Goal: Information Seeking & Learning: Learn about a topic

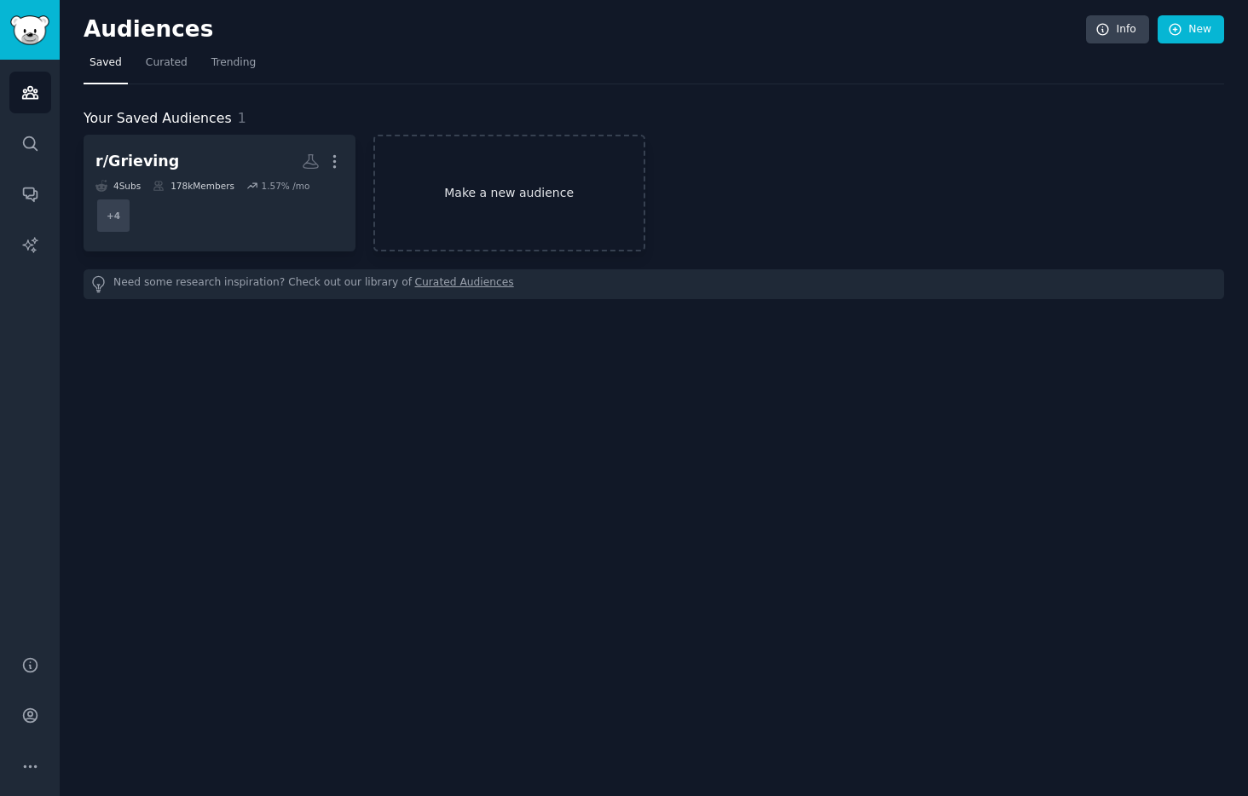
click at [441, 182] on link "Make a new audience" at bounding box center [509, 193] width 272 height 117
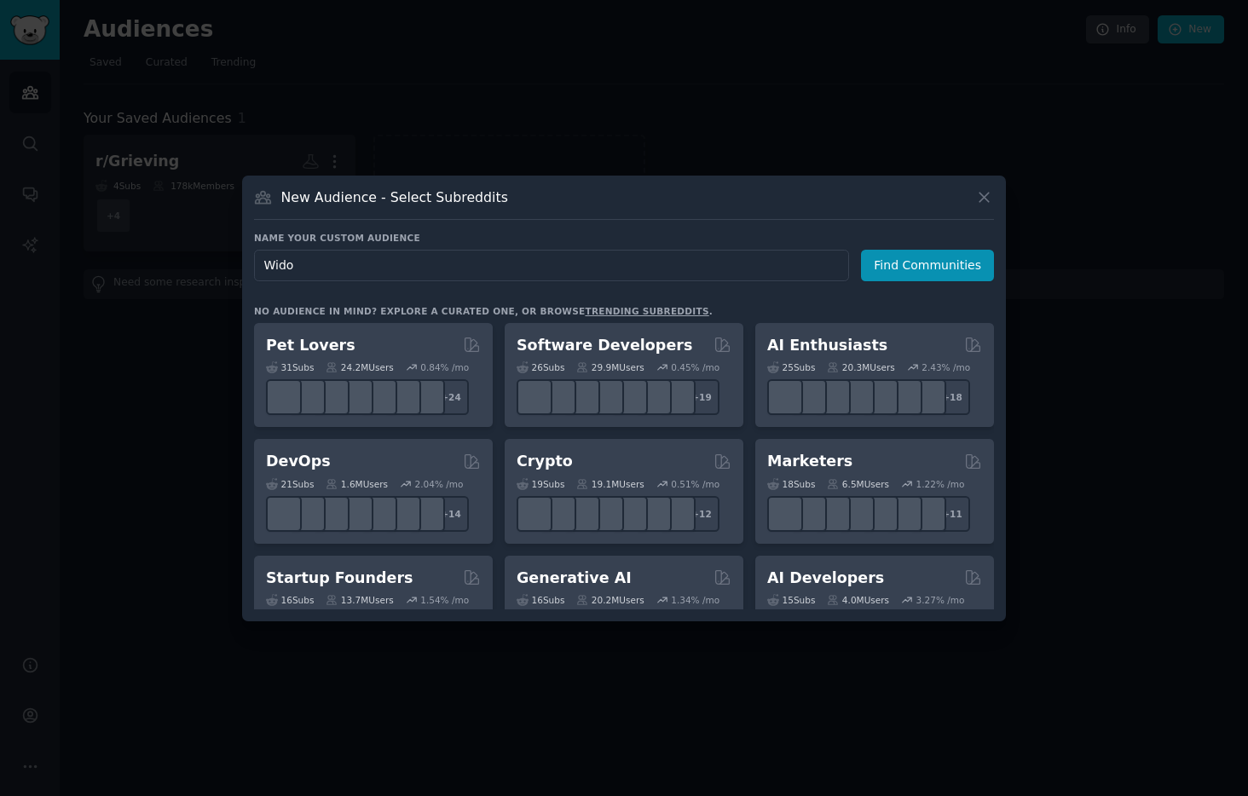
type input "Widow"
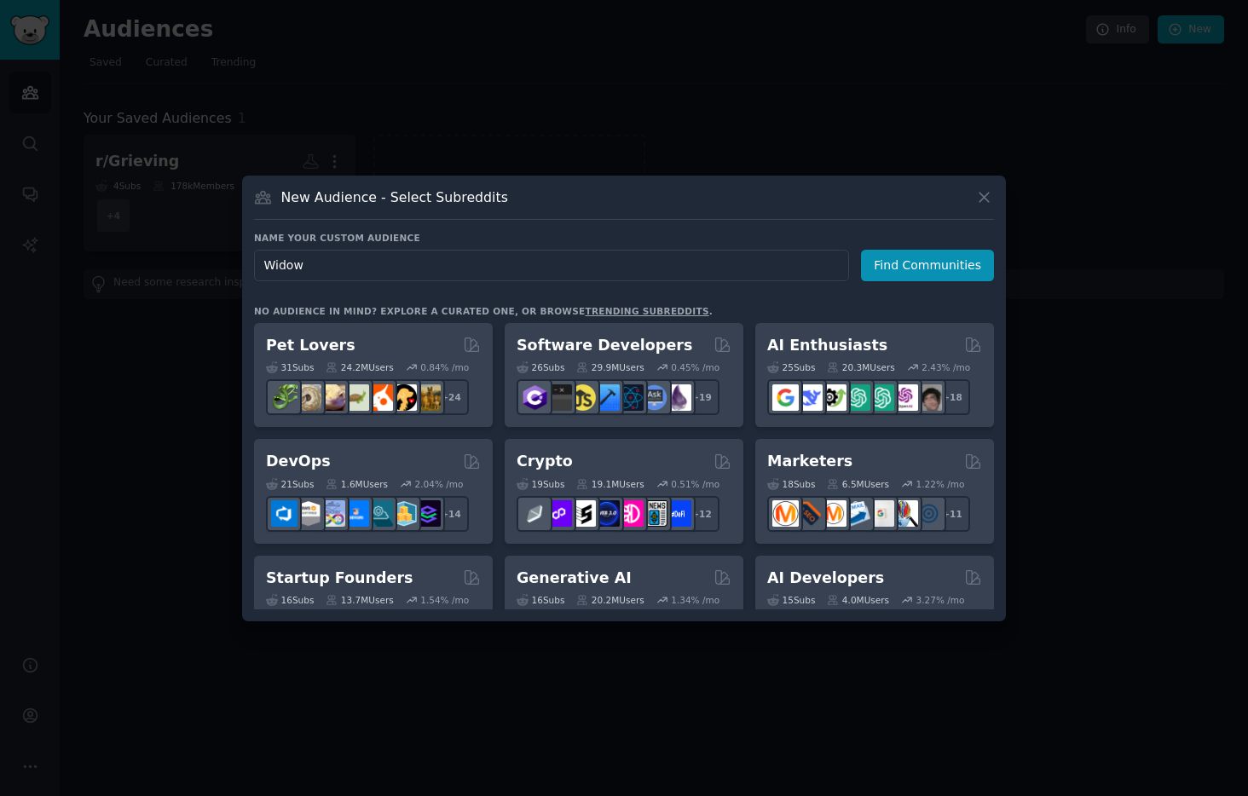
click button "Find Communities" at bounding box center [927, 266] width 133 height 32
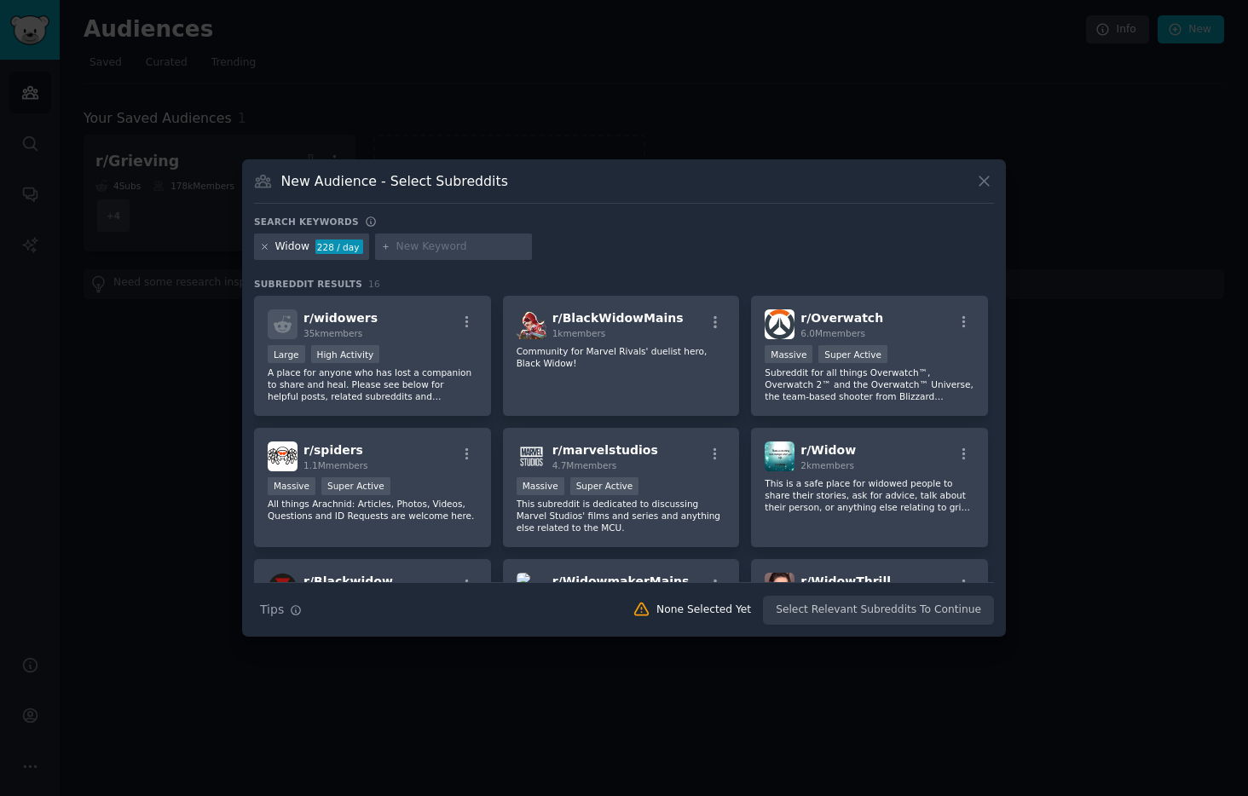
click at [261, 246] on icon at bounding box center [264, 246] width 9 height 9
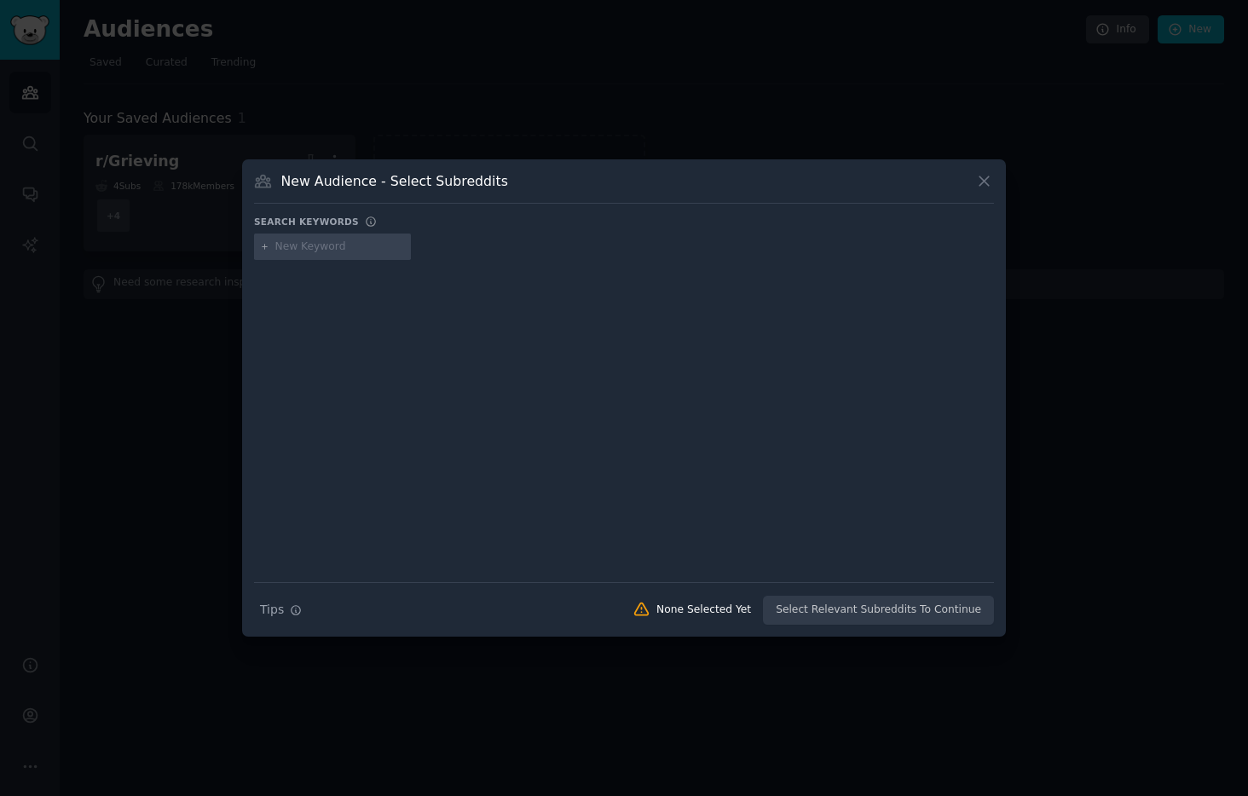
click at [402, 181] on h3 "New Audience - Select Subreddits" at bounding box center [394, 181] width 227 height 18
click at [348, 246] on input "text" at bounding box center [340, 247] width 130 height 15
type input "w"
type input "husband died"
type input "wife died"
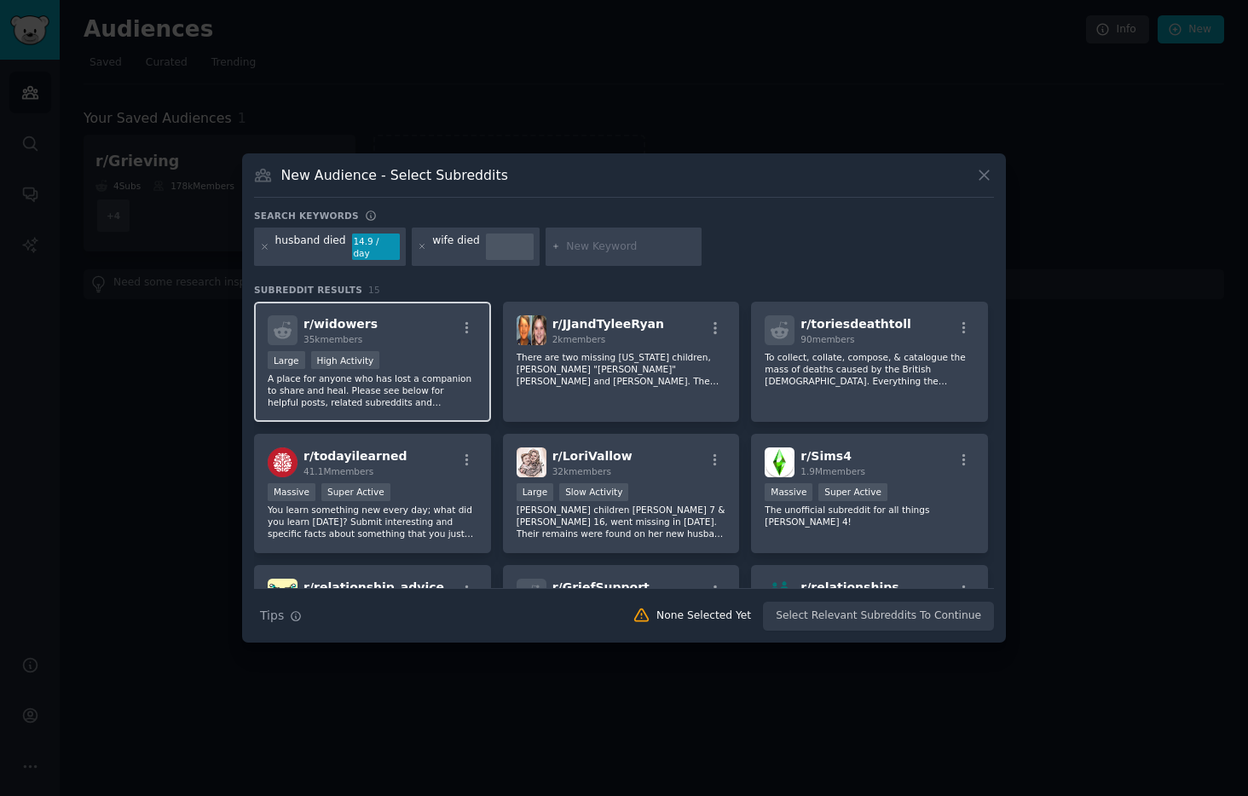
click at [378, 401] on p "A place for anyone who has lost a companion to share and heal. Please see below…" at bounding box center [373, 391] width 210 height 36
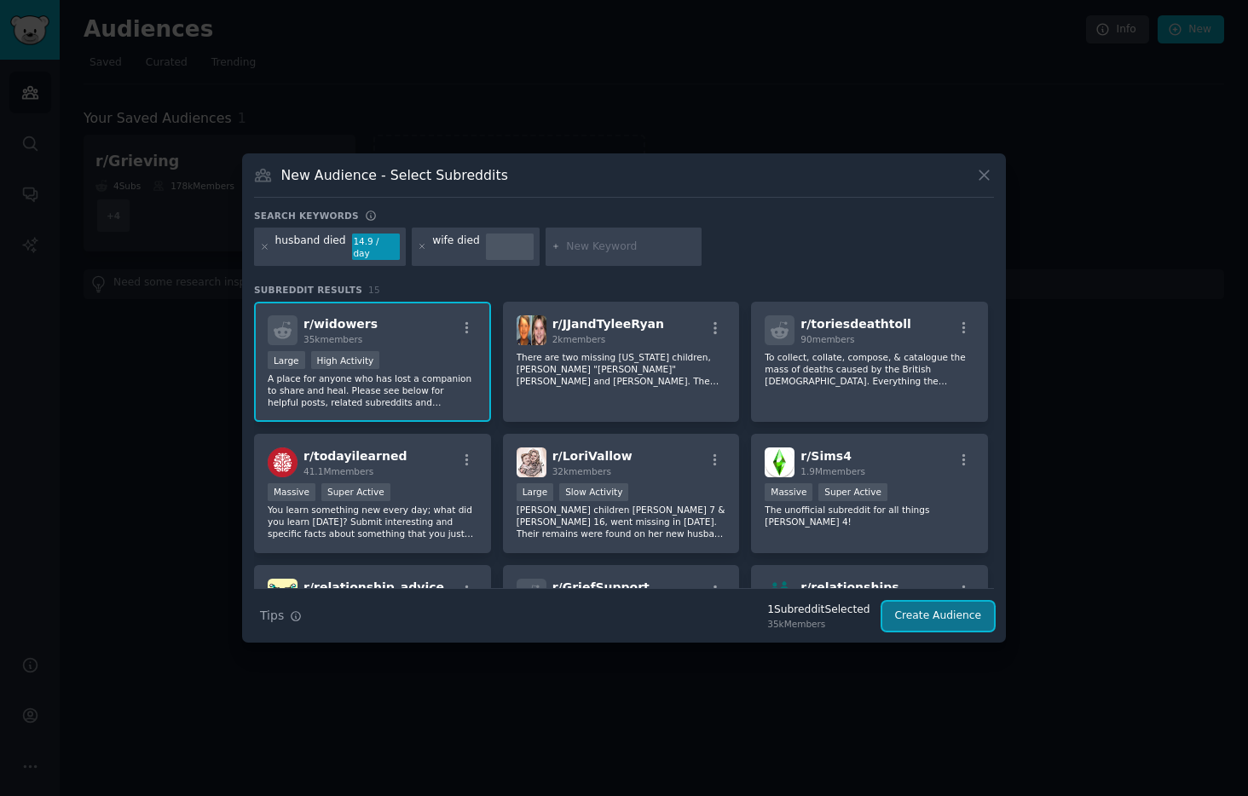
click at [938, 611] on button "Create Audience" at bounding box center [938, 616] width 113 height 29
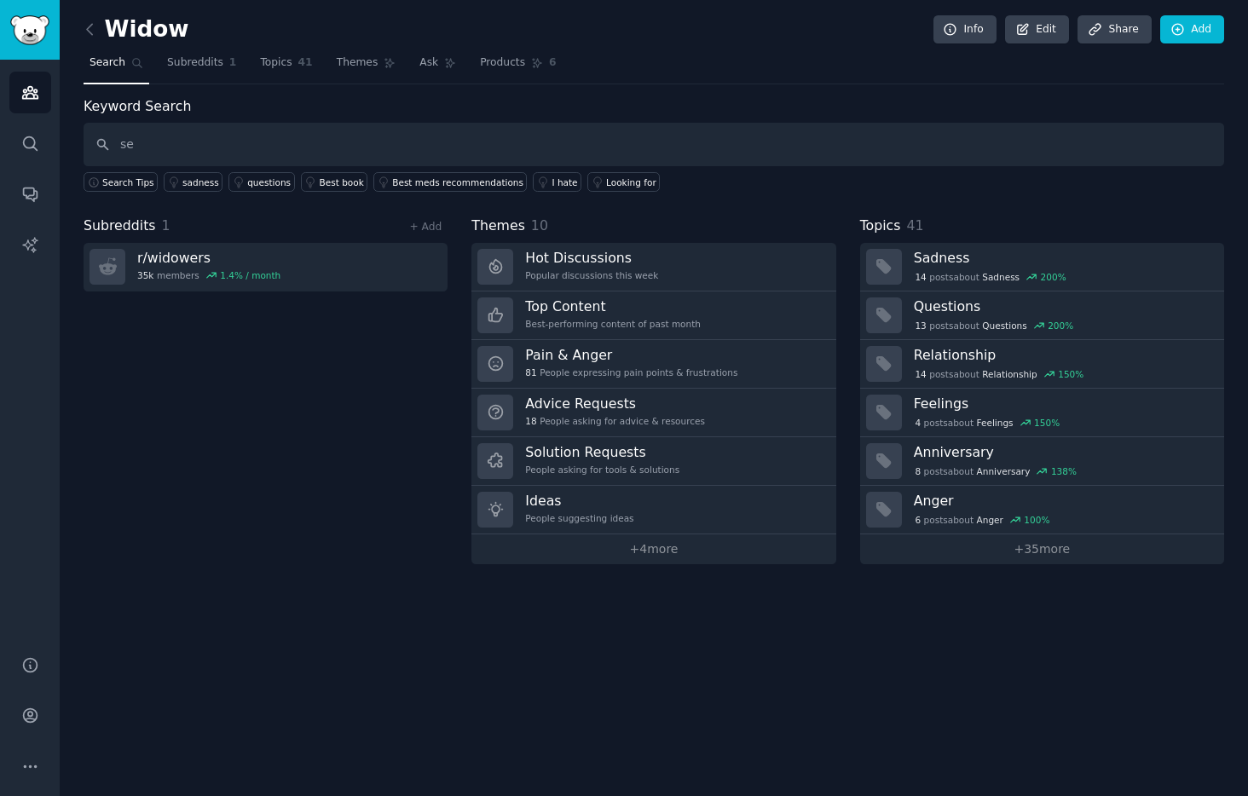
type input "s"
type input "finding accounts"
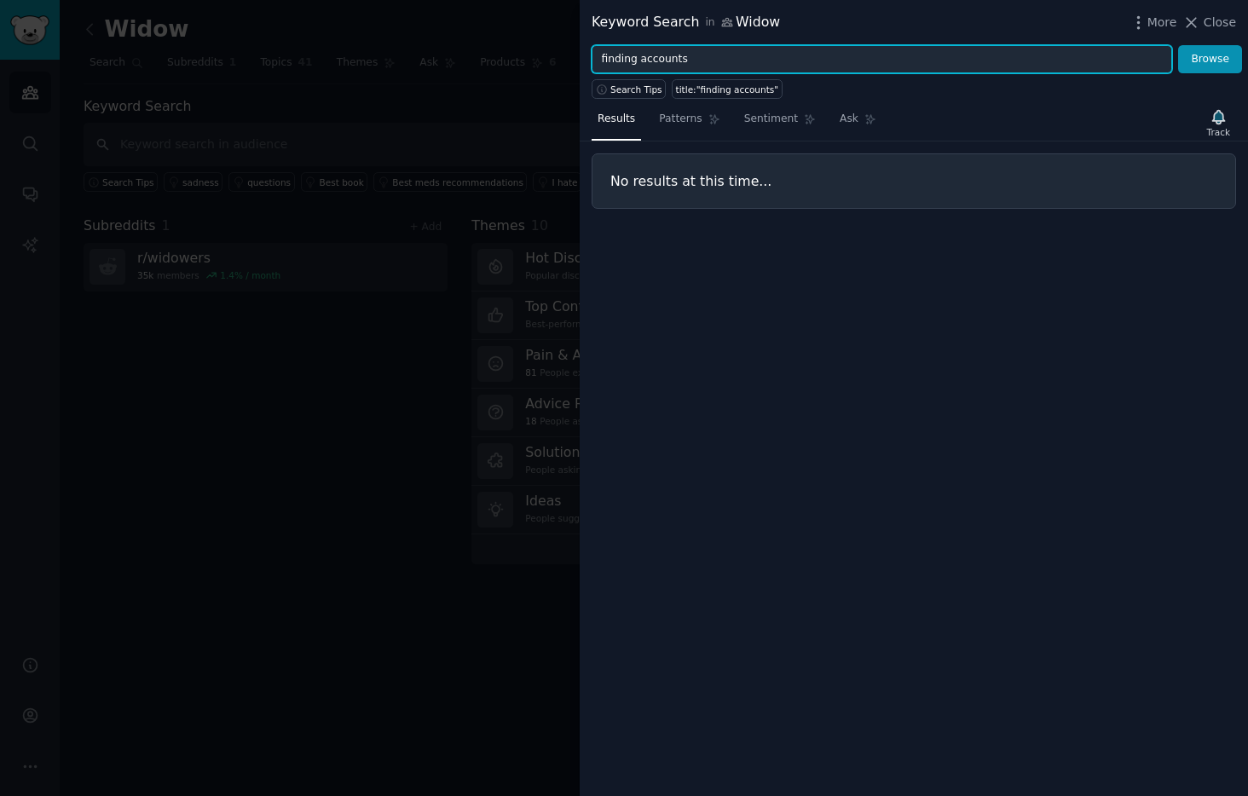
click at [709, 60] on input "finding accounts" at bounding box center [882, 59] width 581 height 29
type input "accounts"
click at [1178, 45] on button "Browse" at bounding box center [1210, 59] width 64 height 29
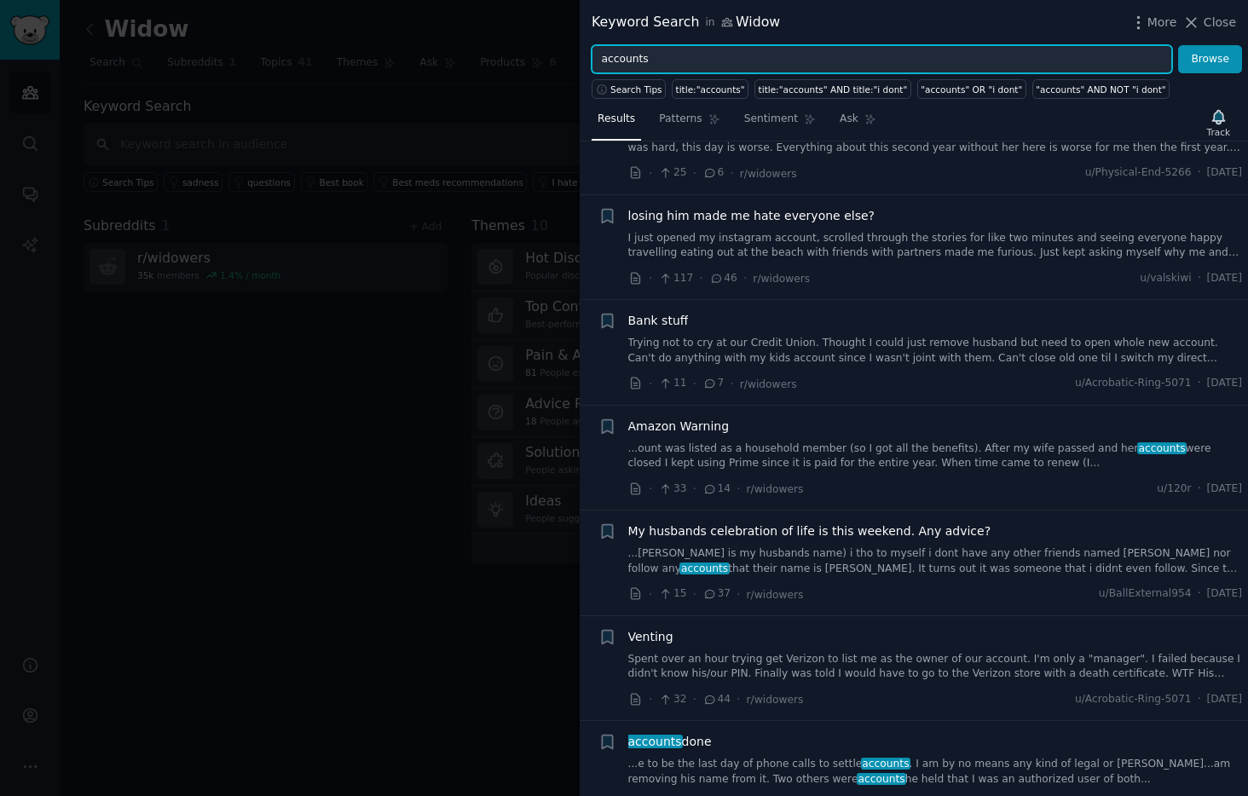
scroll to position [401, 0]
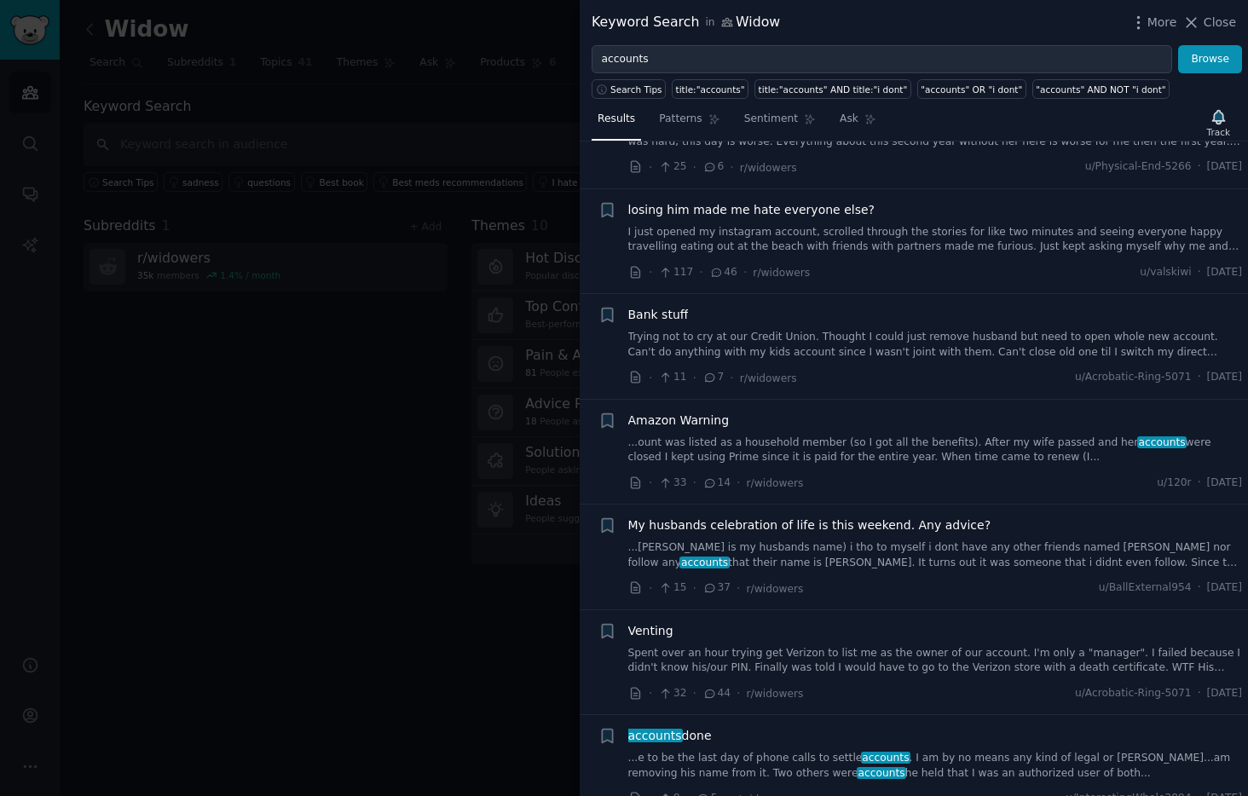
click at [750, 343] on link "Trying not to cry at our Credit Union. Thought I could just remove husband but …" at bounding box center [935, 345] width 615 height 30
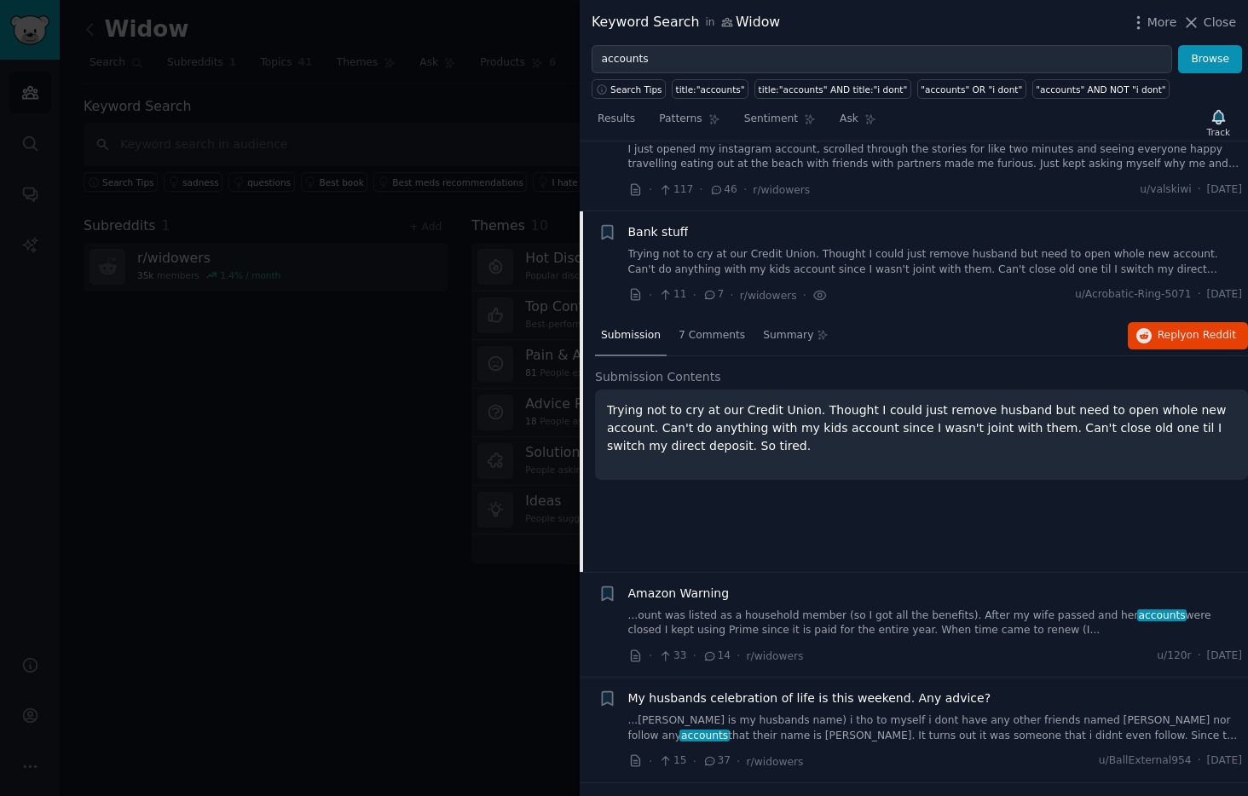
scroll to position [553, 0]
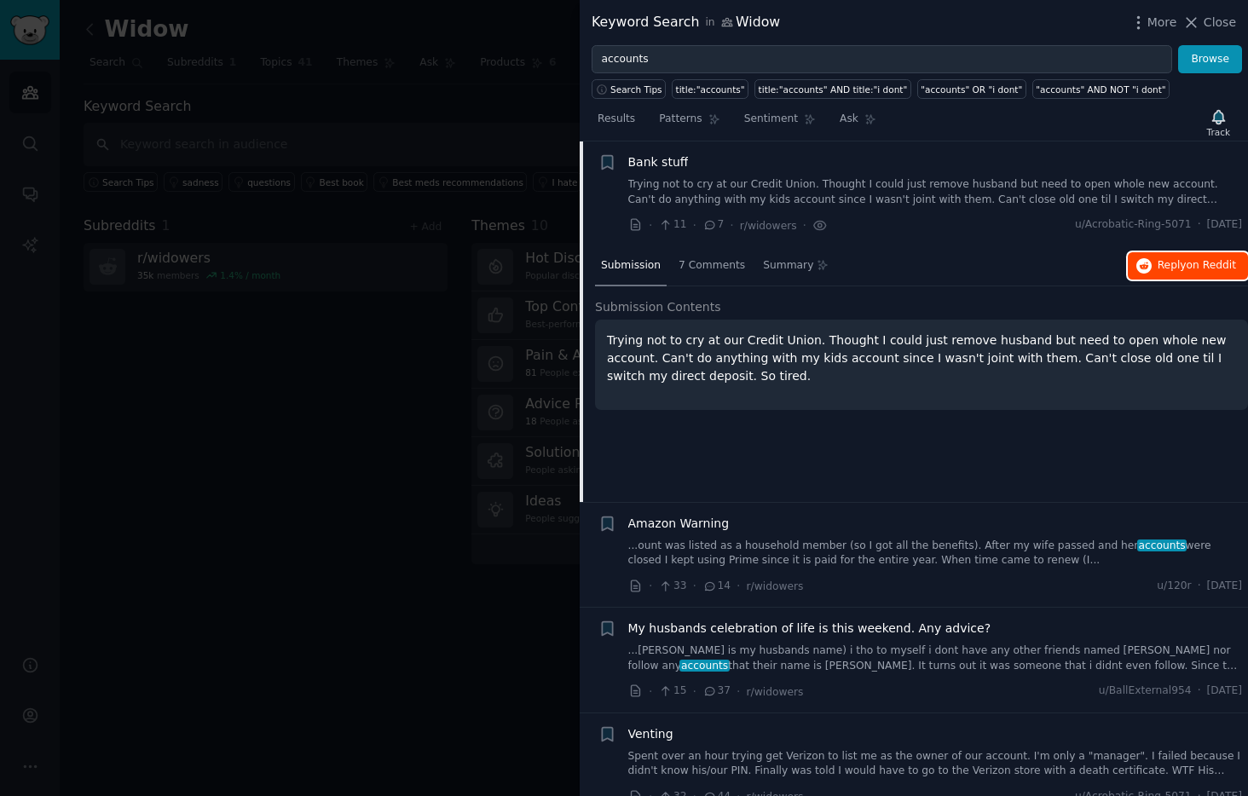
click at [1158, 264] on span "Reply on Reddit" at bounding box center [1197, 265] width 78 height 15
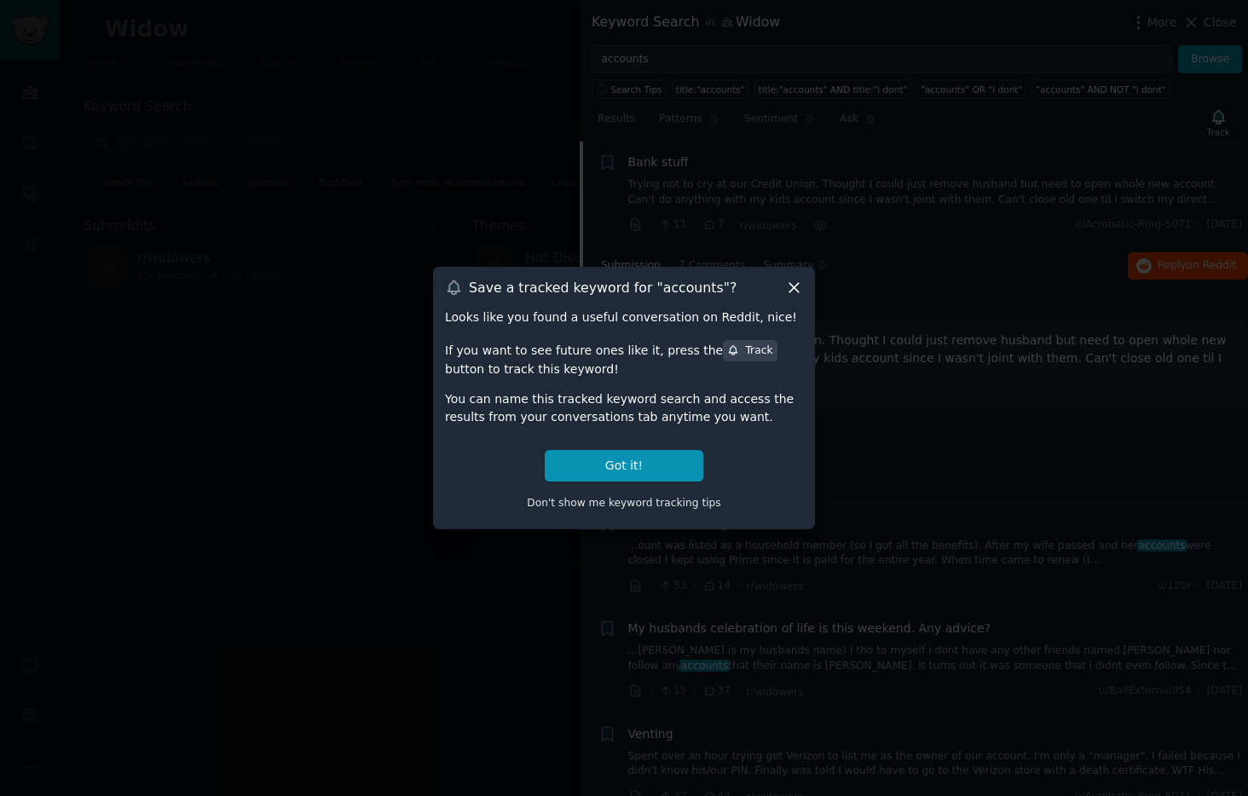
click at [792, 288] on icon at bounding box center [794, 288] width 18 height 18
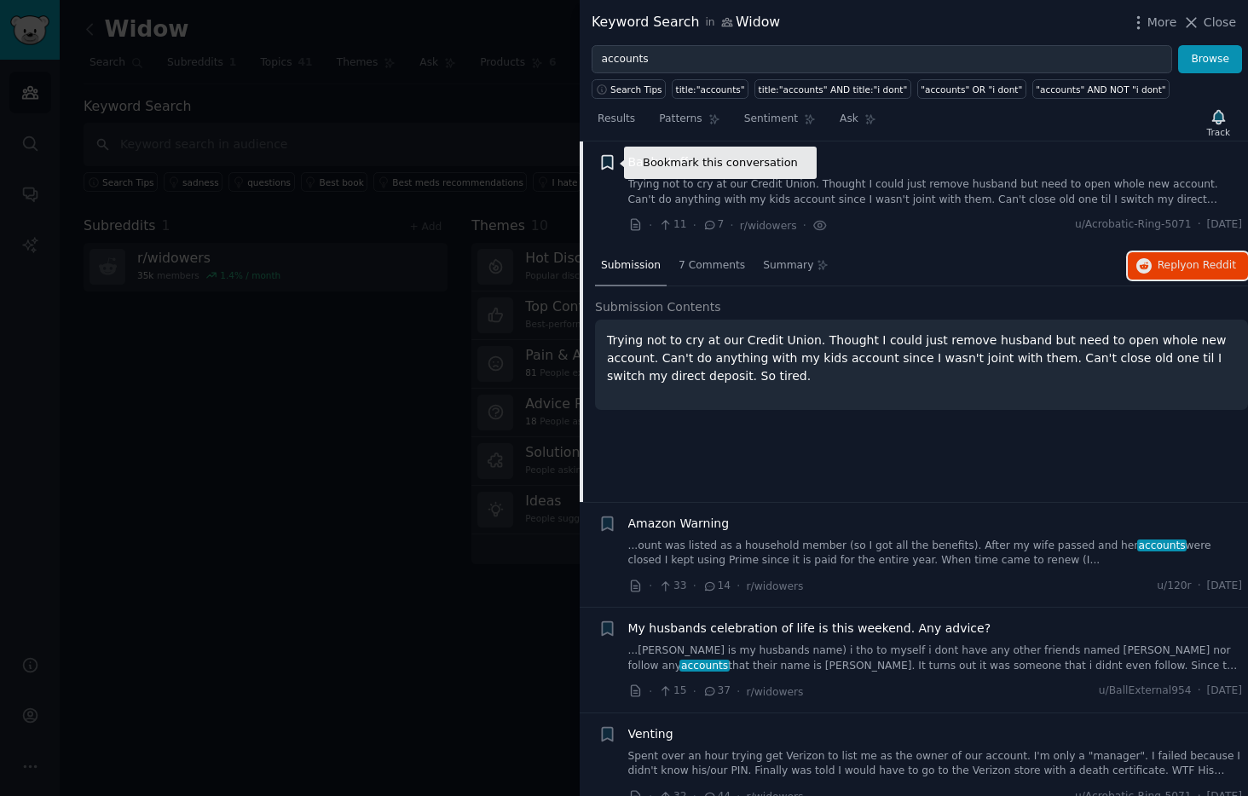
click at [603, 166] on icon "button" at bounding box center [607, 163] width 10 height 14
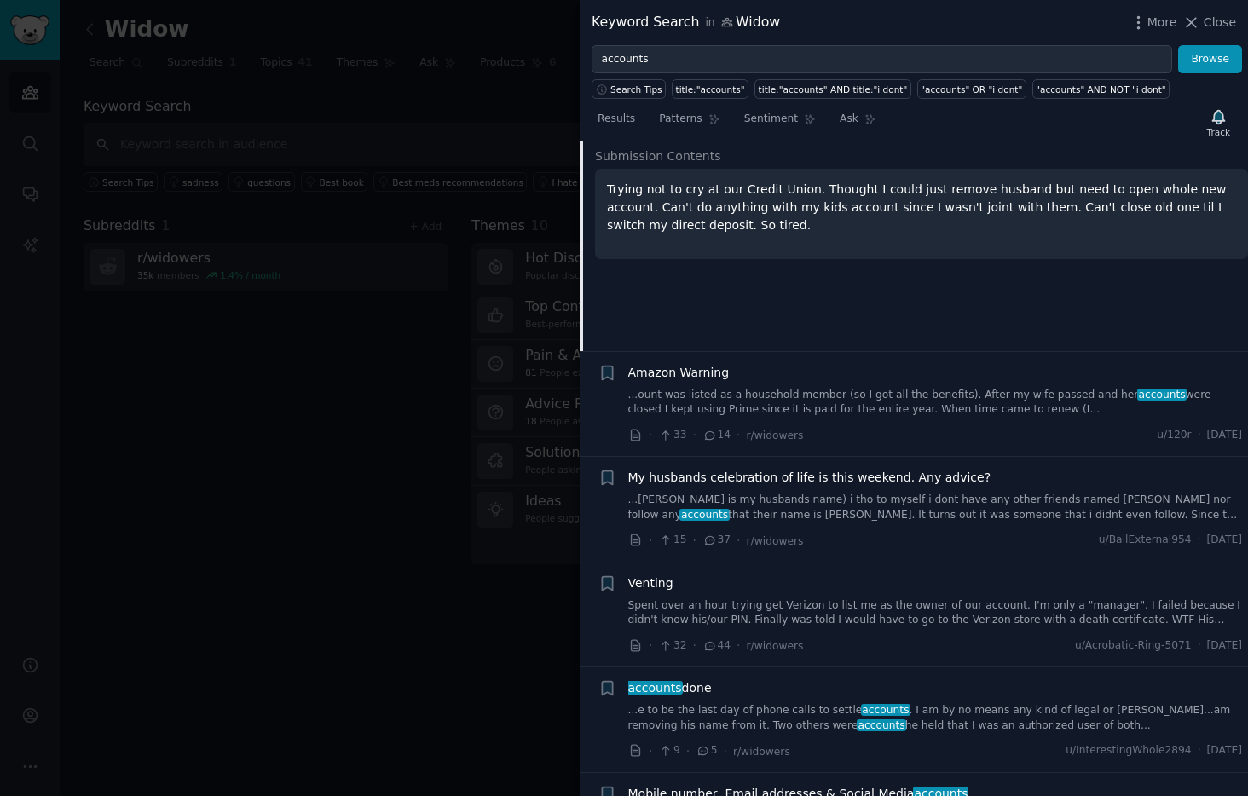
scroll to position [705, 0]
click at [817, 605] on link "Spent over an hour trying get Verizon to list me as the owner of our account. I…" at bounding box center [935, 613] width 615 height 30
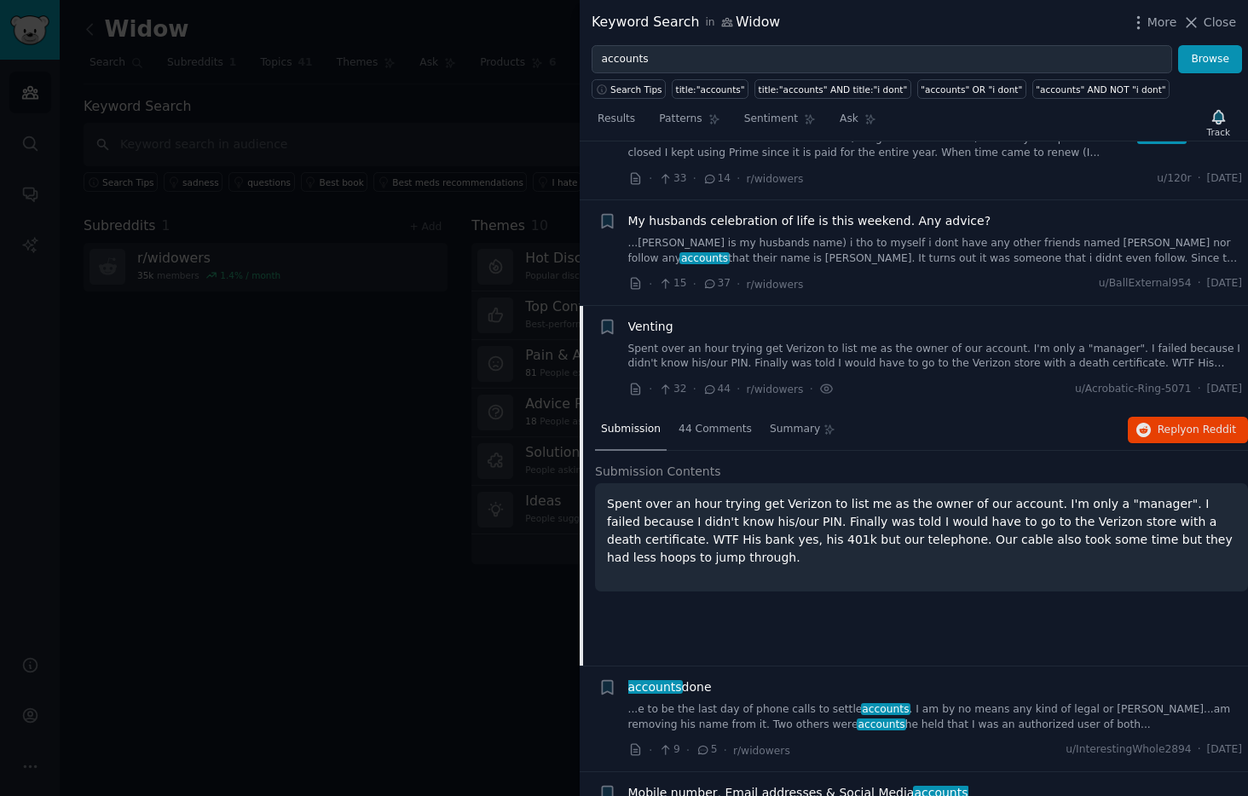
scroll to position [870, 0]
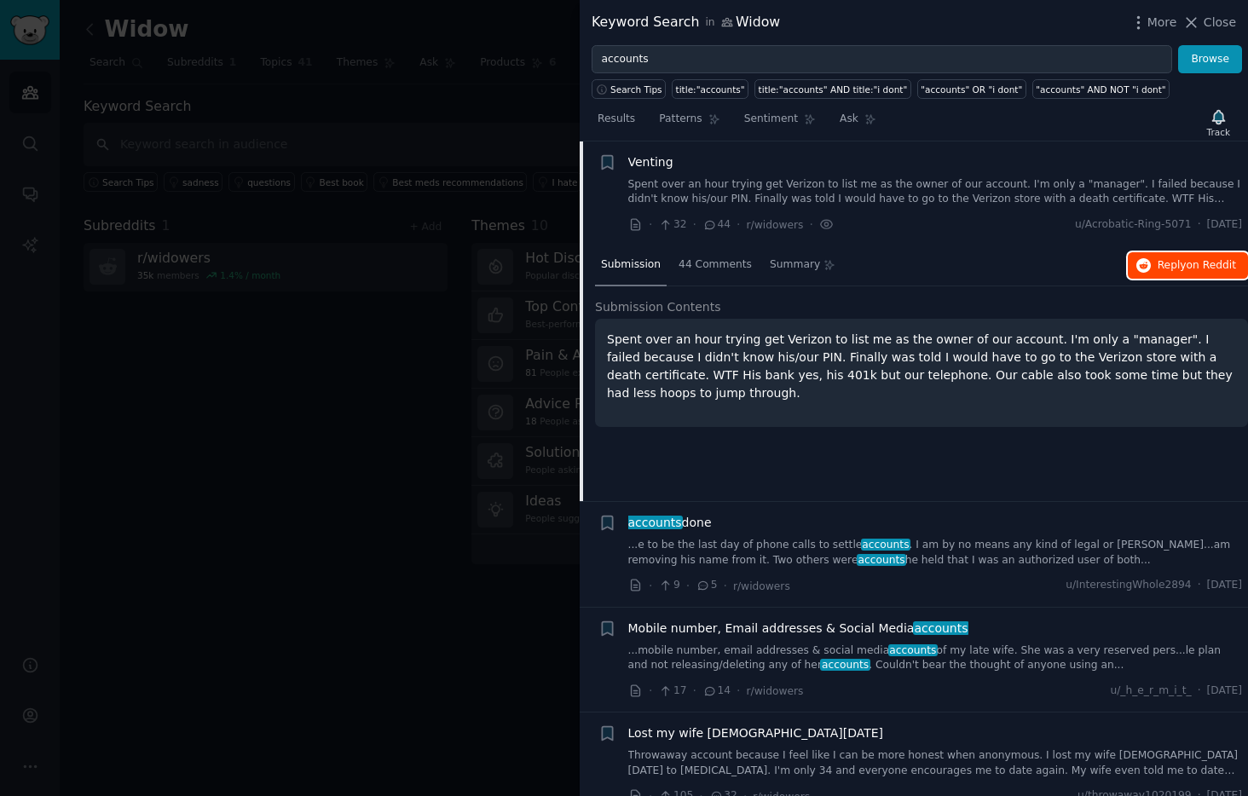
click at [1167, 272] on span "Reply on Reddit" at bounding box center [1197, 265] width 78 height 15
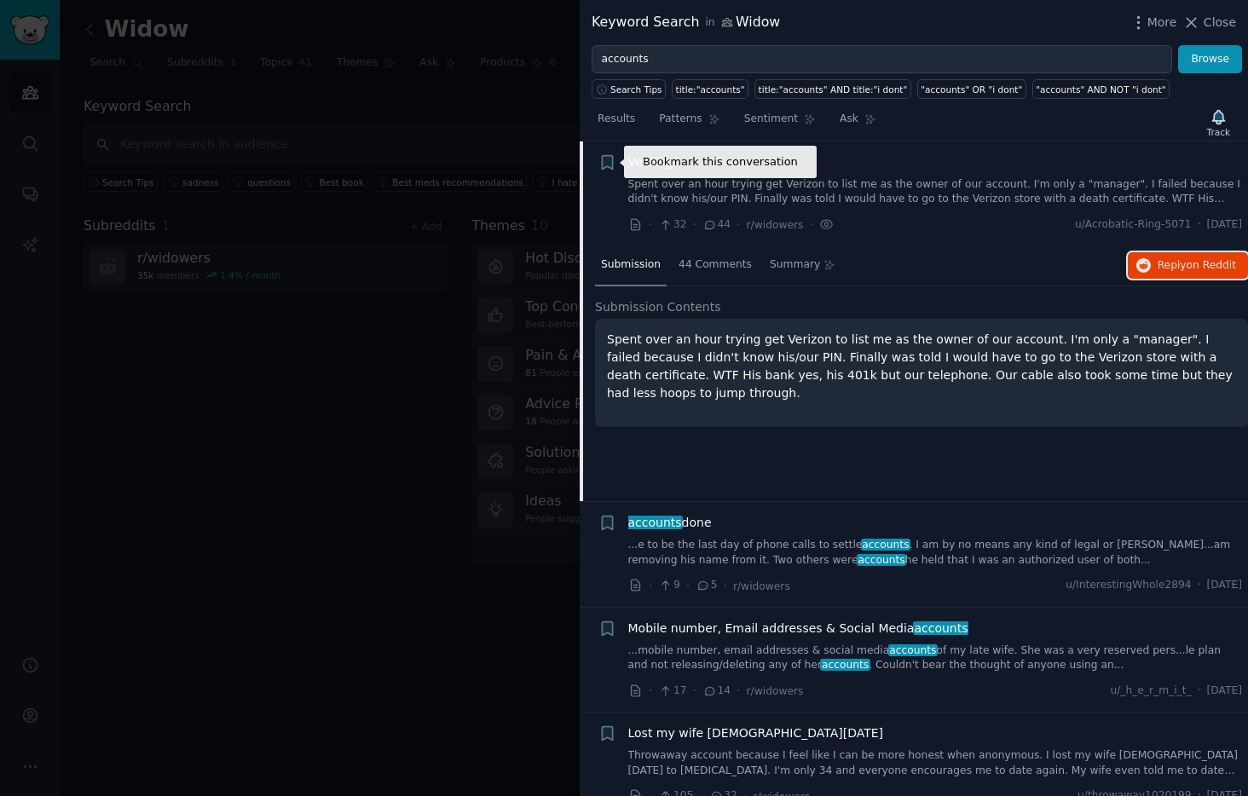
click at [614, 161] on icon "button" at bounding box center [608, 162] width 18 height 18
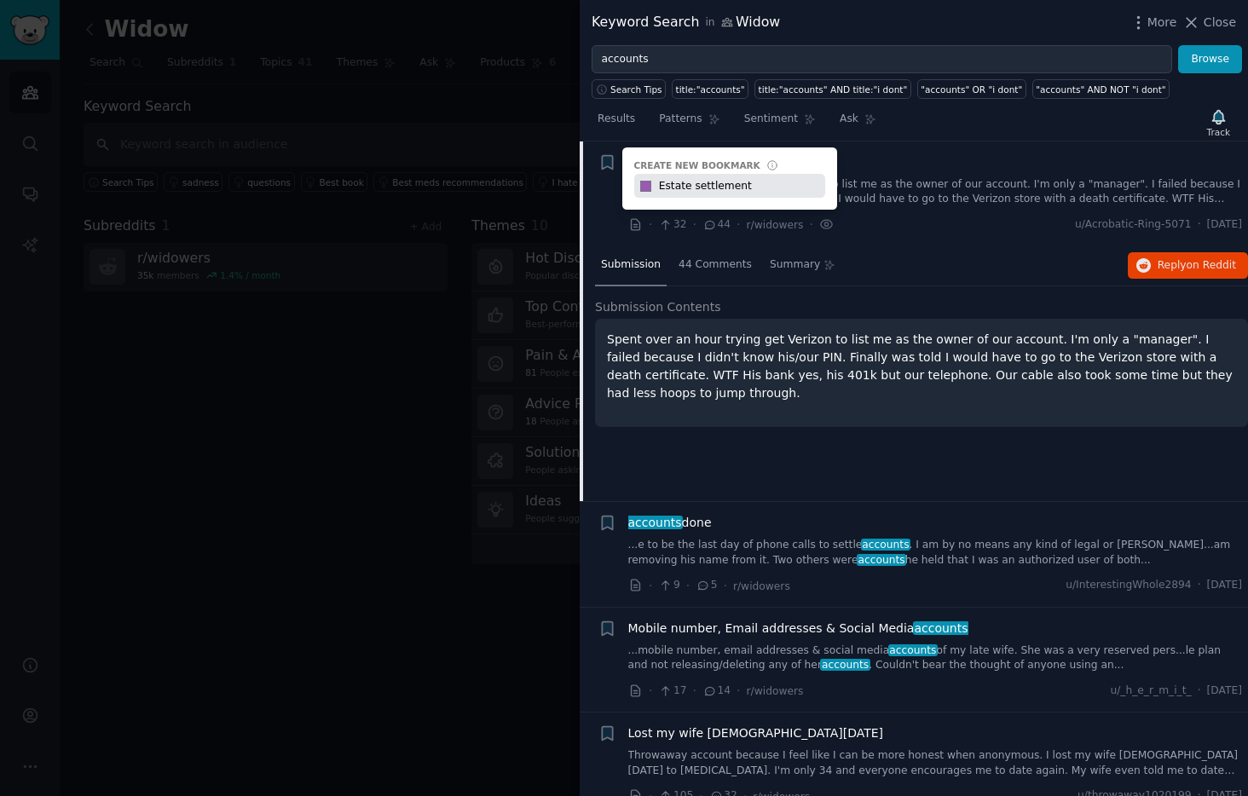
type input "Estate settlement"
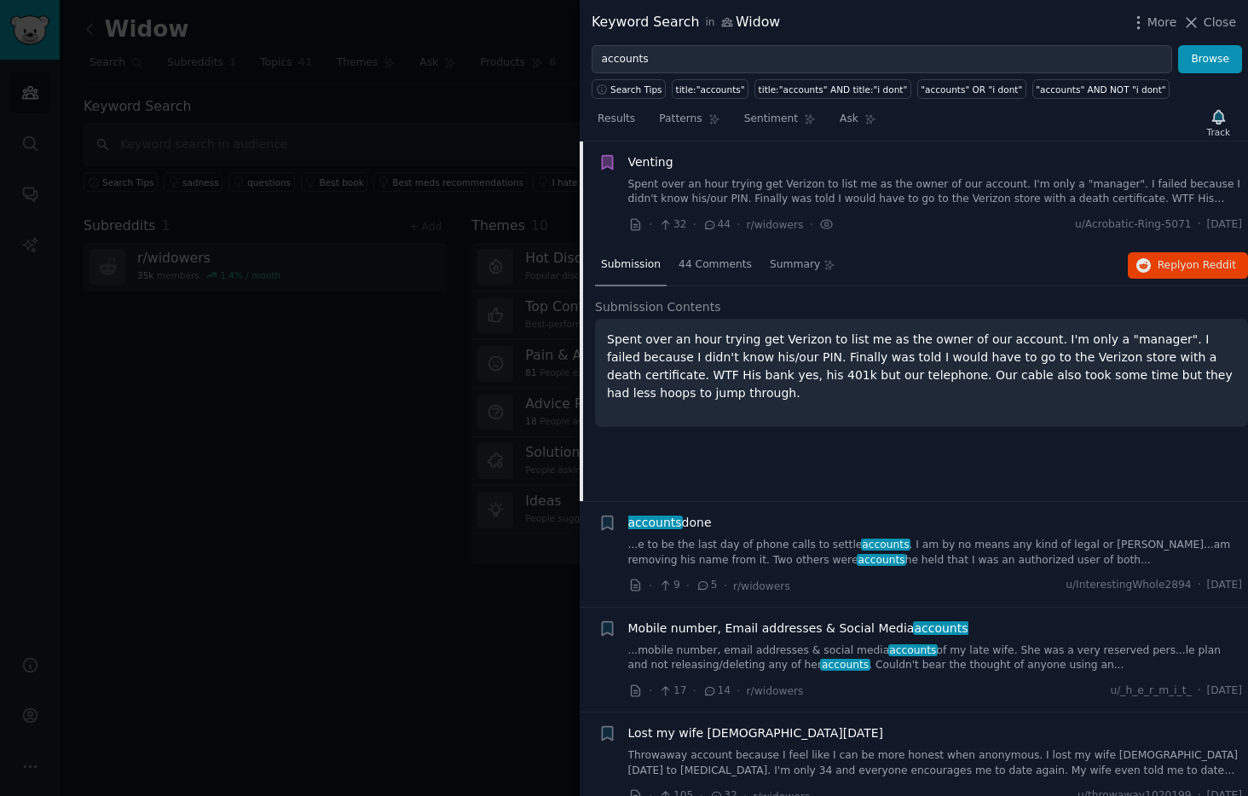
click at [871, 564] on link "...e to be the last day of phone calls to settle accounts . I am by no means an…" at bounding box center [935, 553] width 615 height 30
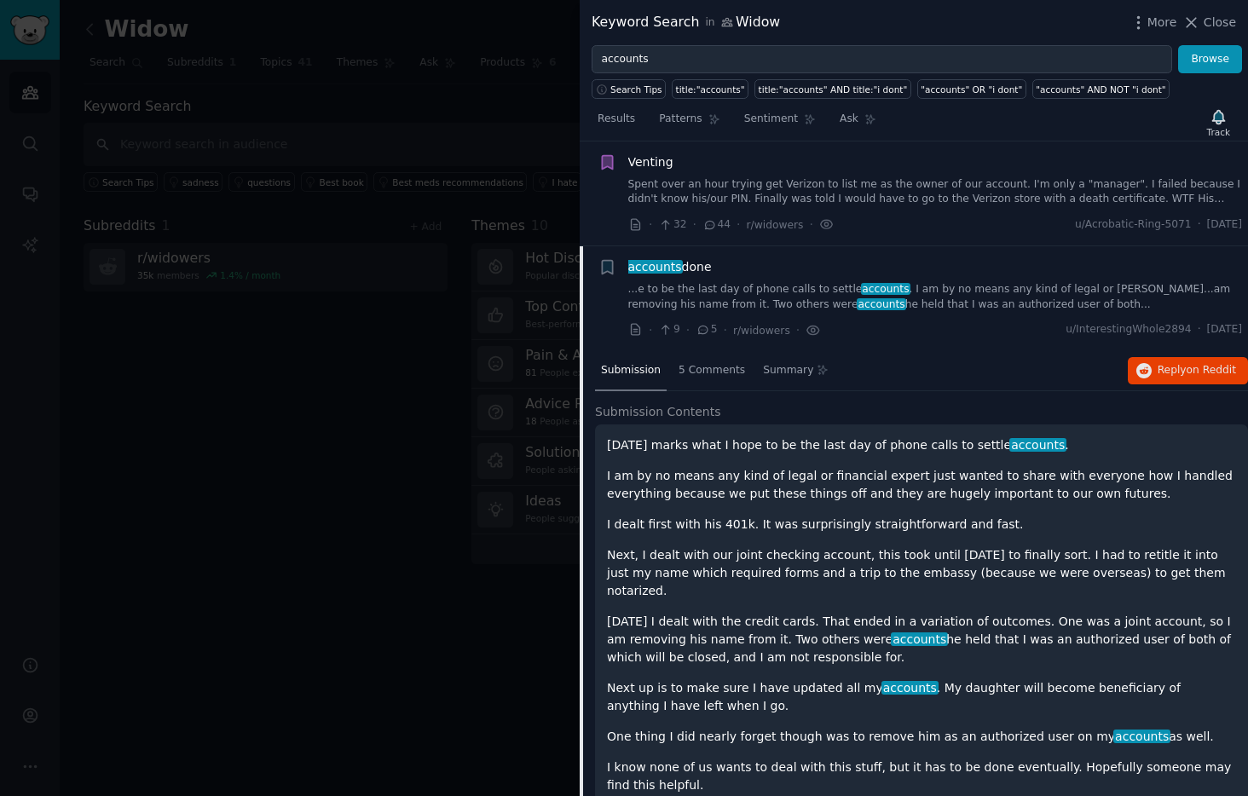
scroll to position [975, 0]
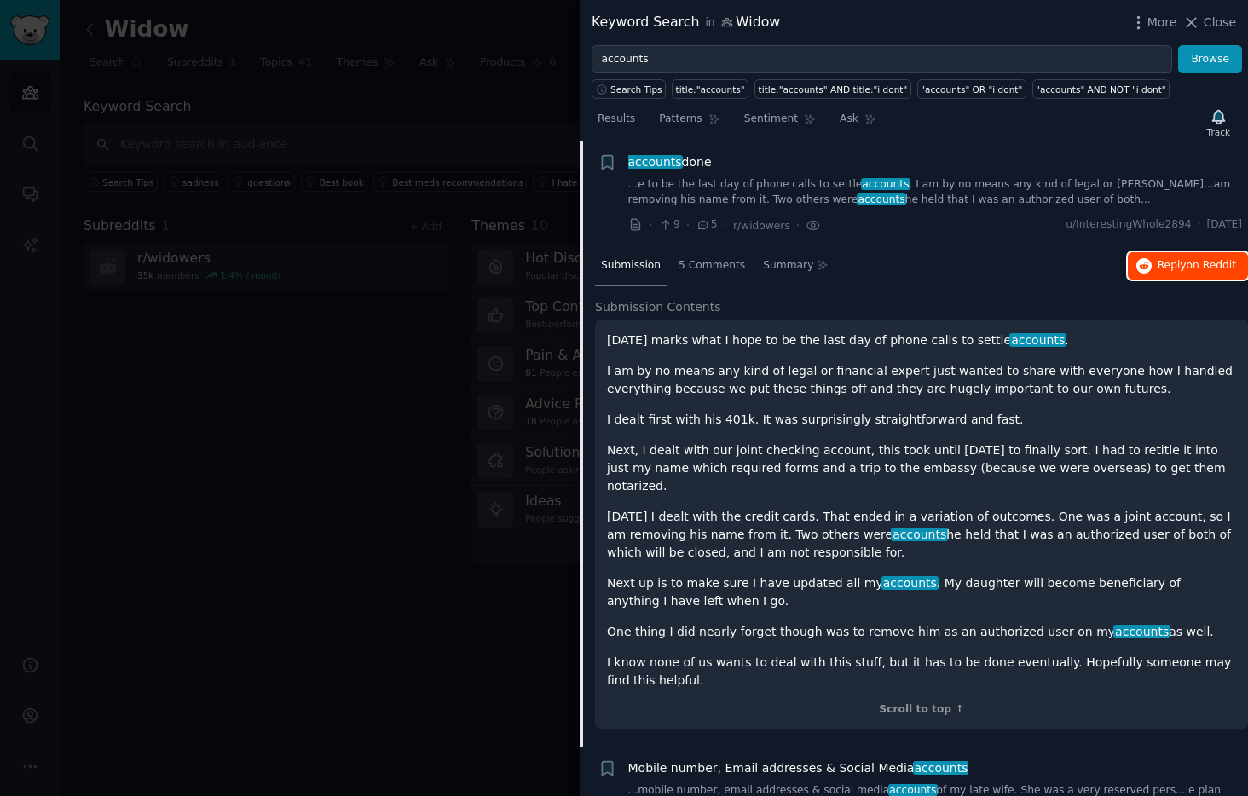
click at [1187, 266] on span "on Reddit" at bounding box center [1211, 265] width 49 height 12
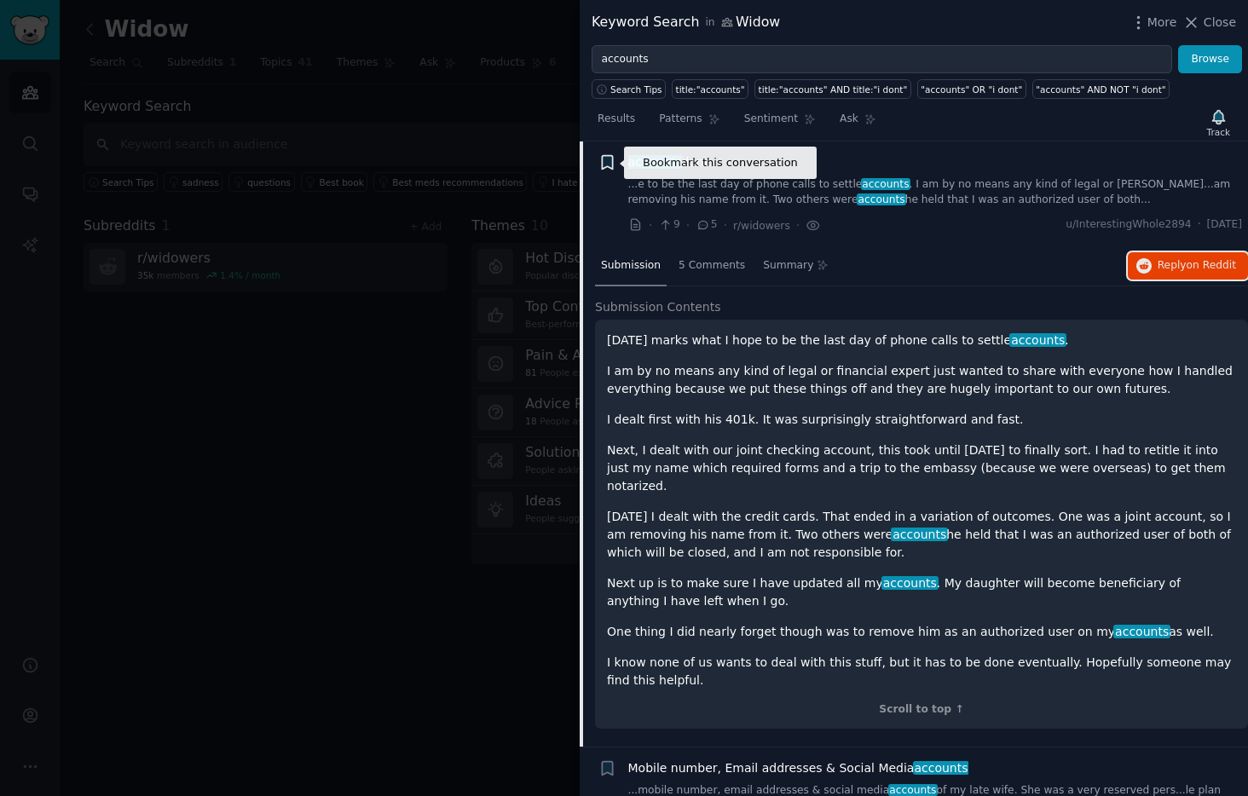
click at [608, 167] on icon "button" at bounding box center [607, 163] width 10 height 14
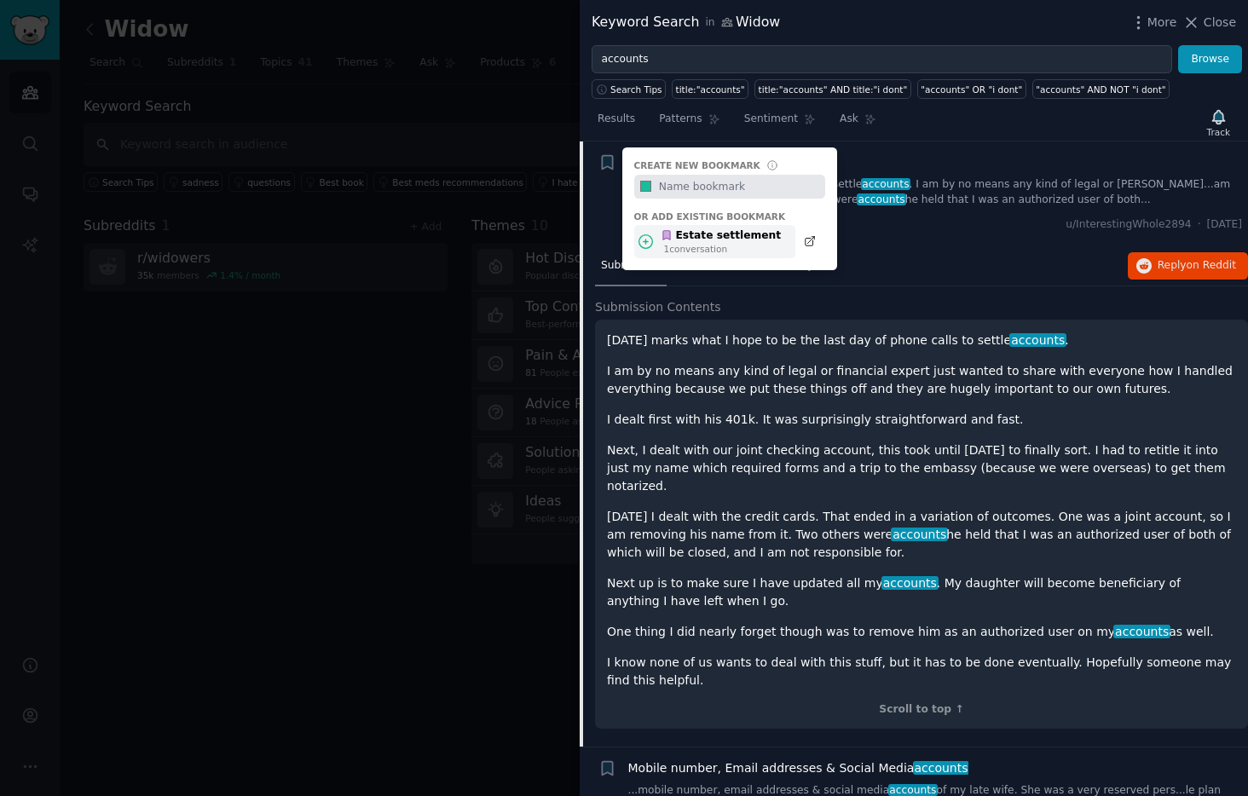
click at [710, 238] on div "Estate settlement" at bounding box center [721, 236] width 120 height 15
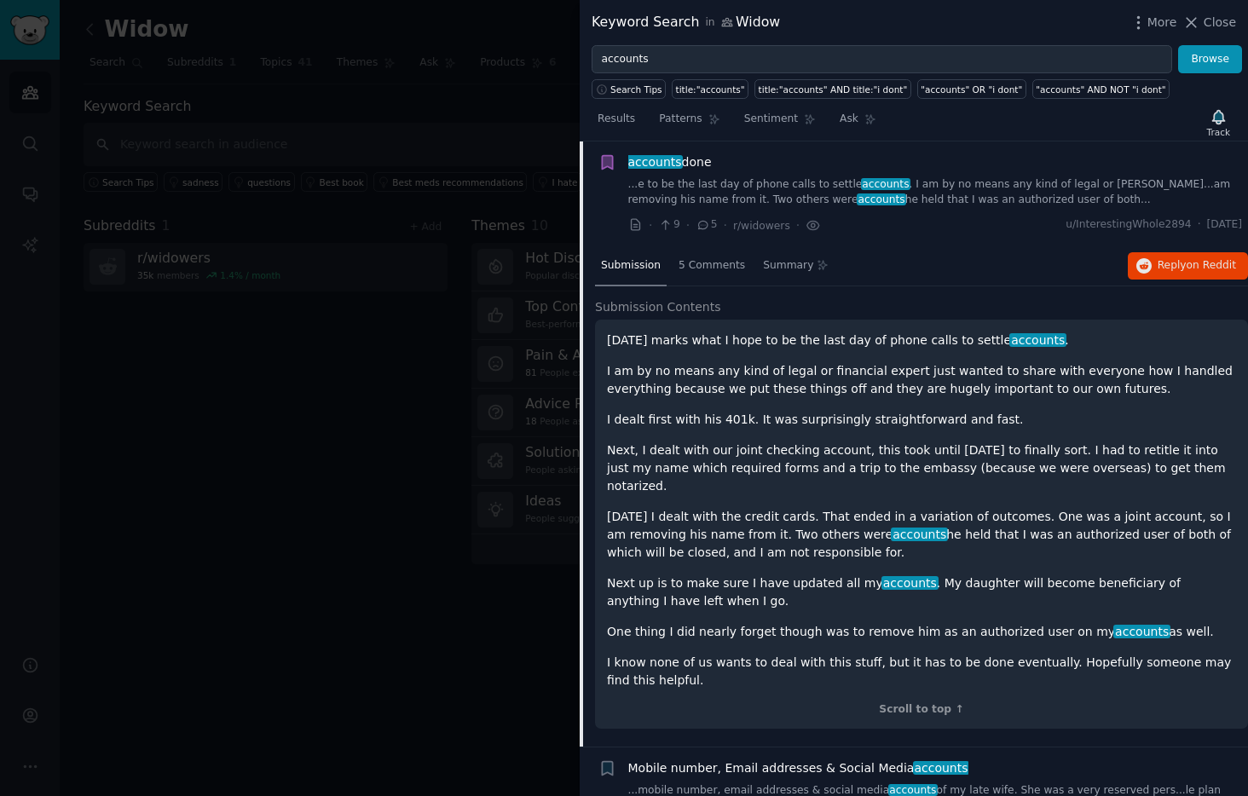
click at [723, 431] on div "[DATE] marks what I hope to be the last day of phone calls to settle accounts .…" at bounding box center [921, 511] width 629 height 358
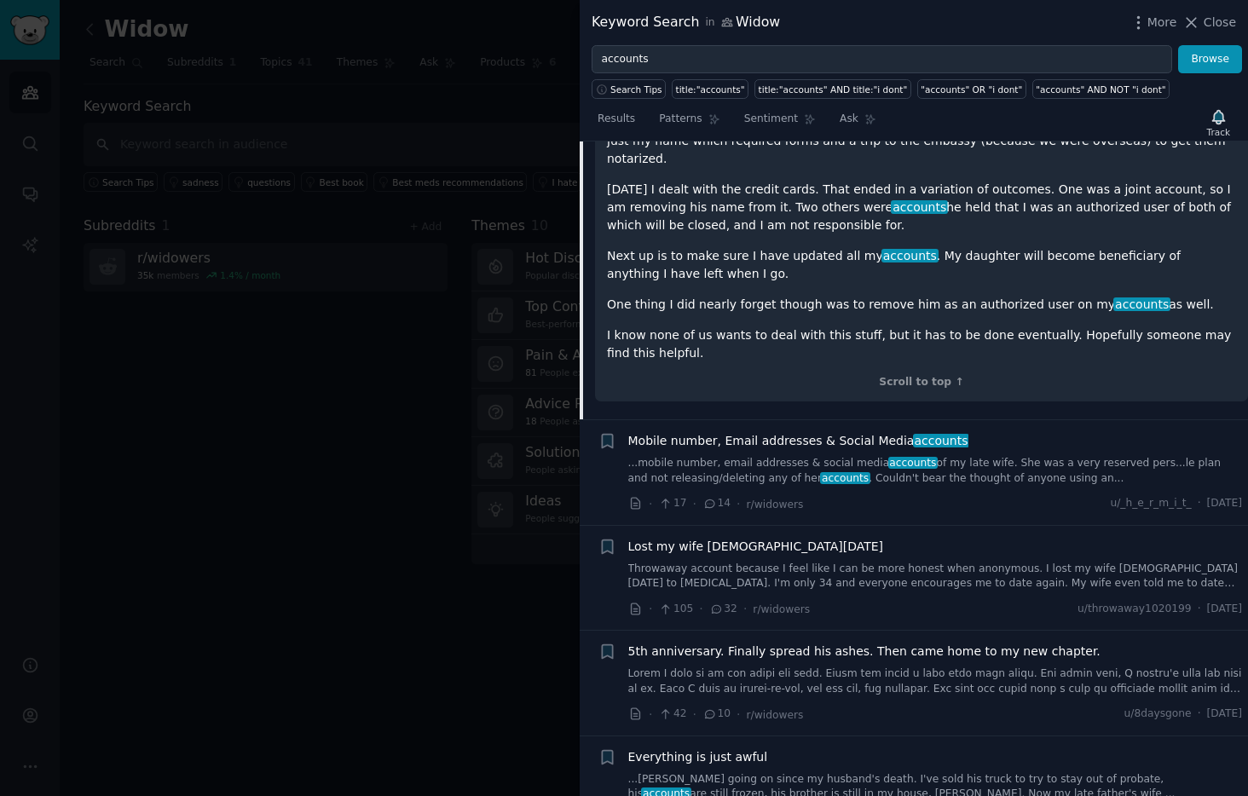
click at [719, 456] on link "...mobile number, email addresses & social media accounts of my late wife. She …" at bounding box center [935, 471] width 615 height 30
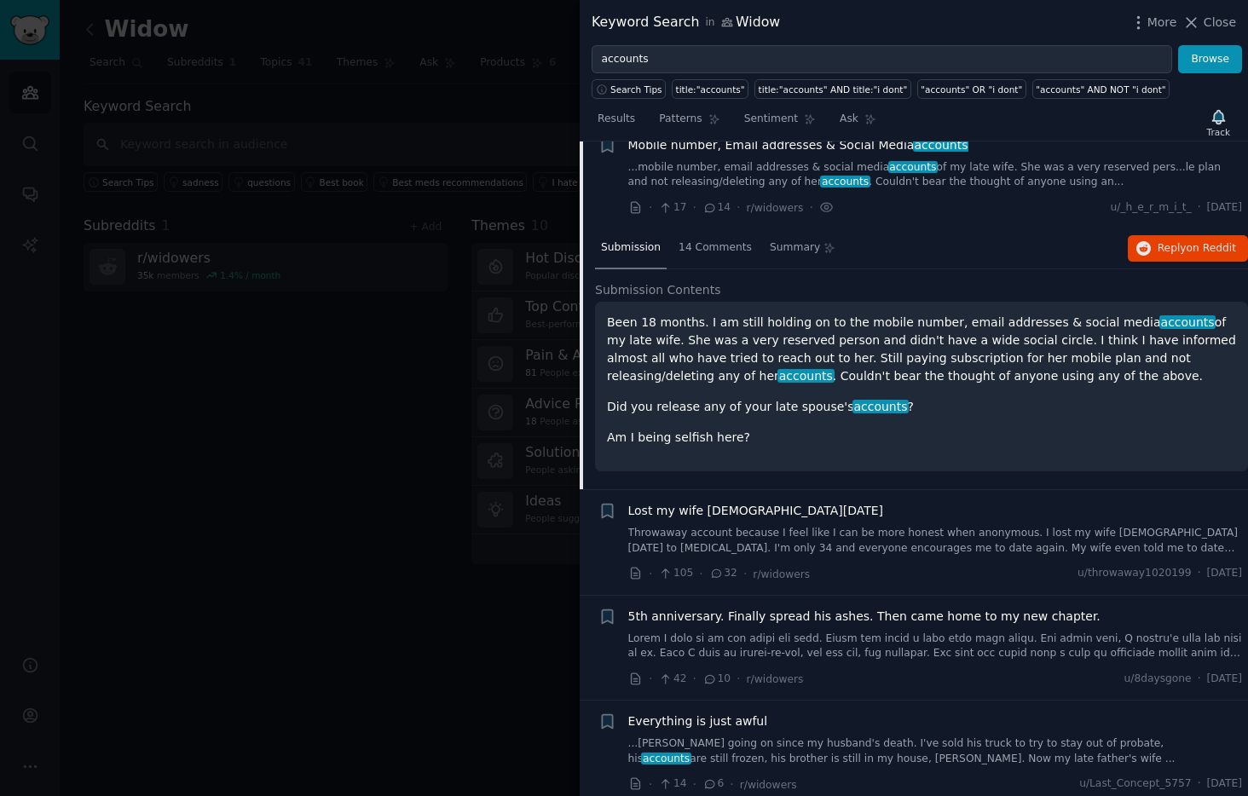
scroll to position [1080, 0]
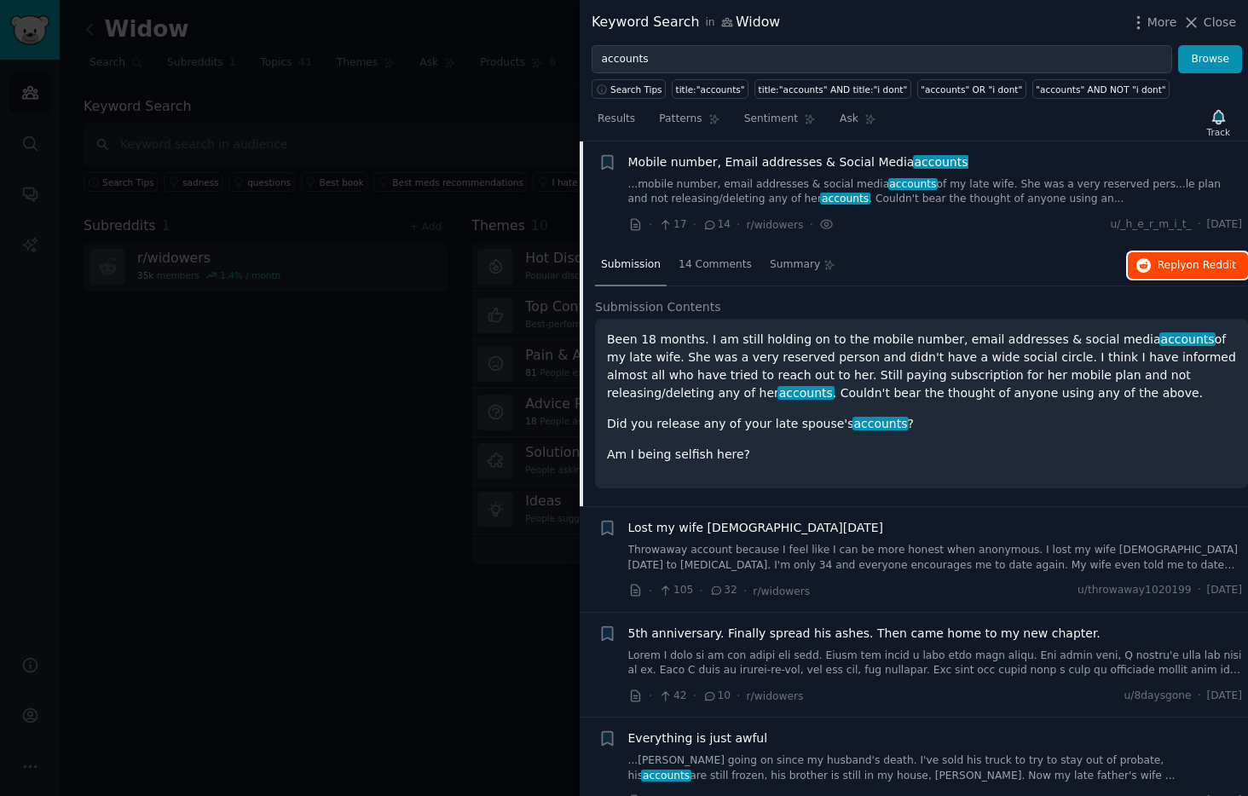
click at [1181, 265] on span "Reply on Reddit" at bounding box center [1197, 265] width 78 height 15
click at [781, 382] on p "Been 18 months. I am still holding on to the mobile number, email addresses & s…" at bounding box center [921, 367] width 629 height 72
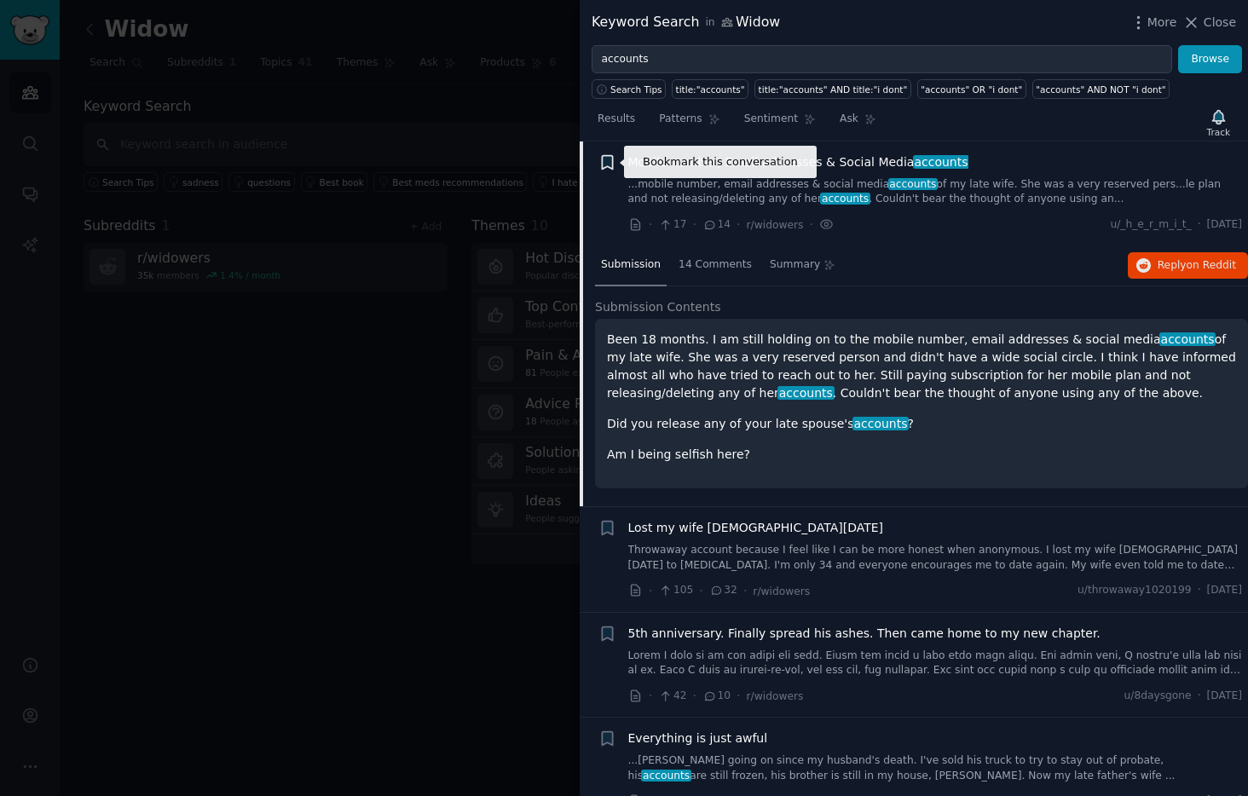
click at [608, 156] on icon "button" at bounding box center [607, 162] width 10 height 14
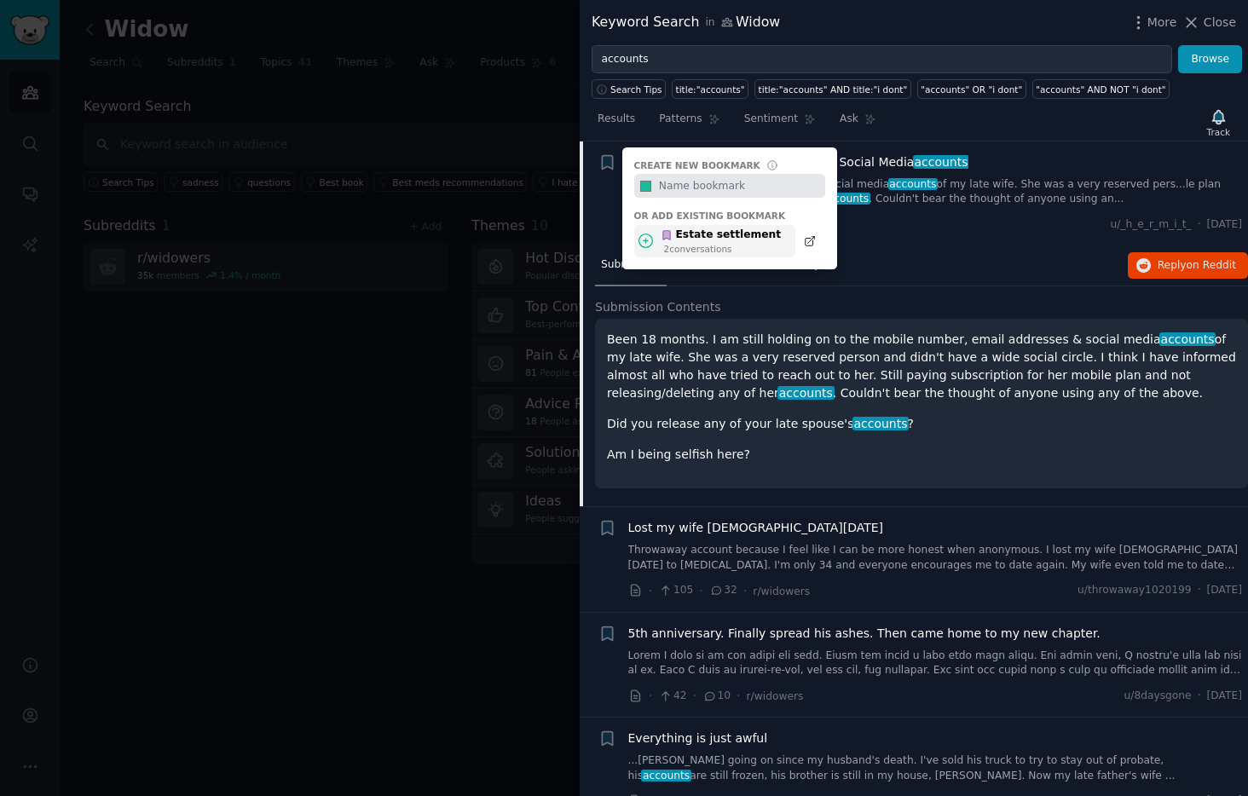
click at [699, 244] on div "2 conversation s" at bounding box center [723, 249] width 118 height 12
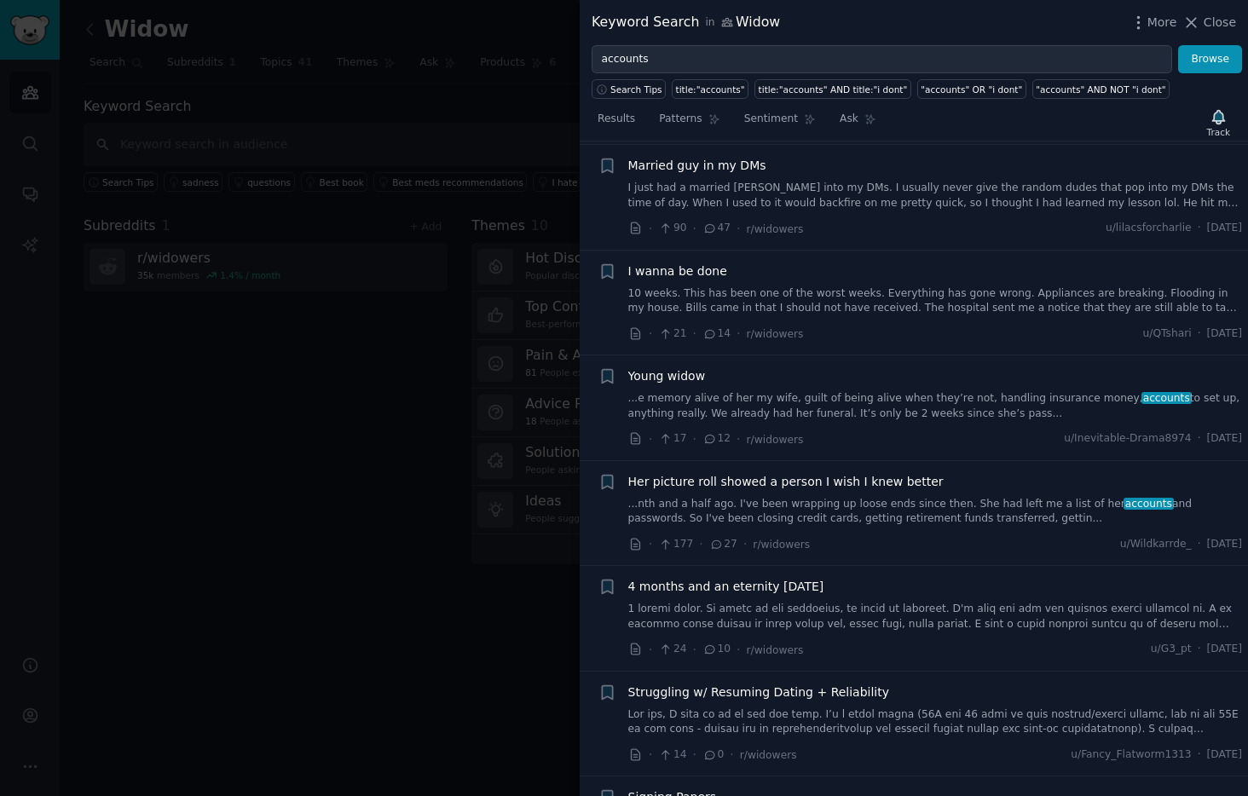
scroll to position [2518, 0]
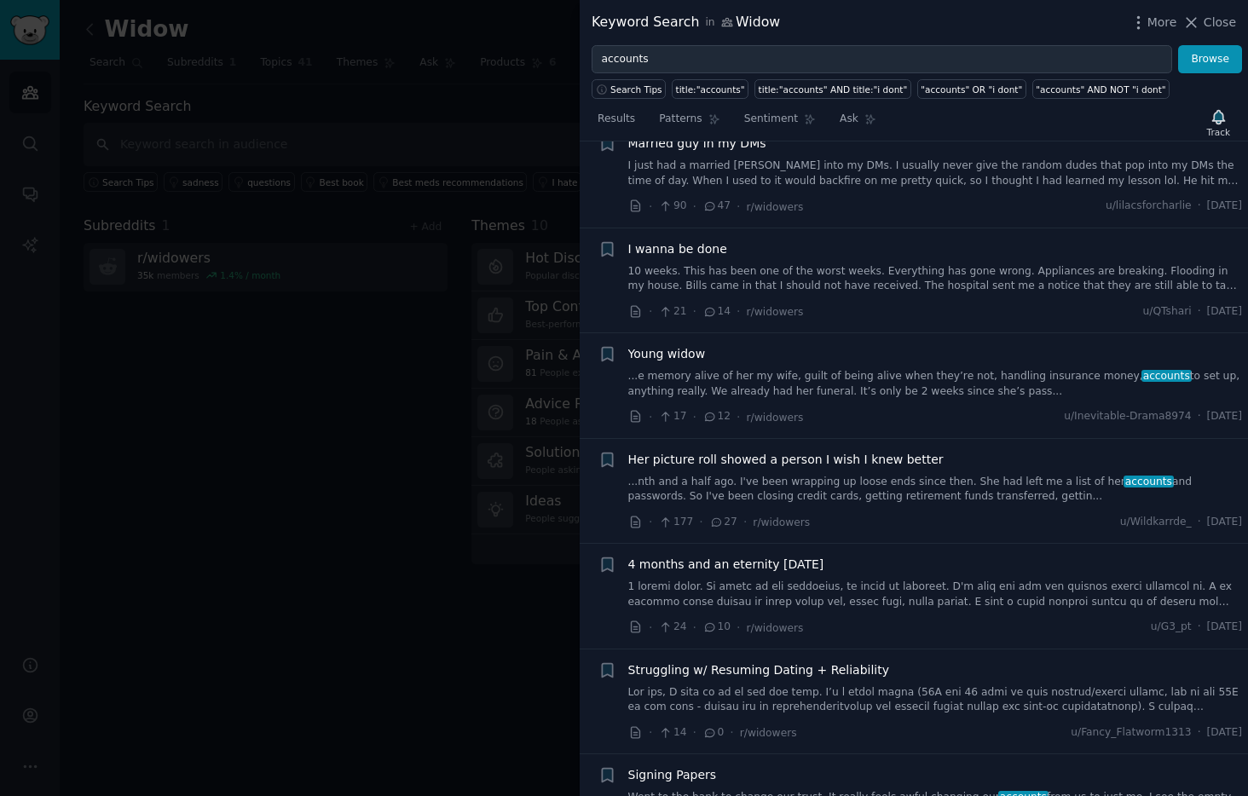
click at [333, 634] on div at bounding box center [624, 398] width 1248 height 796
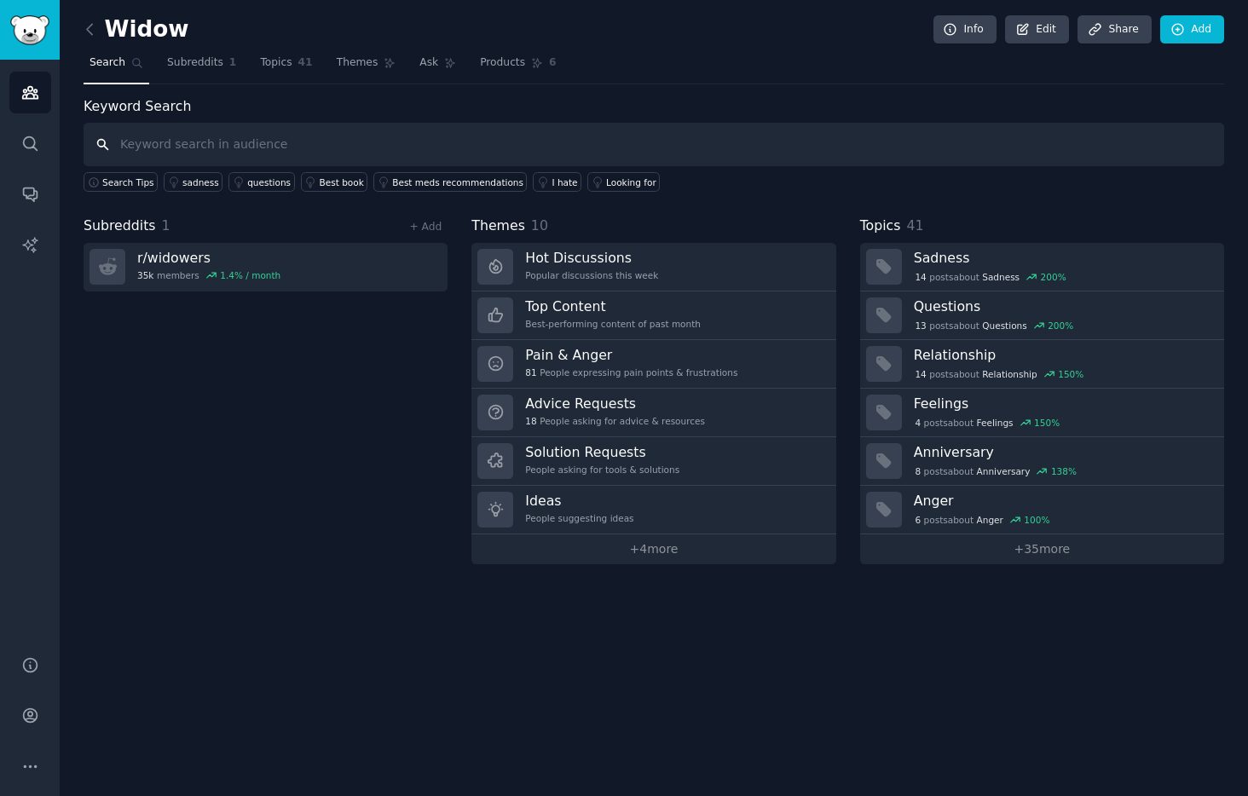
click at [202, 142] on input "text" at bounding box center [654, 144] width 1141 height 43
type input "probate"
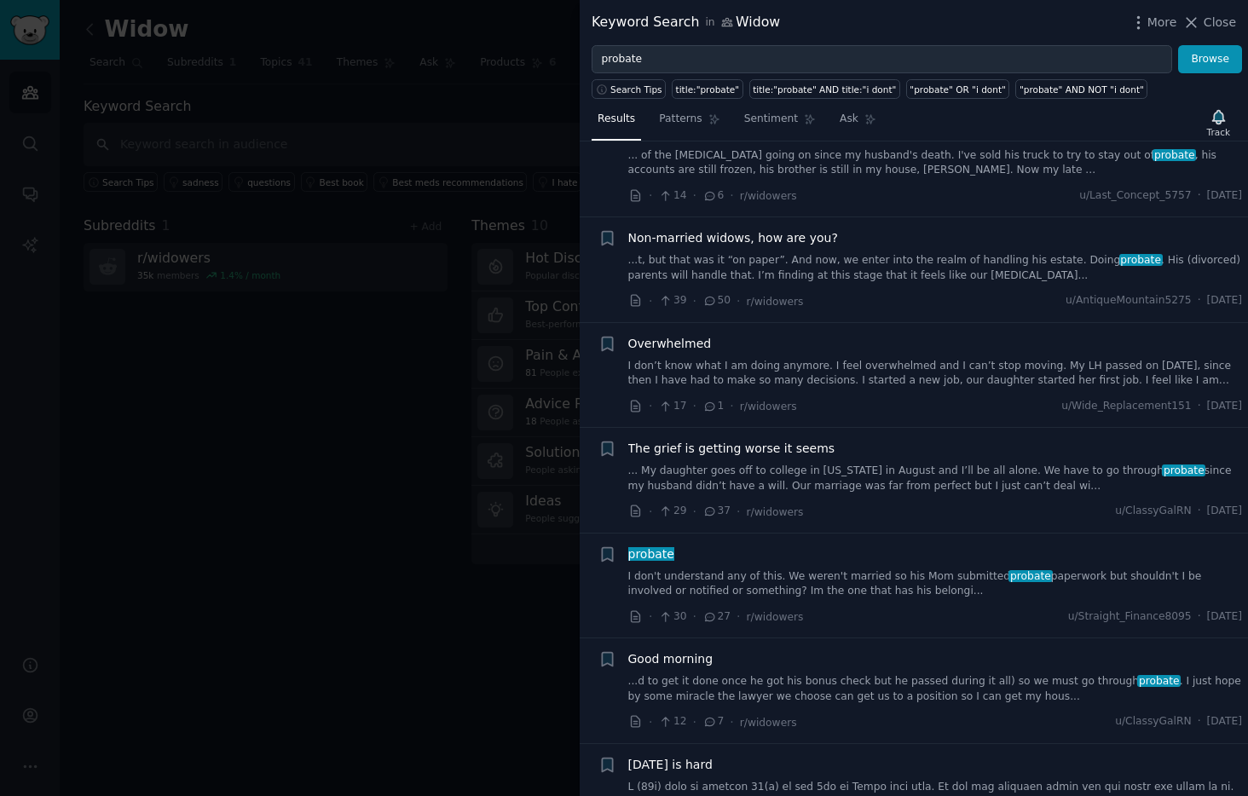
scroll to position [268, 0]
click at [859, 480] on link "... My daughter goes off to college in [US_STATE] in August and I’ll be all alo…" at bounding box center [935, 478] width 615 height 30
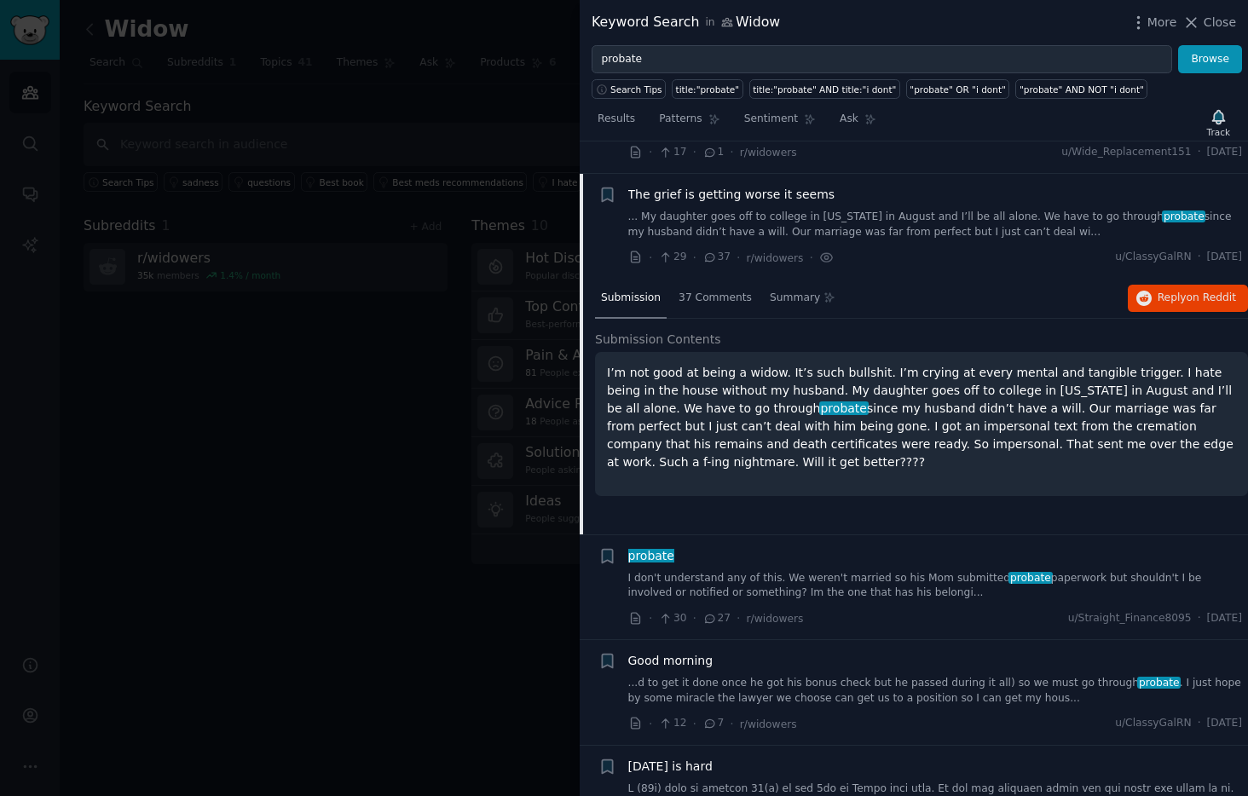
scroll to position [553, 0]
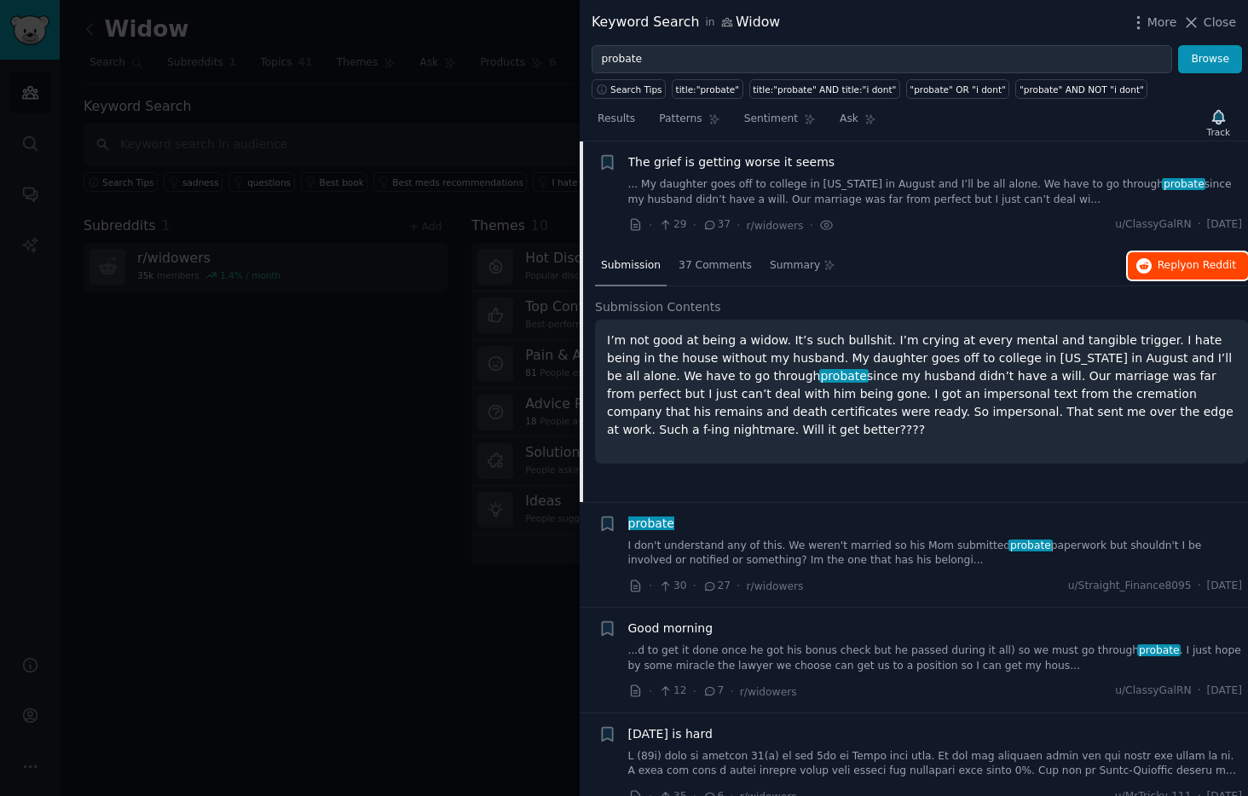
click at [1151, 268] on button "Reply on Reddit" at bounding box center [1188, 265] width 120 height 27
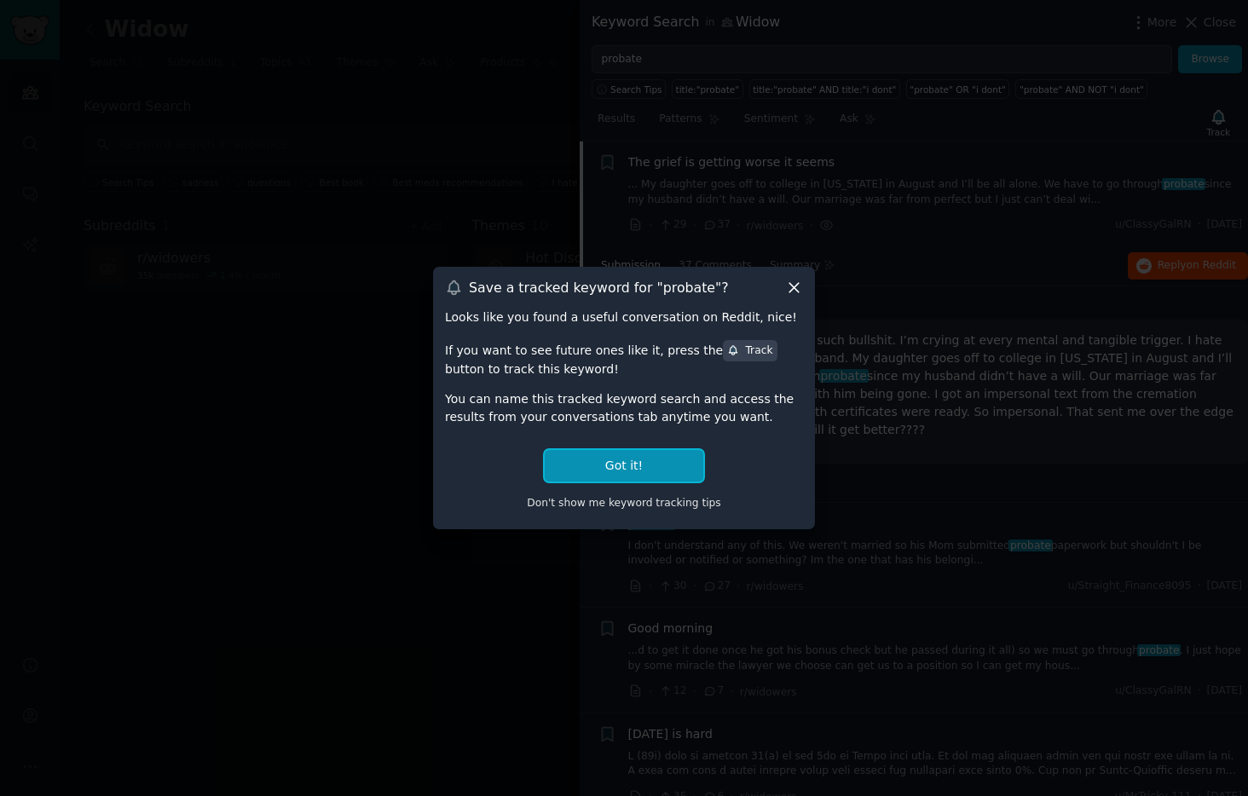
click at [683, 471] on button "Got it!" at bounding box center [624, 466] width 159 height 32
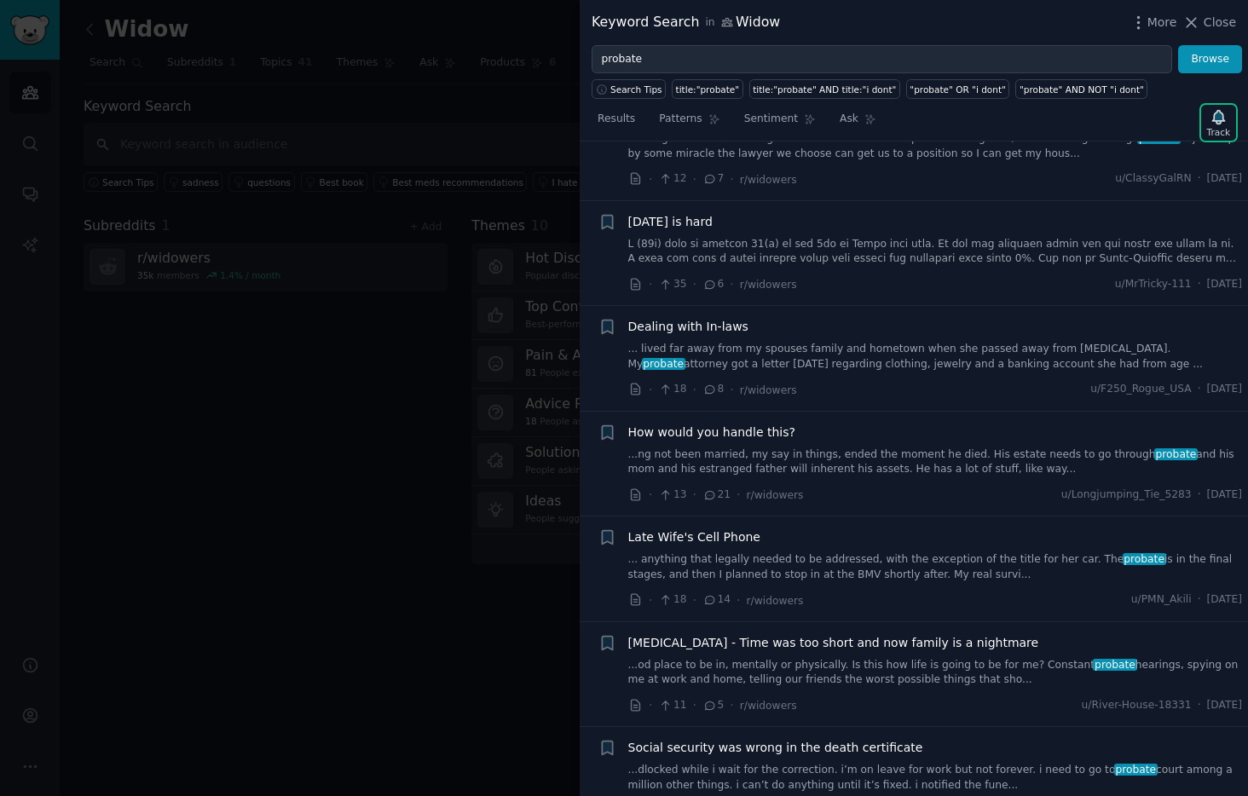
scroll to position [1067, 0]
click at [855, 570] on link "... anything that legally needed to be addressed, with the exception of the tit…" at bounding box center [935, 567] width 615 height 30
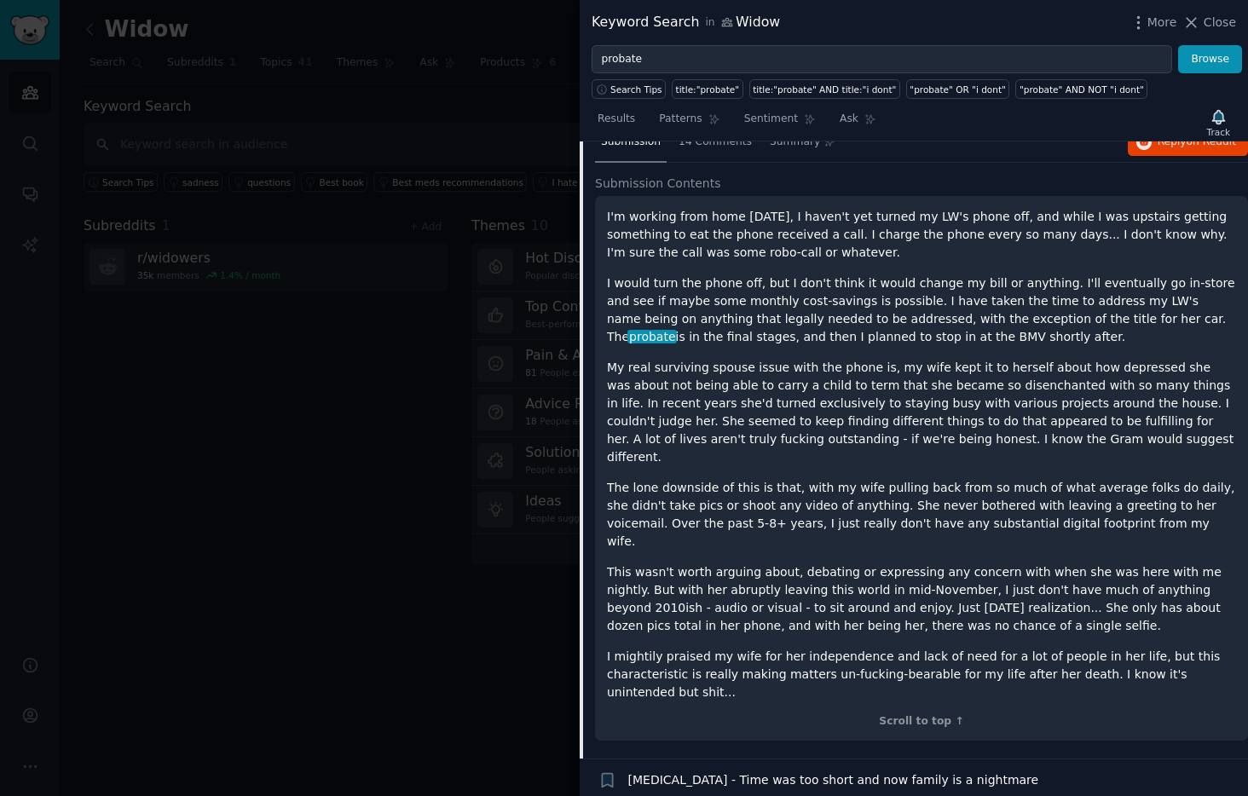
scroll to position [1310, 0]
click at [1187, 146] on span "on Reddit" at bounding box center [1211, 141] width 49 height 12
click at [874, 647] on p "I mightily praised my wife for her independence and lack of need for a lot of p…" at bounding box center [921, 674] width 629 height 54
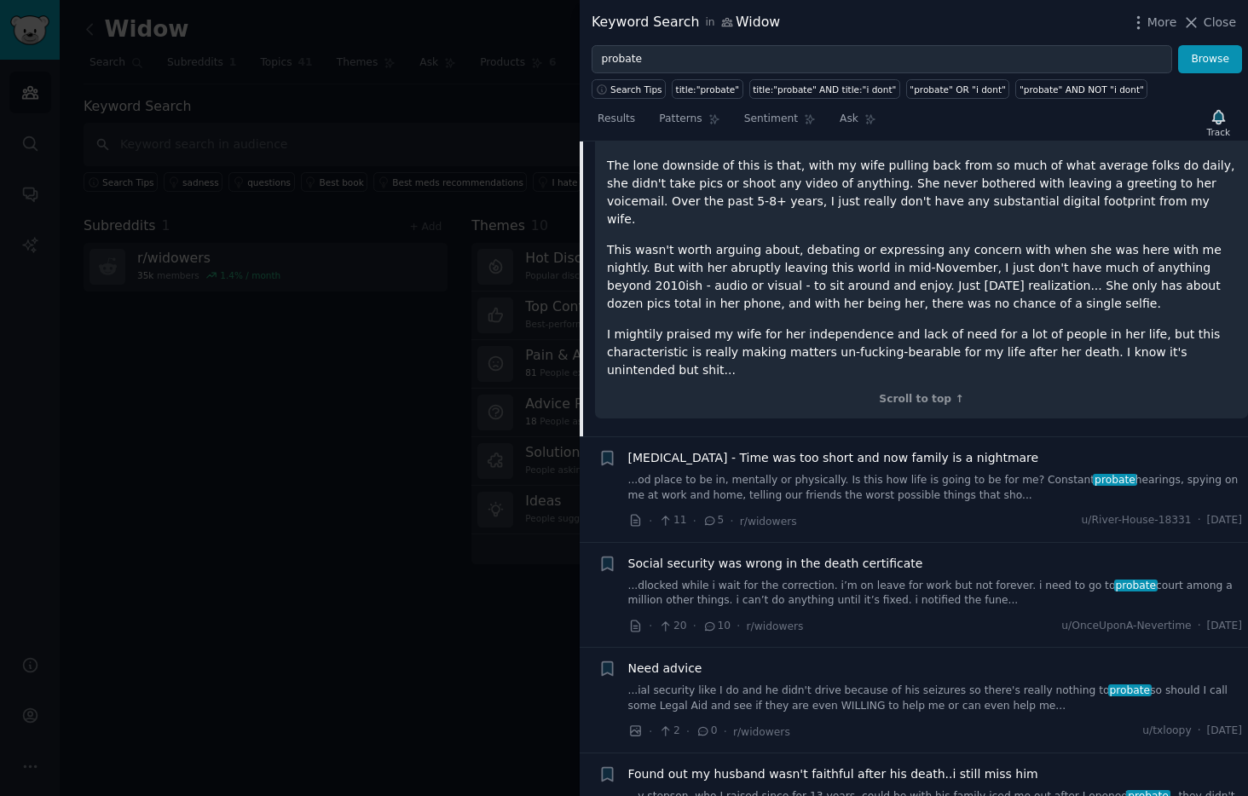
scroll to position [1780, 0]
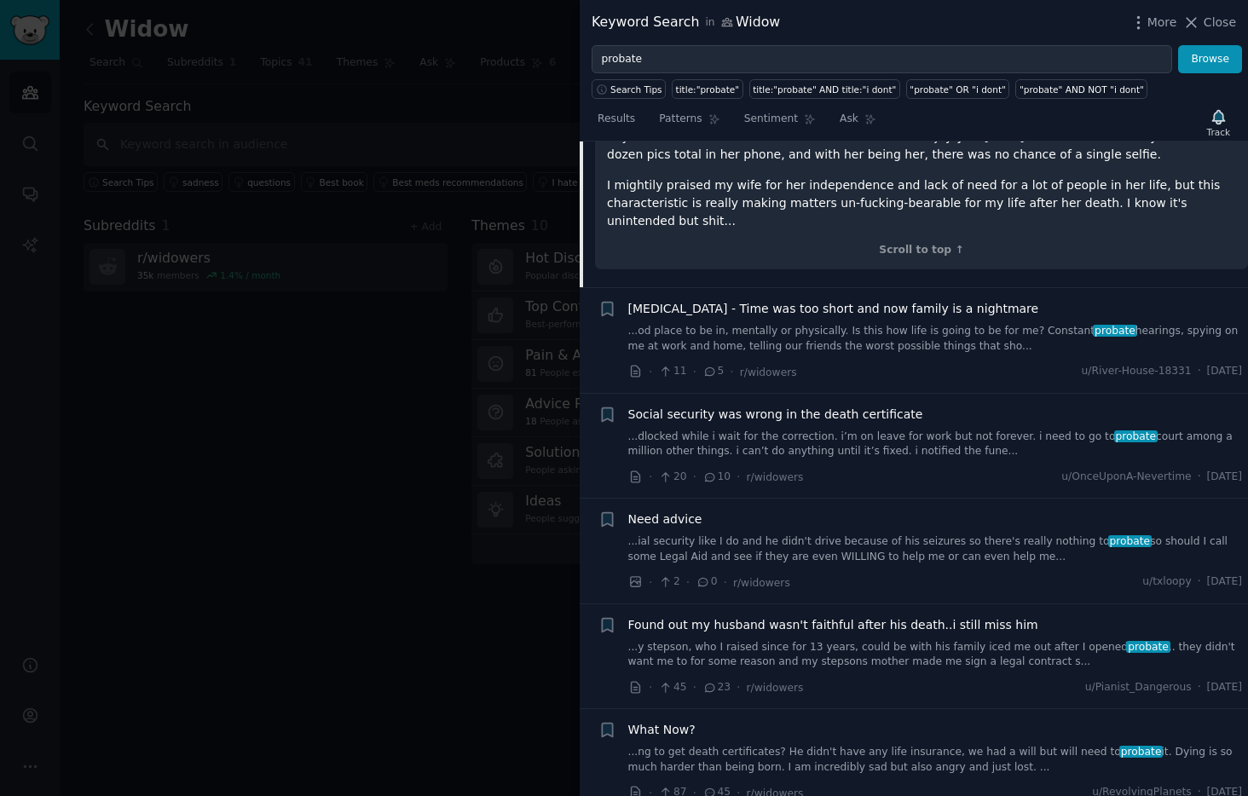
click at [856, 430] on link "...dlocked while i wait for the correction. i’m on leave for work but not forev…" at bounding box center [935, 445] width 615 height 30
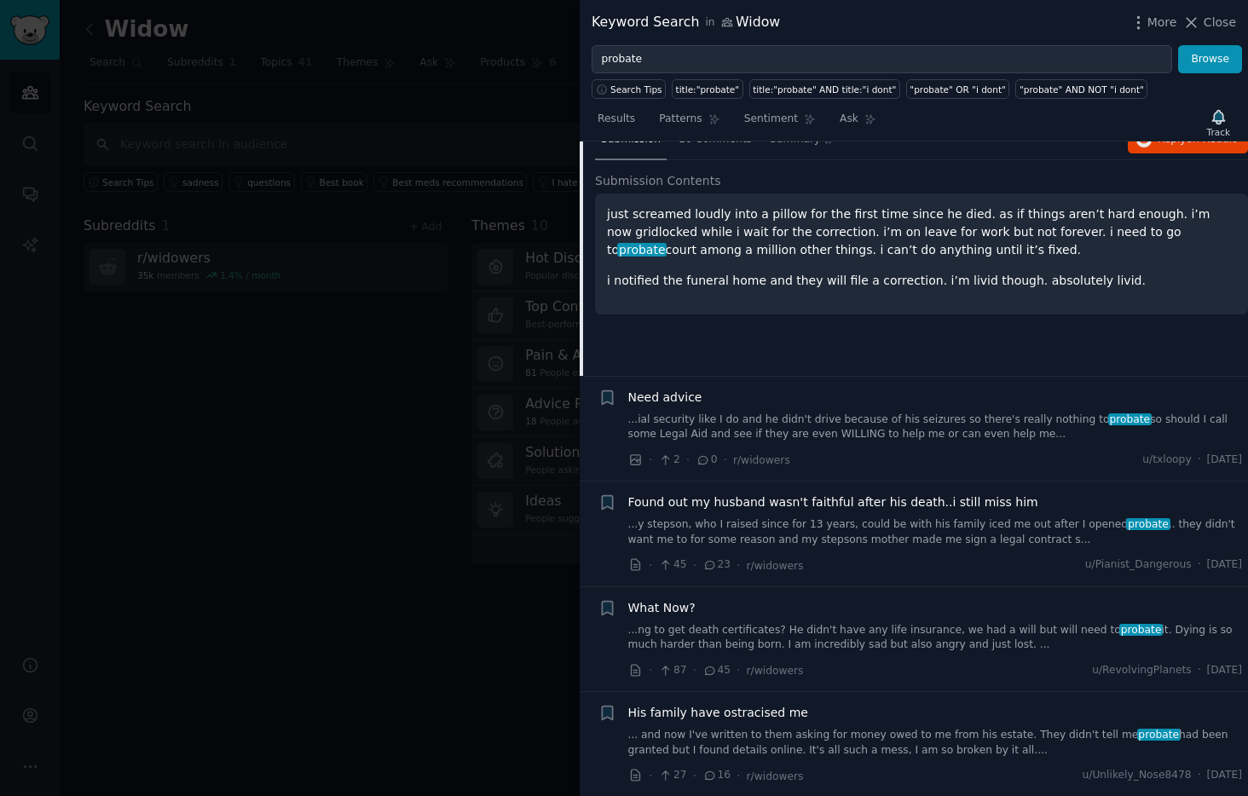
scroll to position [1525, 0]
click at [879, 639] on link "...ng to get death certificates? He didn't have any life insurance, we had a wi…" at bounding box center [935, 636] width 615 height 30
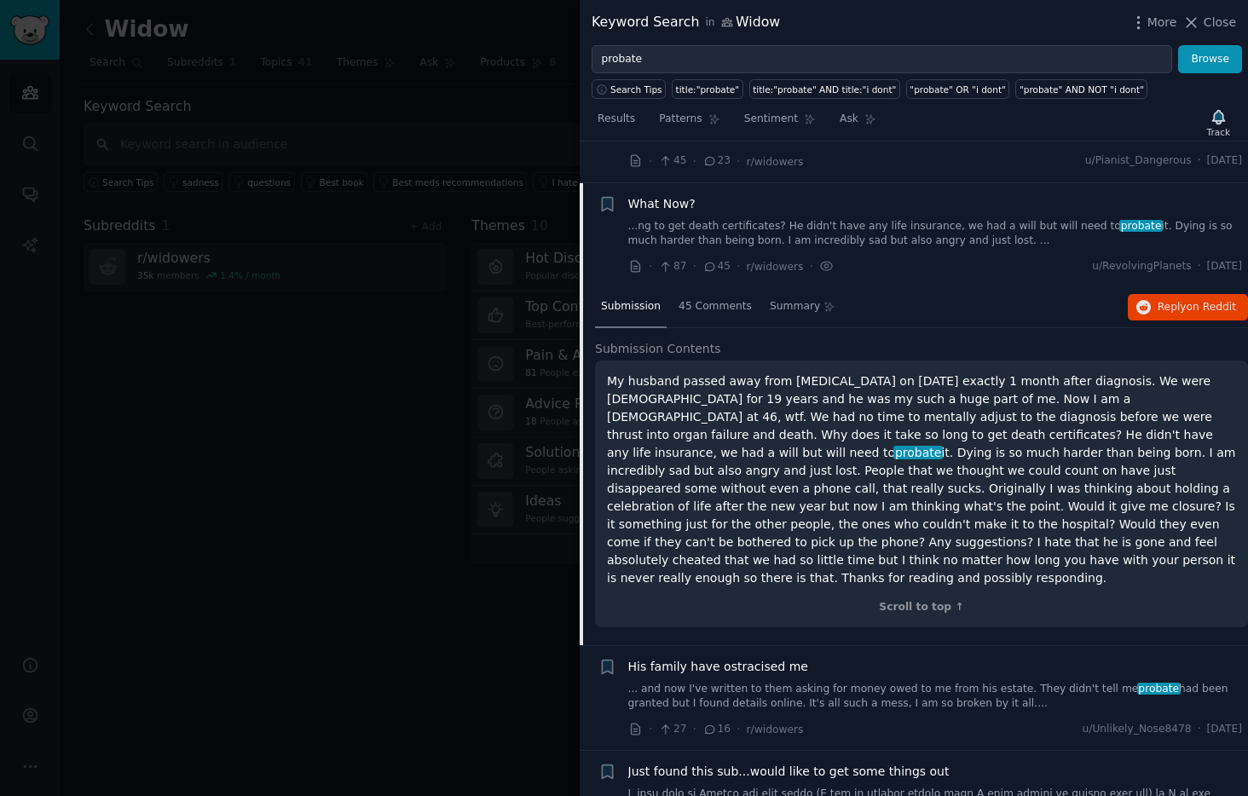
scroll to position [1712, 0]
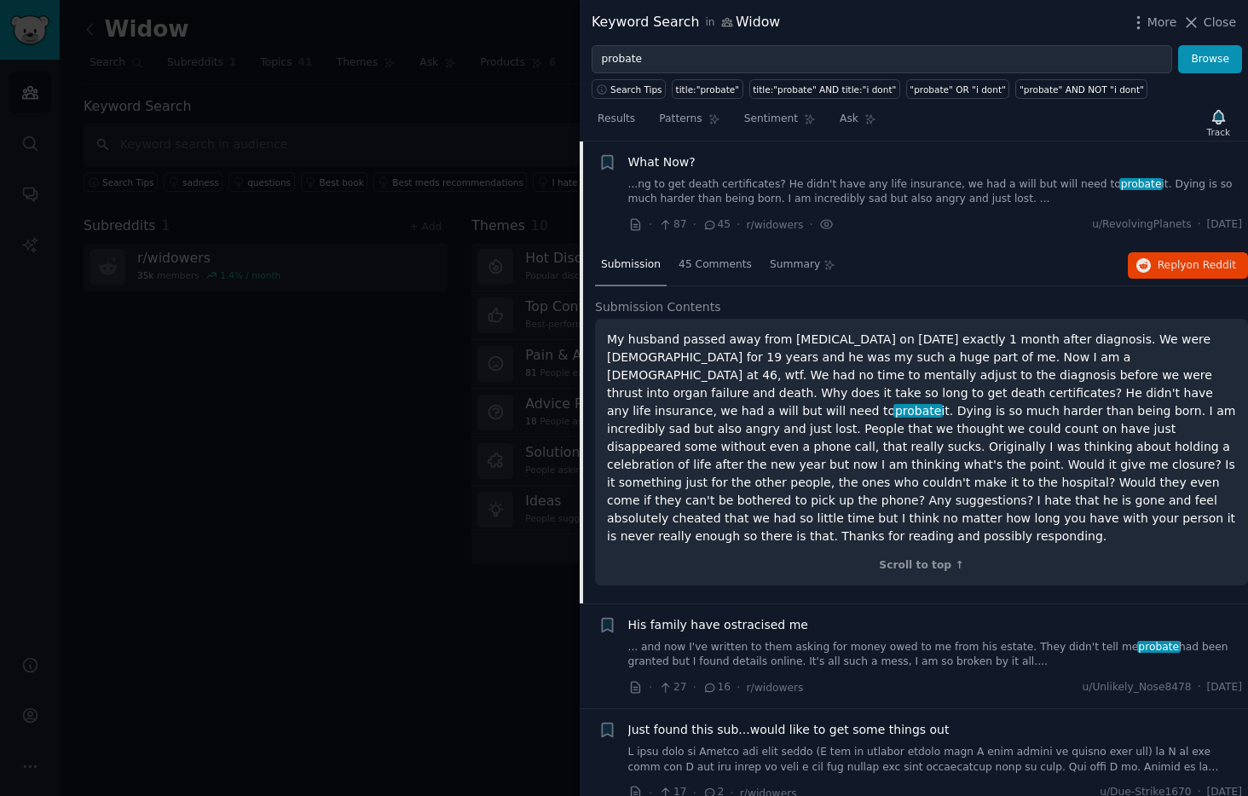
click at [1189, 279] on div "Submission 45 Comments Summary Reply on Reddit" at bounding box center [921, 266] width 653 height 41
click at [1189, 272] on span "Reply on Reddit" at bounding box center [1197, 265] width 78 height 15
click at [396, 587] on div at bounding box center [624, 398] width 1248 height 796
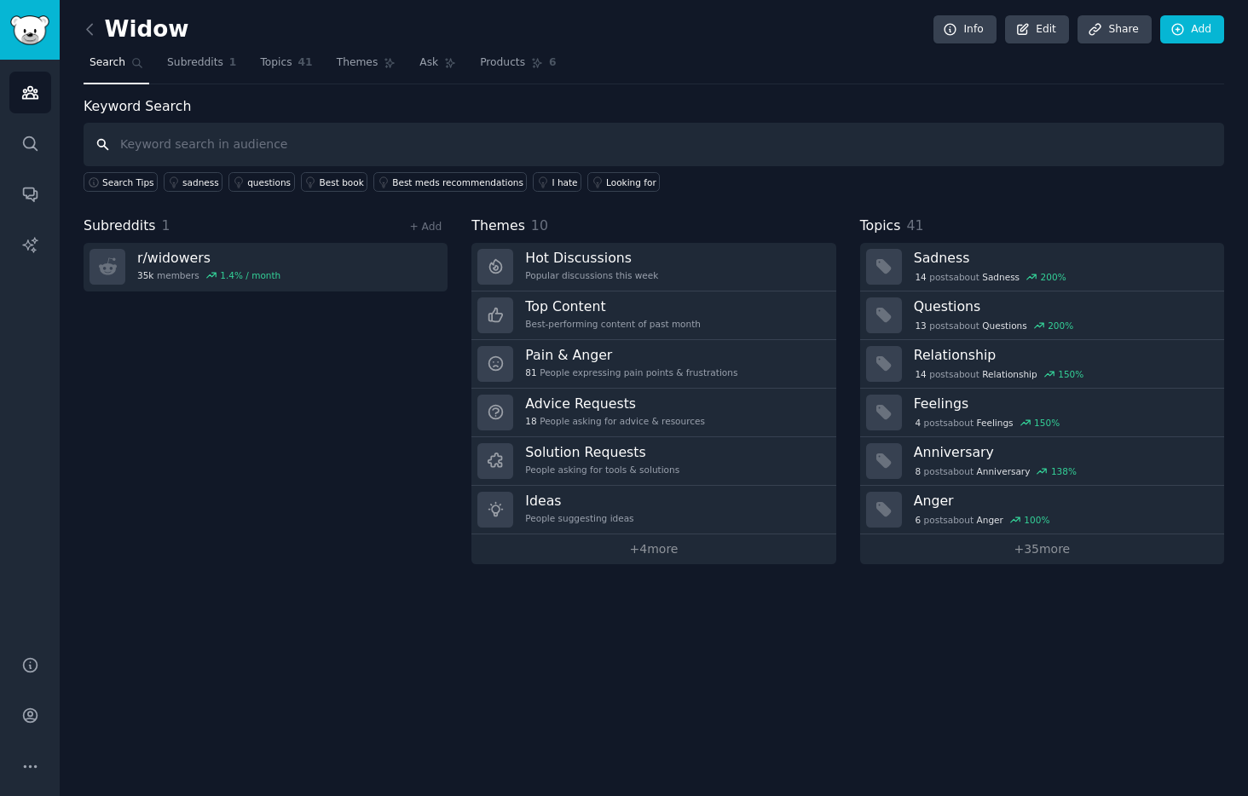
click at [218, 148] on input "text" at bounding box center [654, 144] width 1141 height 43
type input "going through probate"
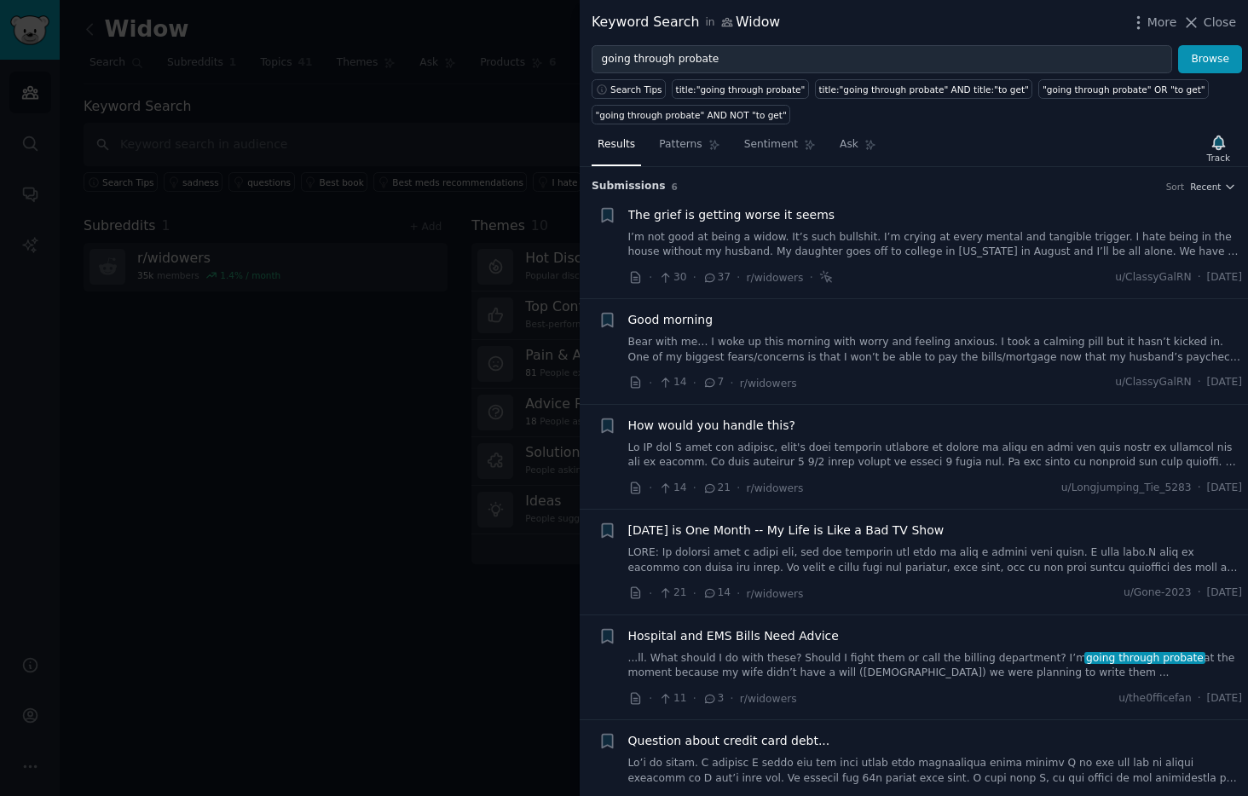
click at [864, 361] on link "Bear with me… I woke up this morning with worry and feeling anxious. I took a c…" at bounding box center [935, 350] width 615 height 30
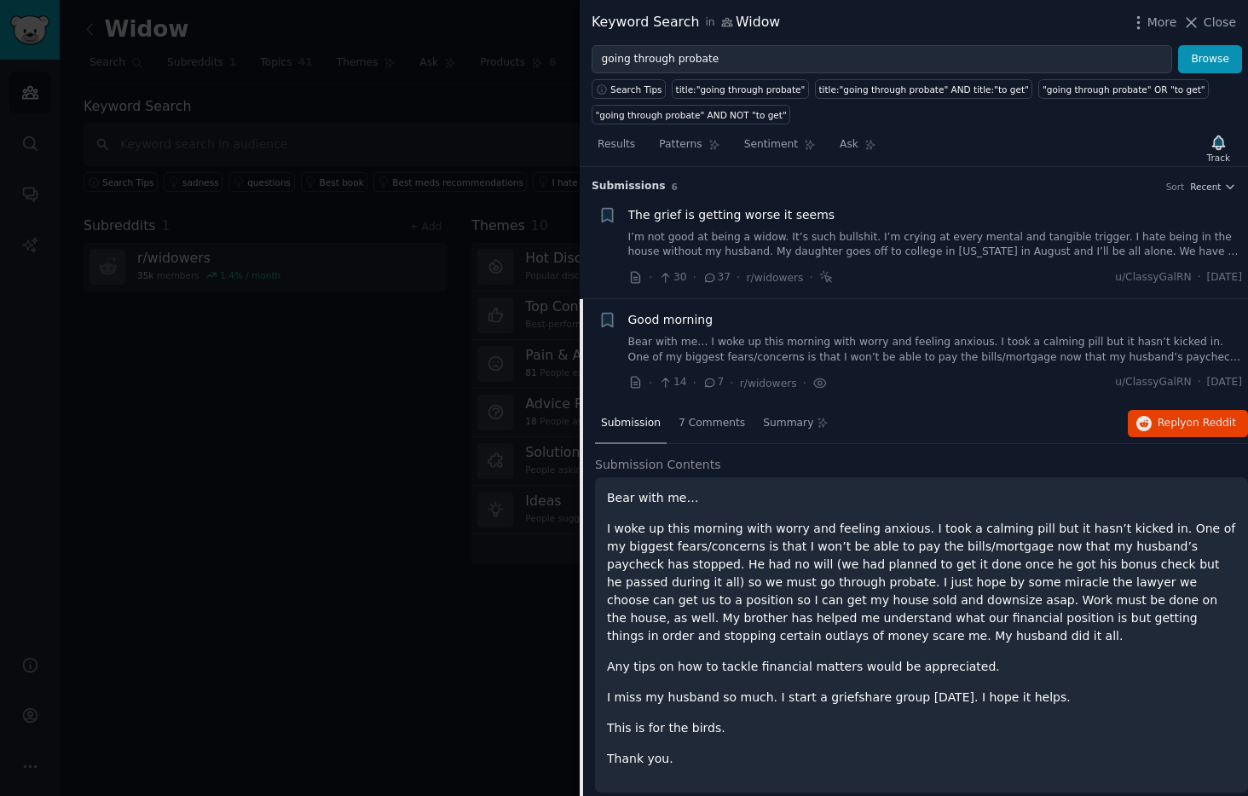
scroll to position [132, 0]
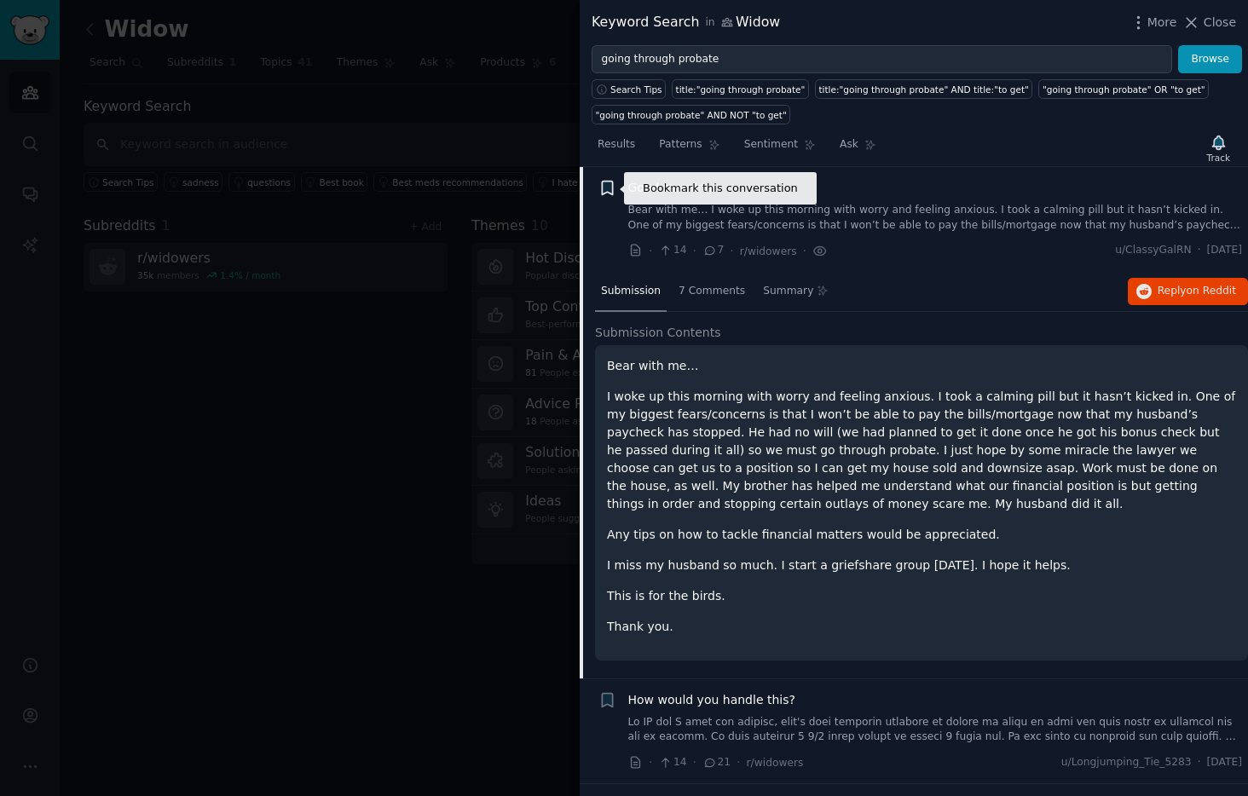
click at [610, 190] on icon "button" at bounding box center [607, 189] width 10 height 14
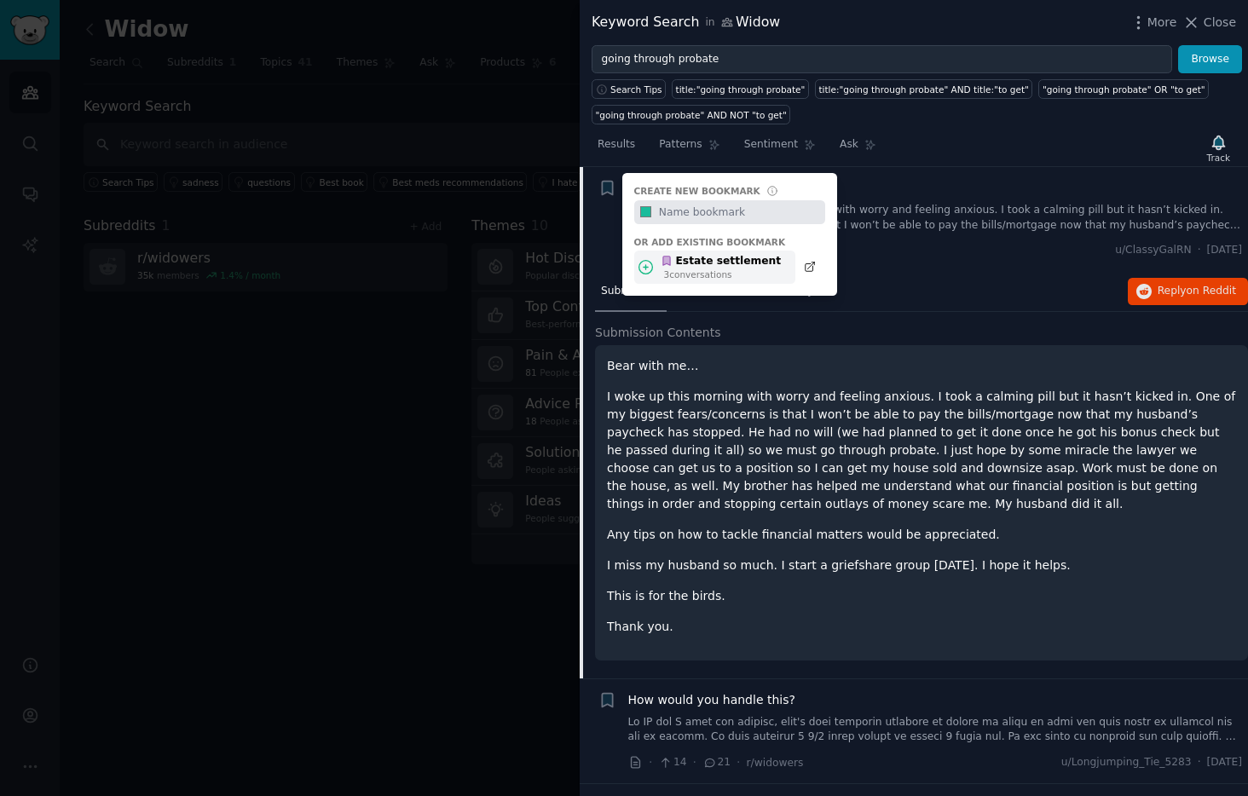
click at [713, 274] on div "3 conversation s" at bounding box center [723, 275] width 118 height 12
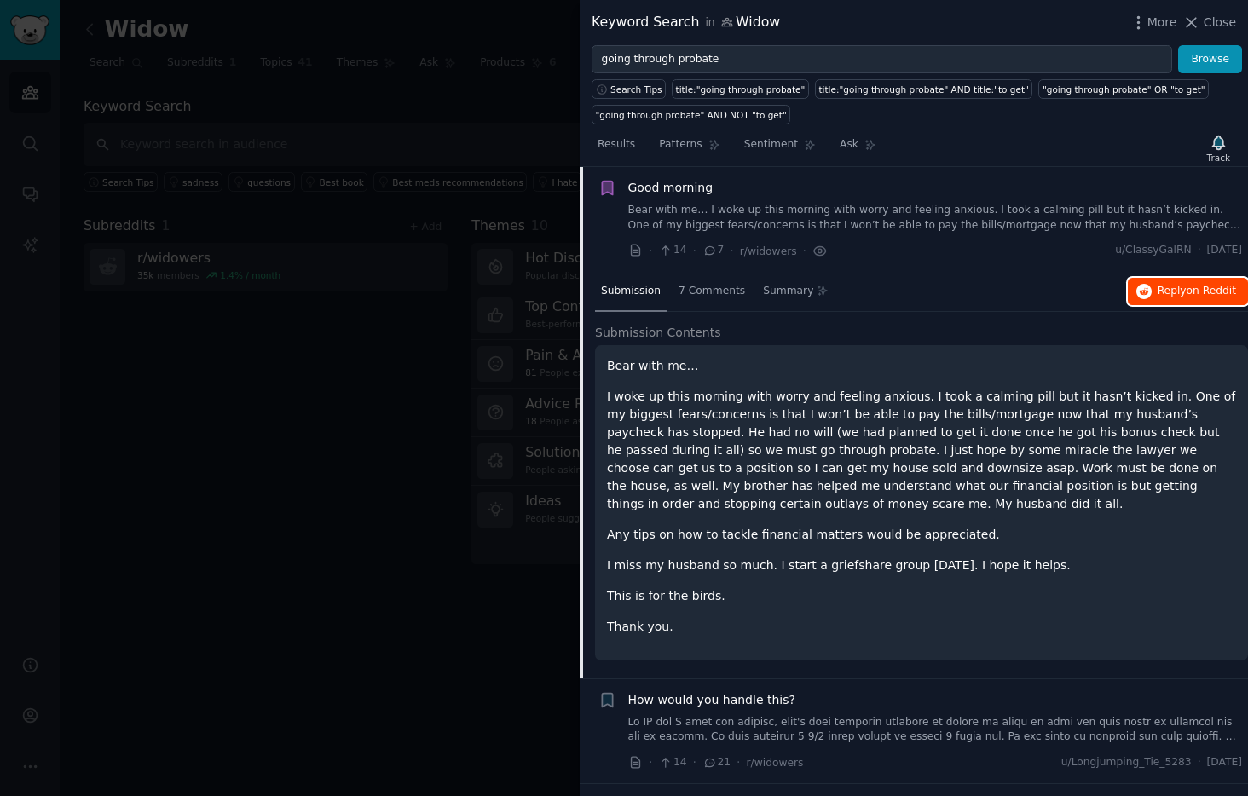
click at [1187, 290] on span "on Reddit" at bounding box center [1211, 291] width 49 height 12
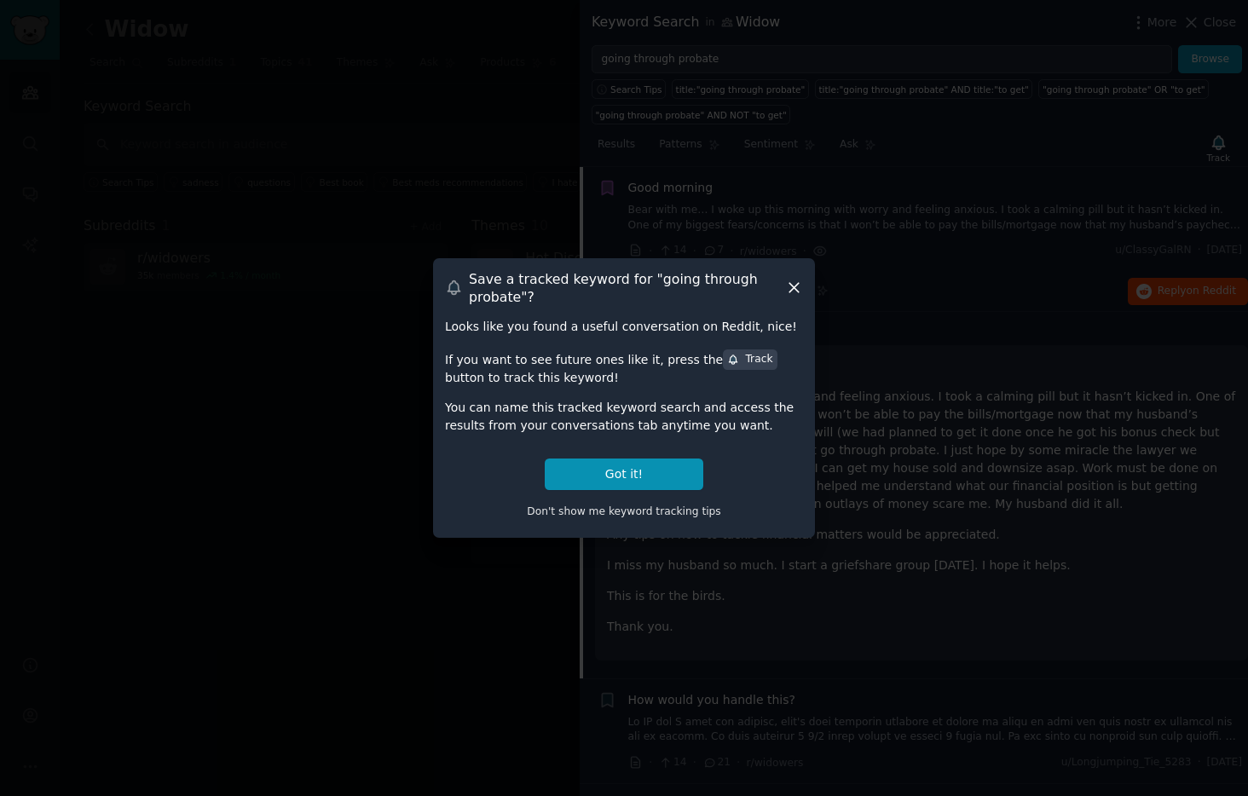
click at [796, 289] on icon at bounding box center [794, 288] width 18 height 18
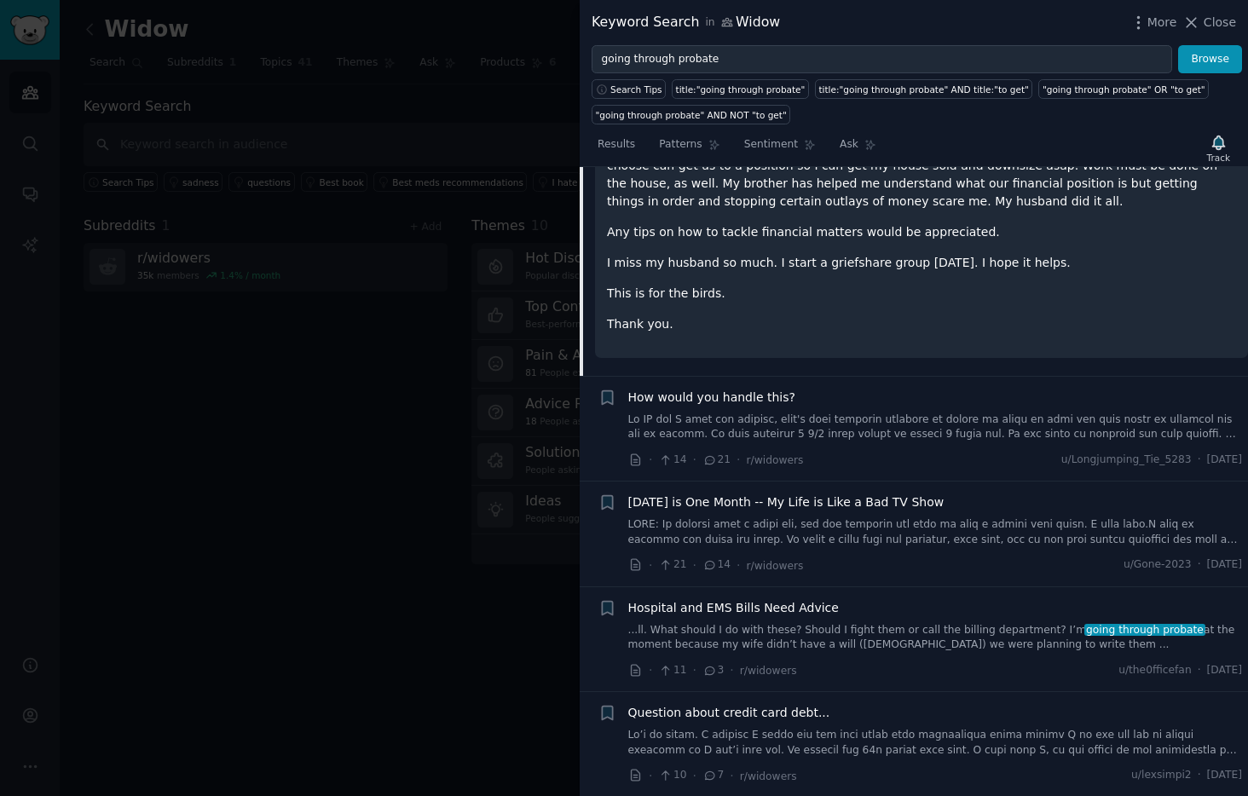
scroll to position [437, 0]
click at [866, 628] on link "...ll. What should I do with these? Should I fight them or call the billing dep…" at bounding box center [935, 637] width 615 height 30
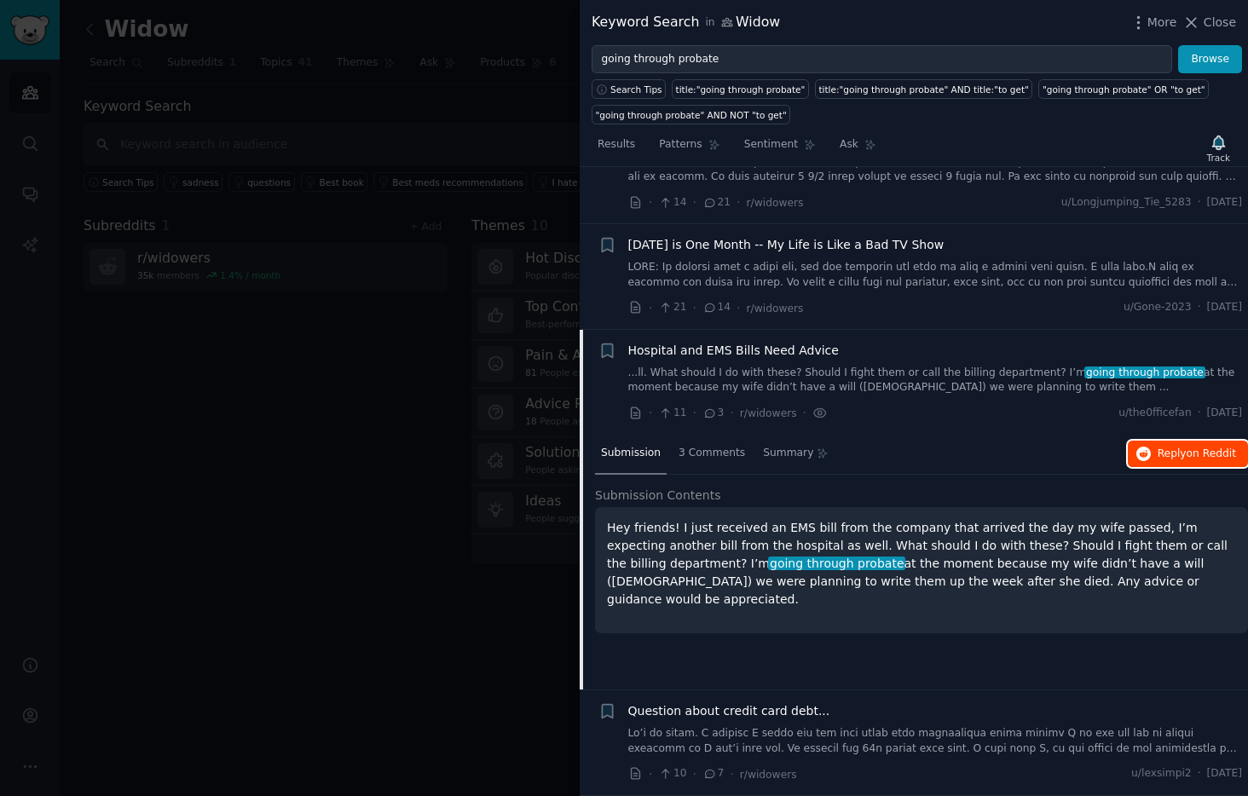
click at [1173, 448] on span "Reply on Reddit" at bounding box center [1197, 454] width 78 height 15
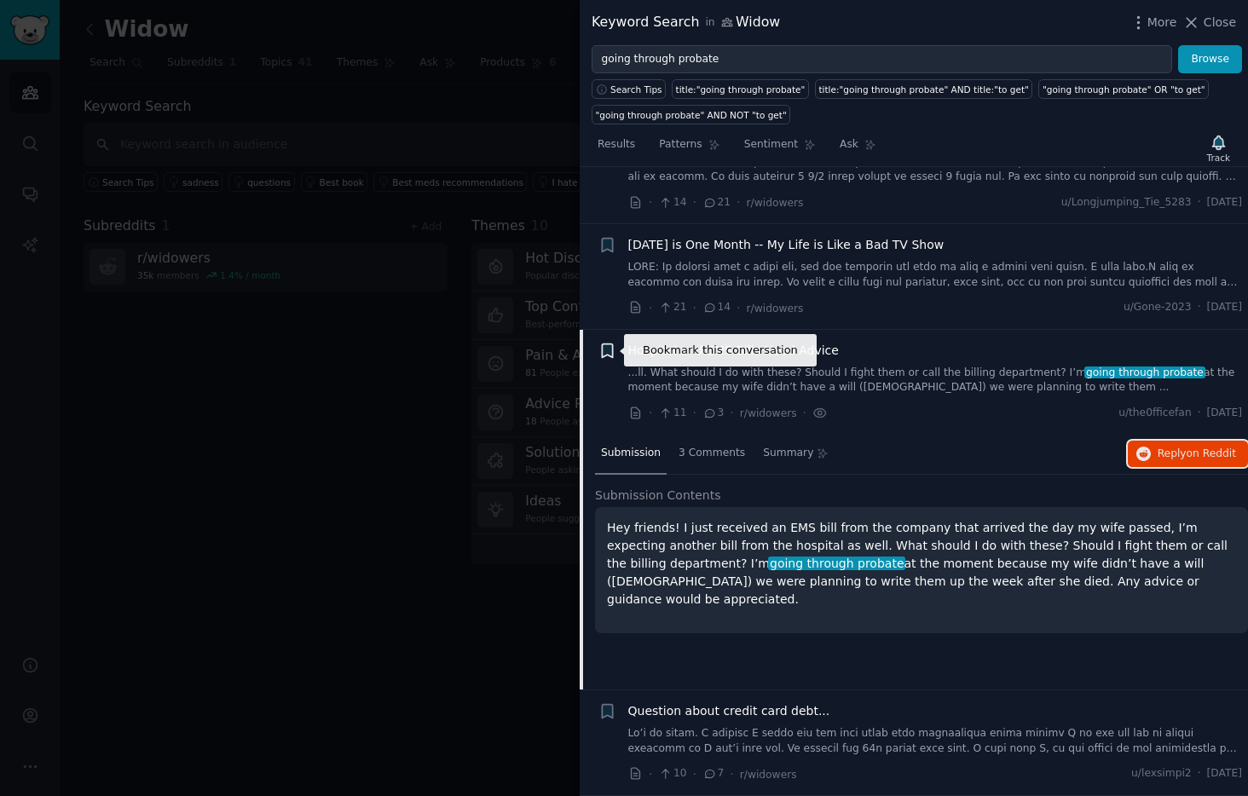
click at [611, 352] on icon "button" at bounding box center [607, 351] width 10 height 14
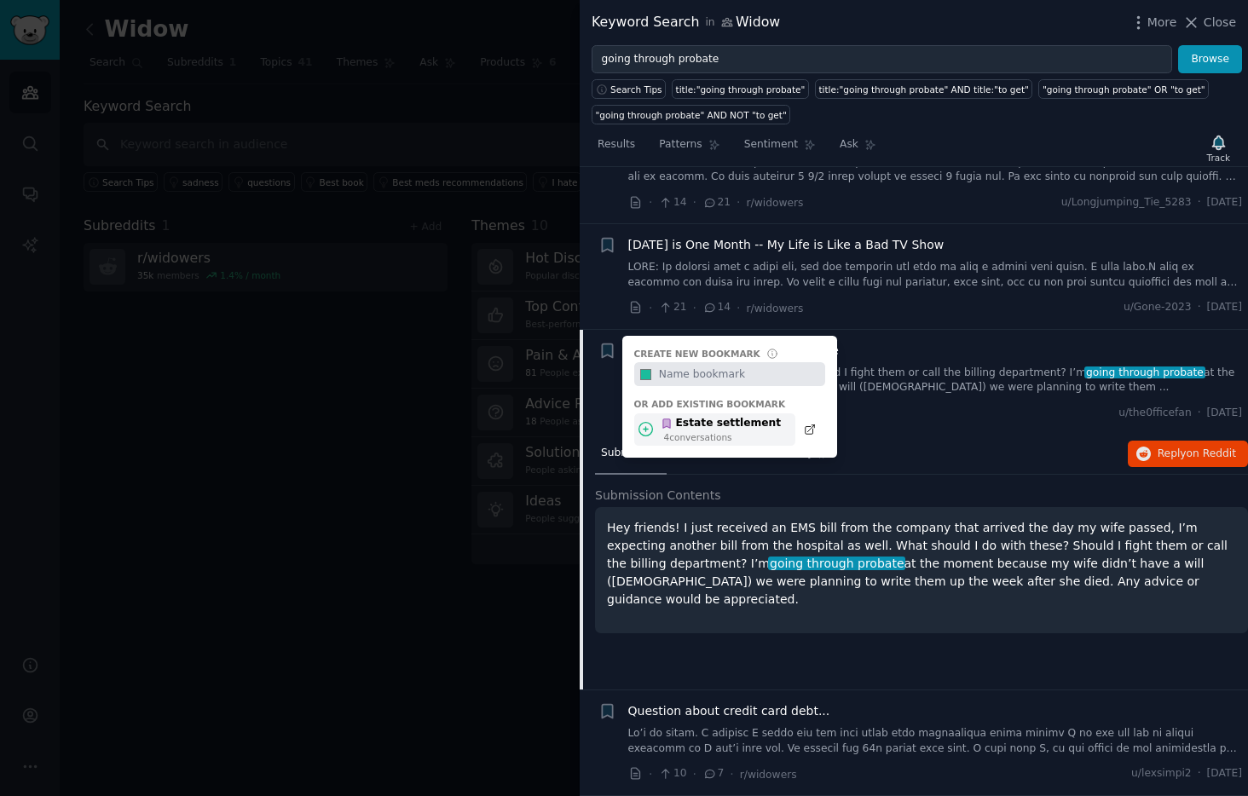
click at [699, 436] on div "4 conversation s" at bounding box center [723, 437] width 118 height 12
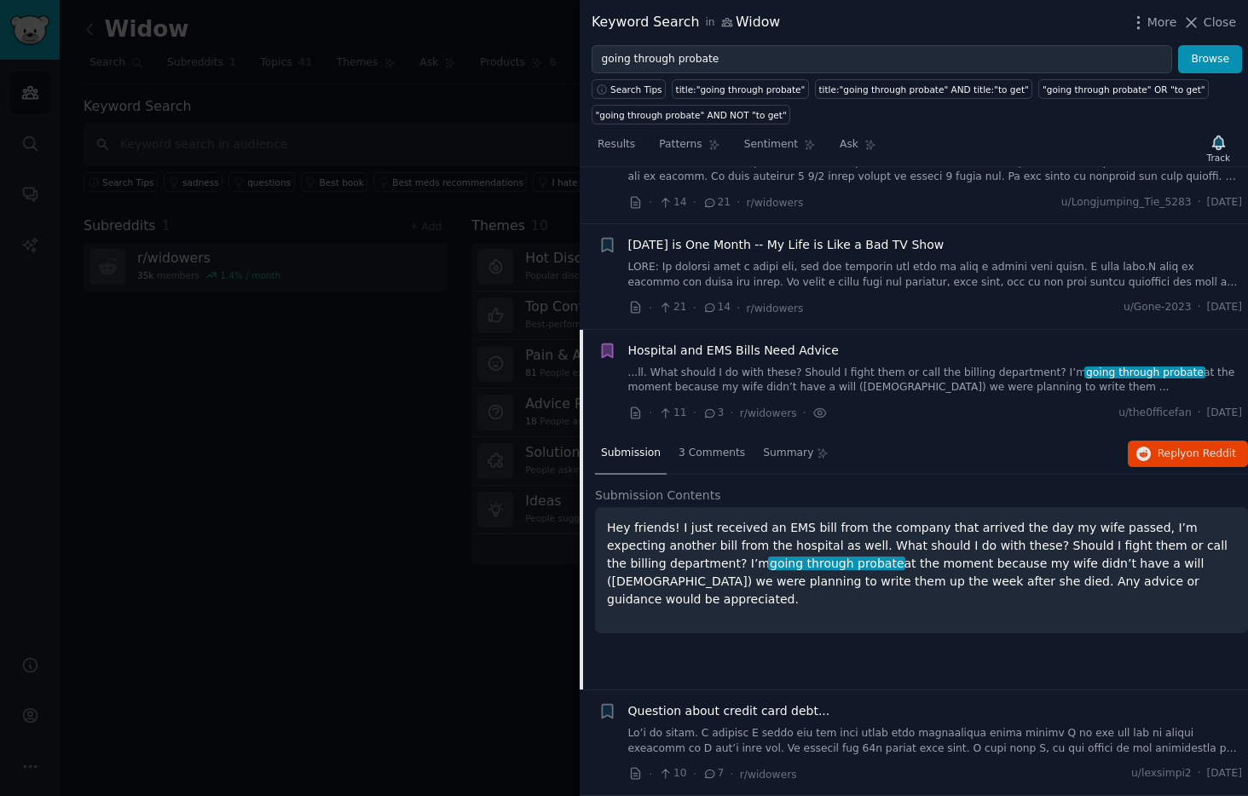
click at [905, 629] on div "Submission Contents Hey friends! I just received an EMS bill from the company t…" at bounding box center [921, 569] width 653 height 165
click at [732, 738] on link at bounding box center [935, 741] width 615 height 30
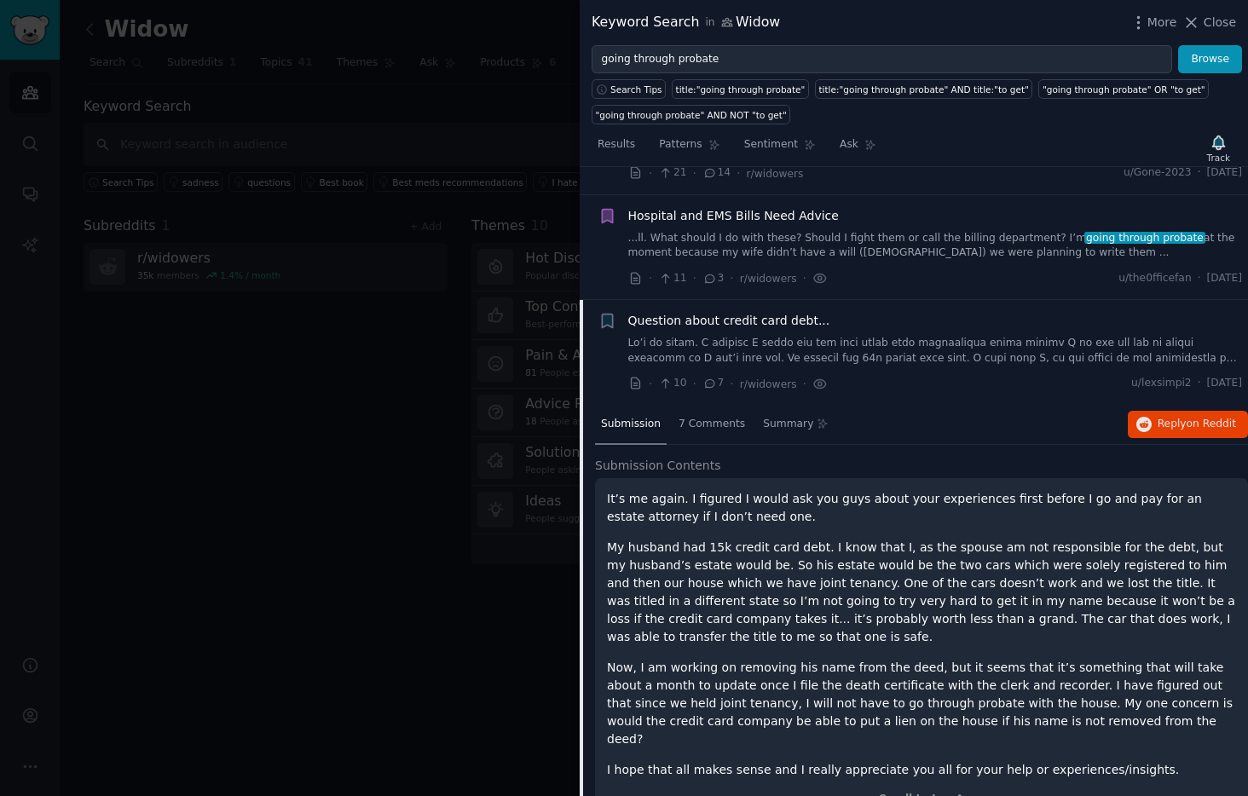
scroll to position [443, 0]
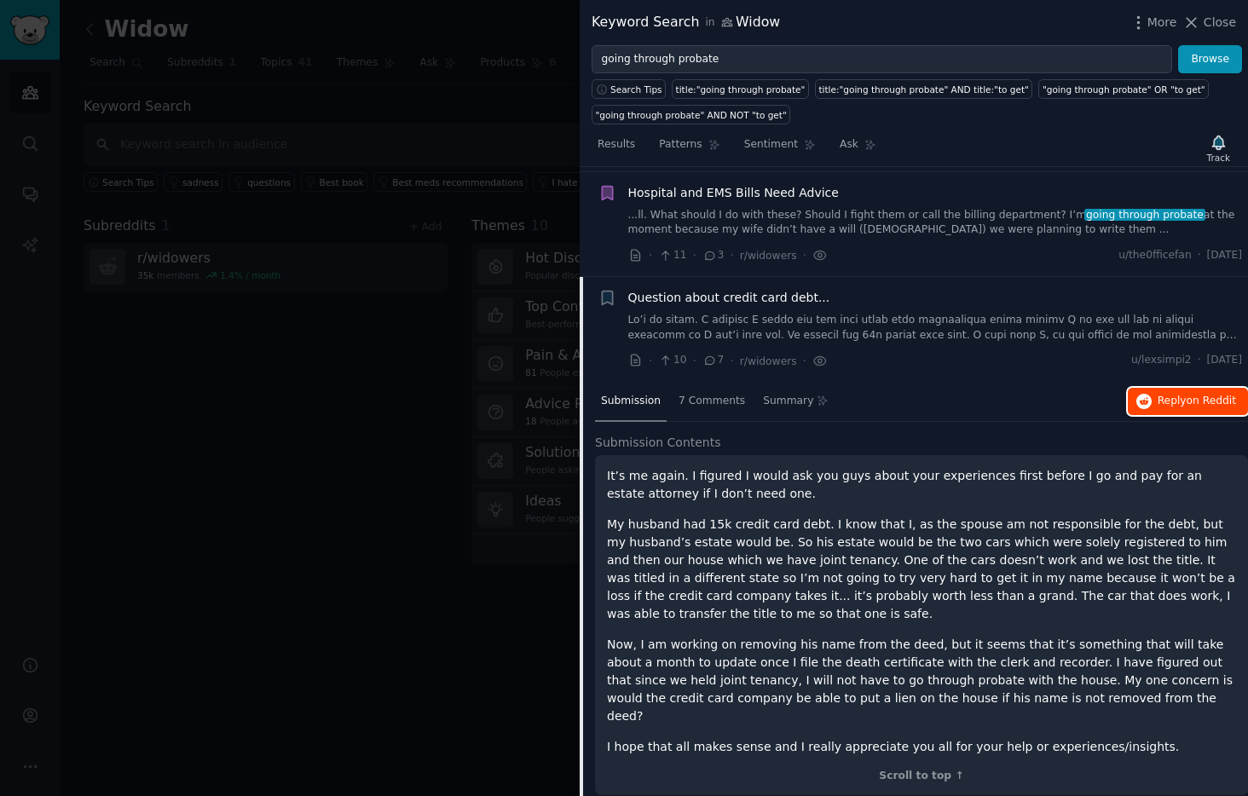
click at [1171, 407] on span "Reply on Reddit" at bounding box center [1197, 401] width 78 height 15
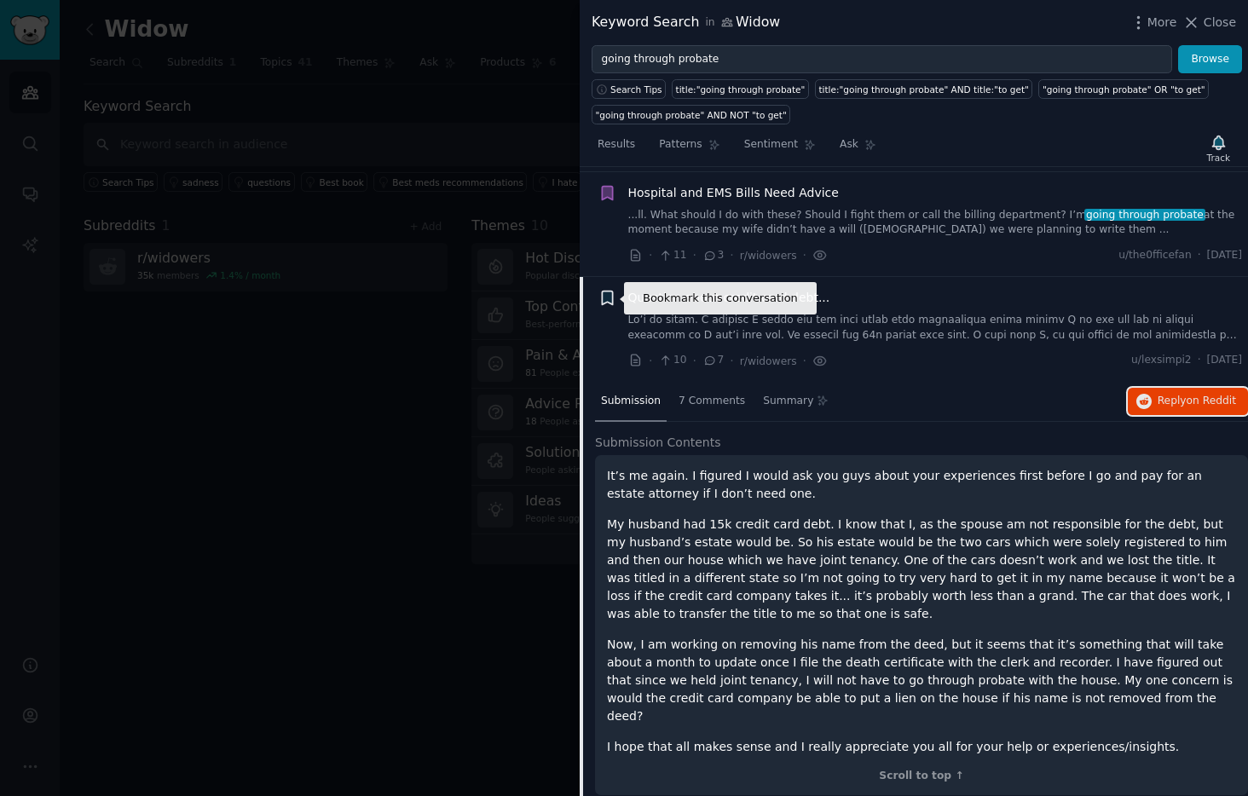
click at [604, 296] on icon "button" at bounding box center [607, 299] width 10 height 14
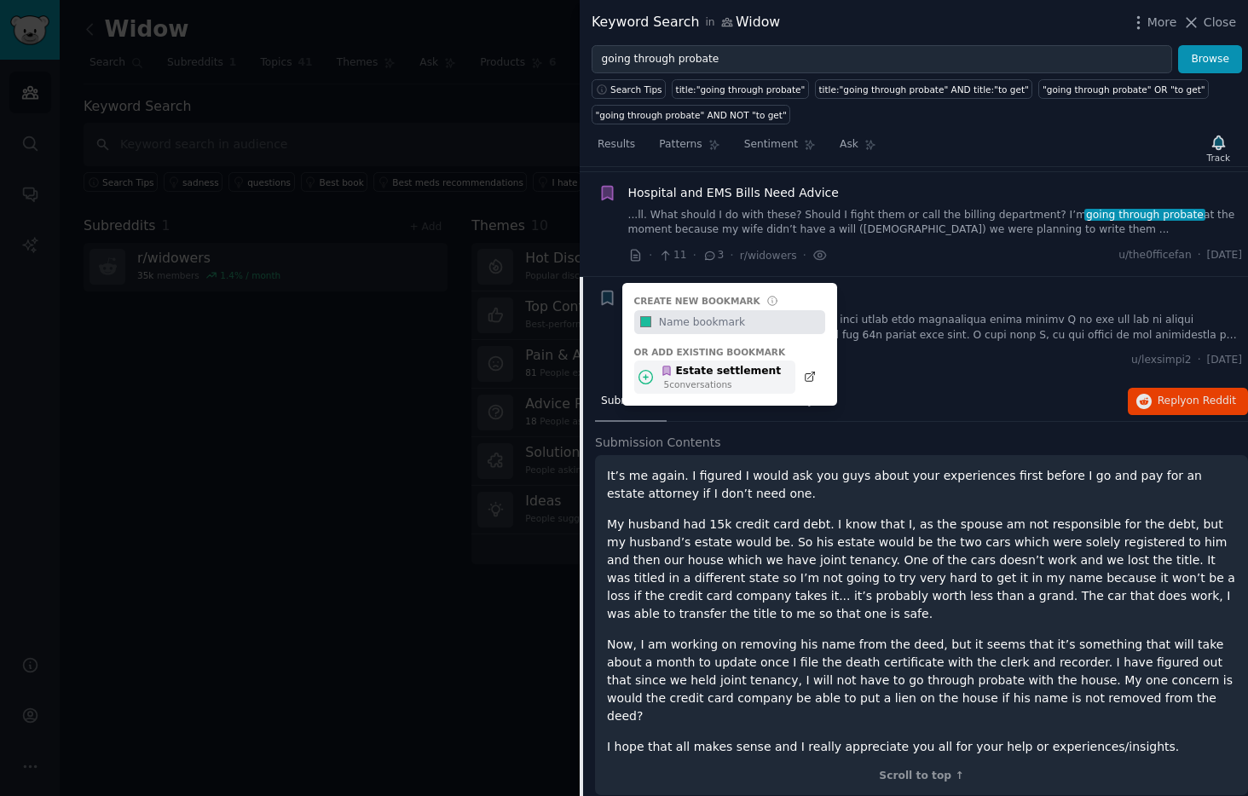
click at [732, 370] on div "Estate settlement" at bounding box center [721, 371] width 120 height 15
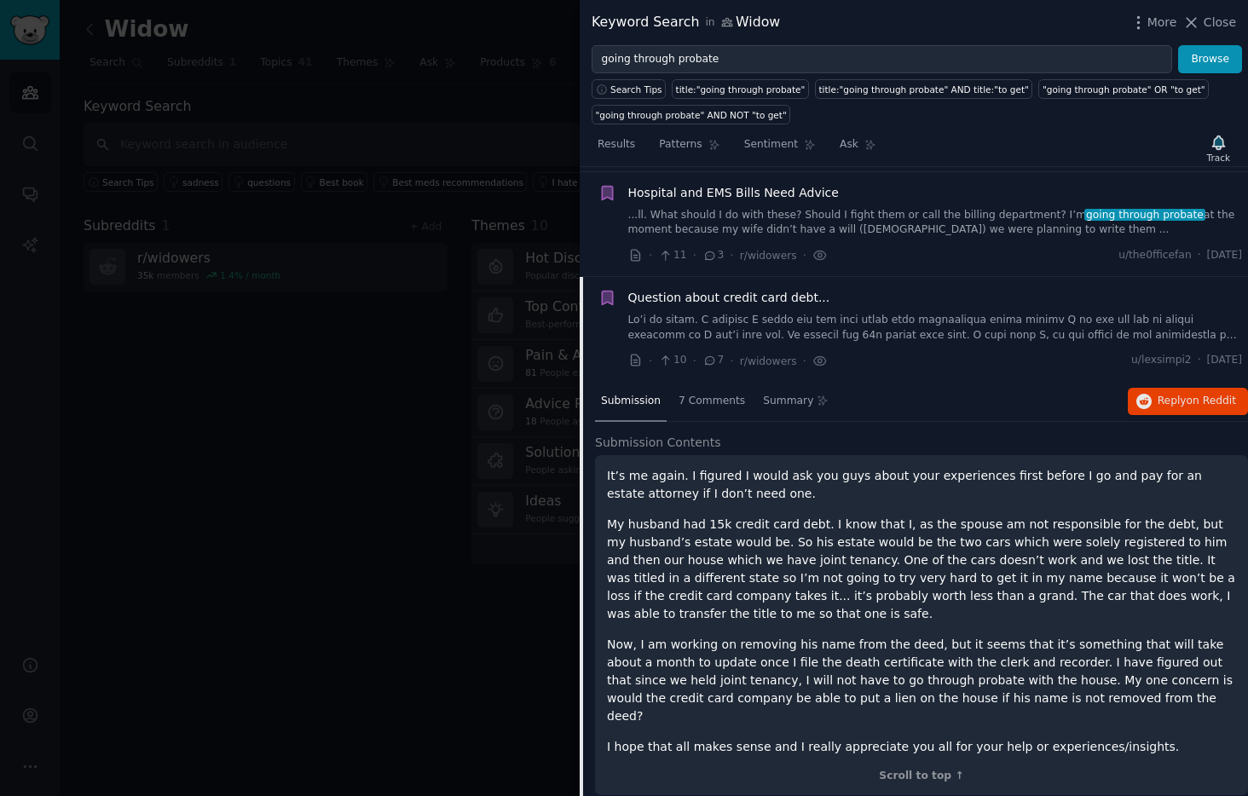
click at [781, 576] on p "My husband had 15k credit card debt. I know that I, as the spouse am not respon…" at bounding box center [921, 569] width 629 height 107
click at [362, 505] on div at bounding box center [624, 398] width 1248 height 796
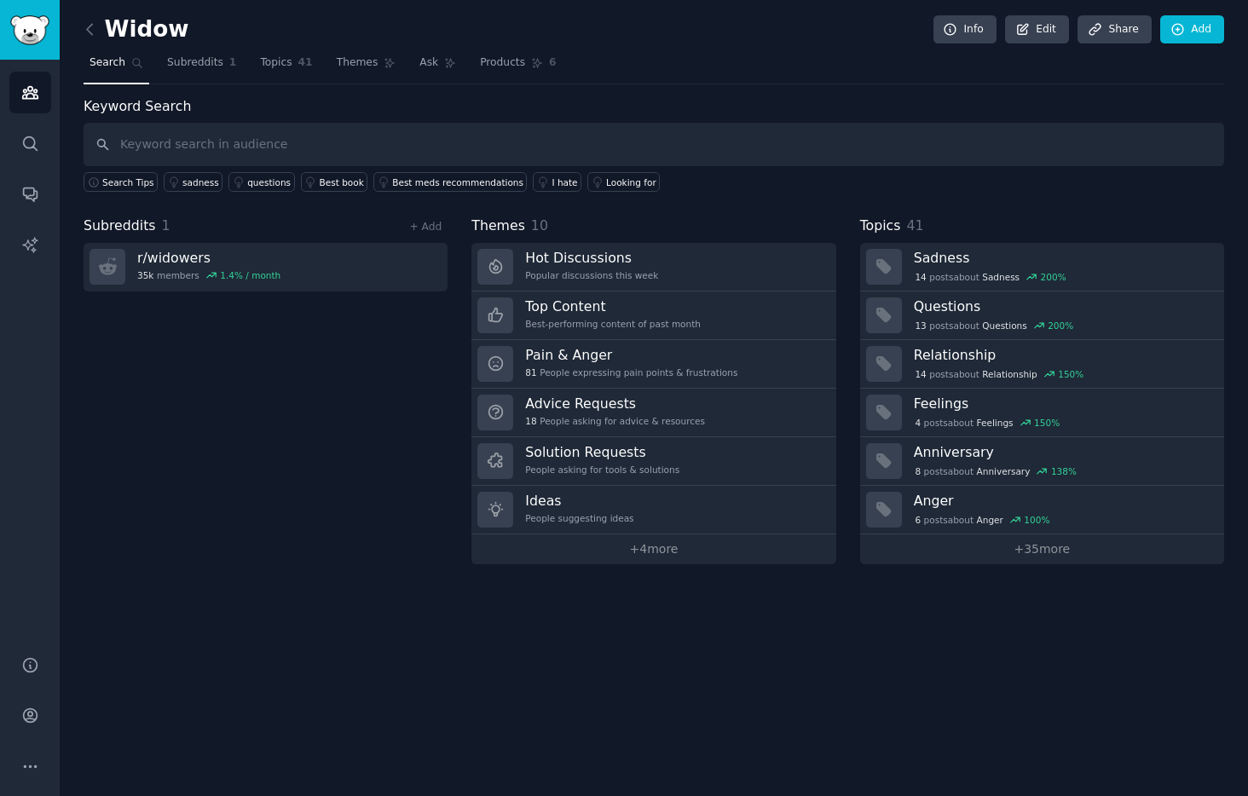
click at [224, 116] on div "Keyword Search Search Tips sadness questions Best book Best meds recommendation…" at bounding box center [654, 144] width 1141 height 96
click at [211, 152] on input "text" at bounding box center [654, 144] width 1141 height 43
type input "settling the estate"
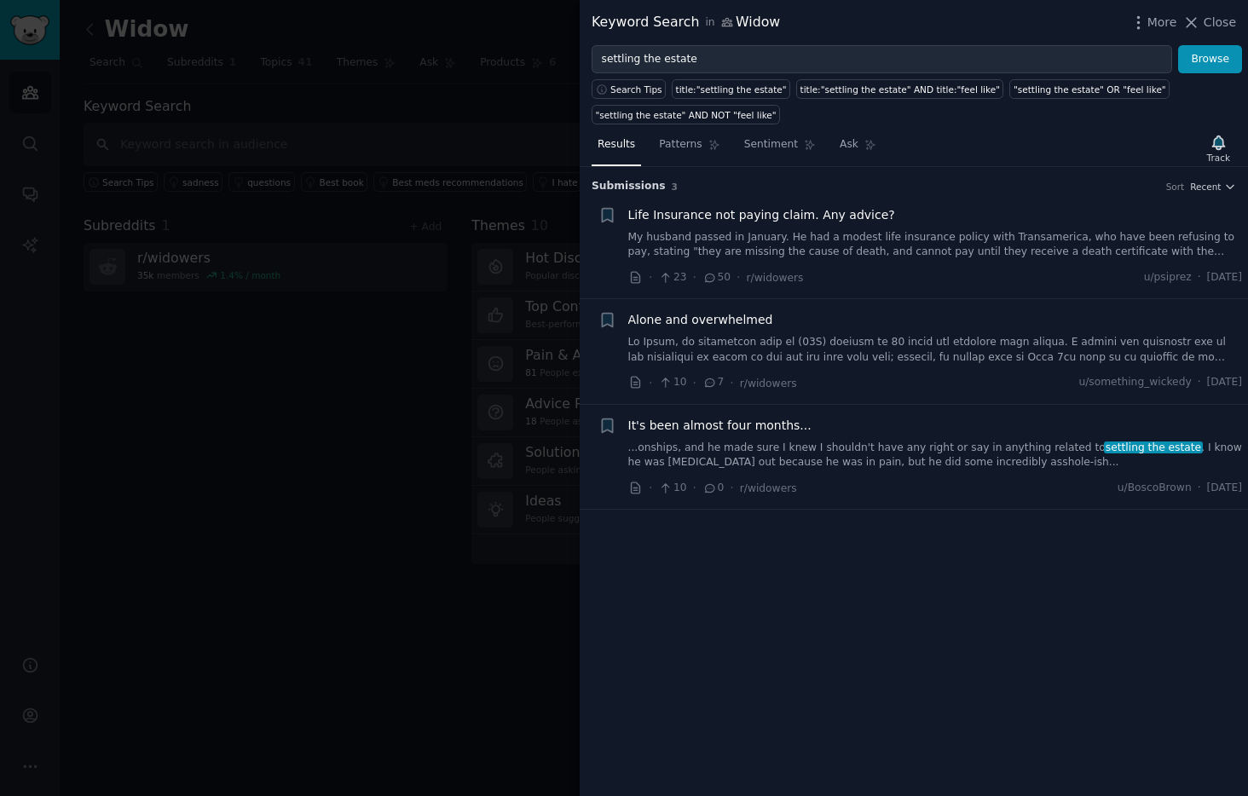
click at [338, 129] on div at bounding box center [624, 398] width 1248 height 796
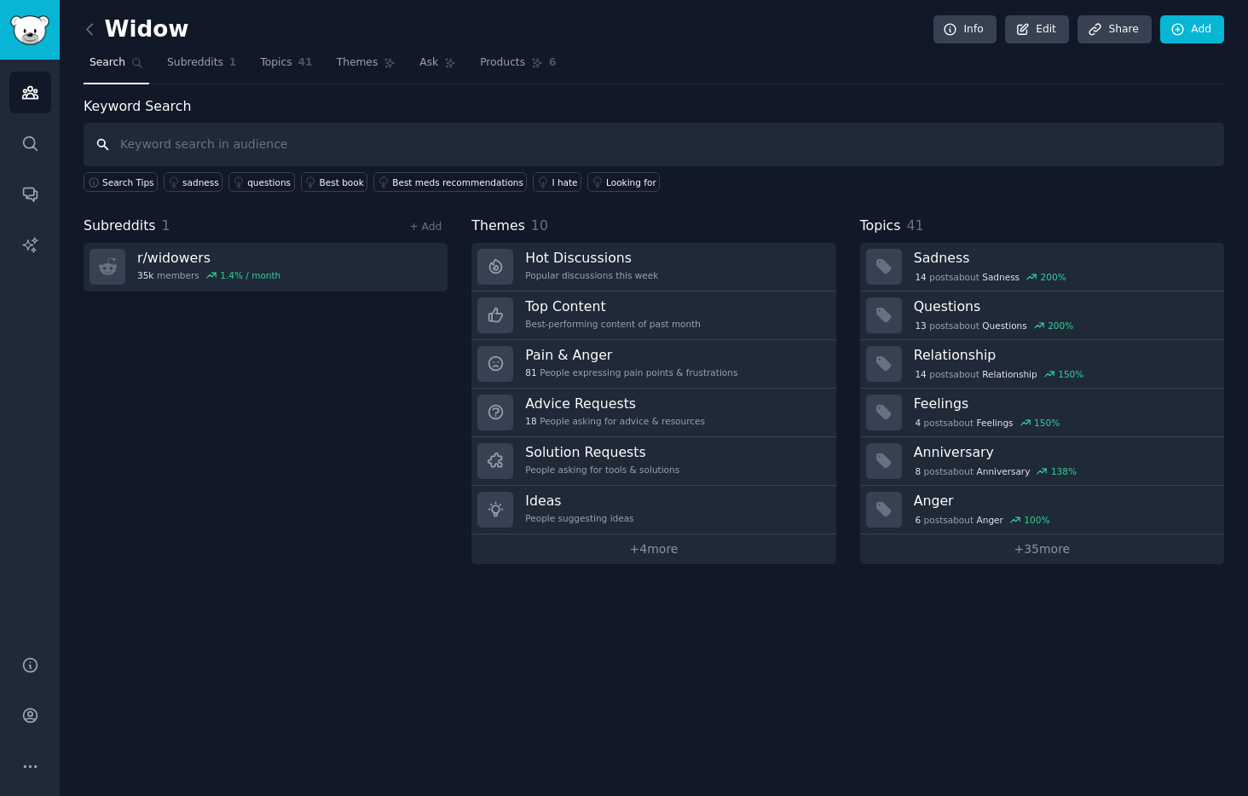
click at [246, 143] on input "text" at bounding box center [654, 144] width 1141 height 43
click at [246, 144] on input "text" at bounding box center [654, 144] width 1141 height 43
type input "handling the finances"
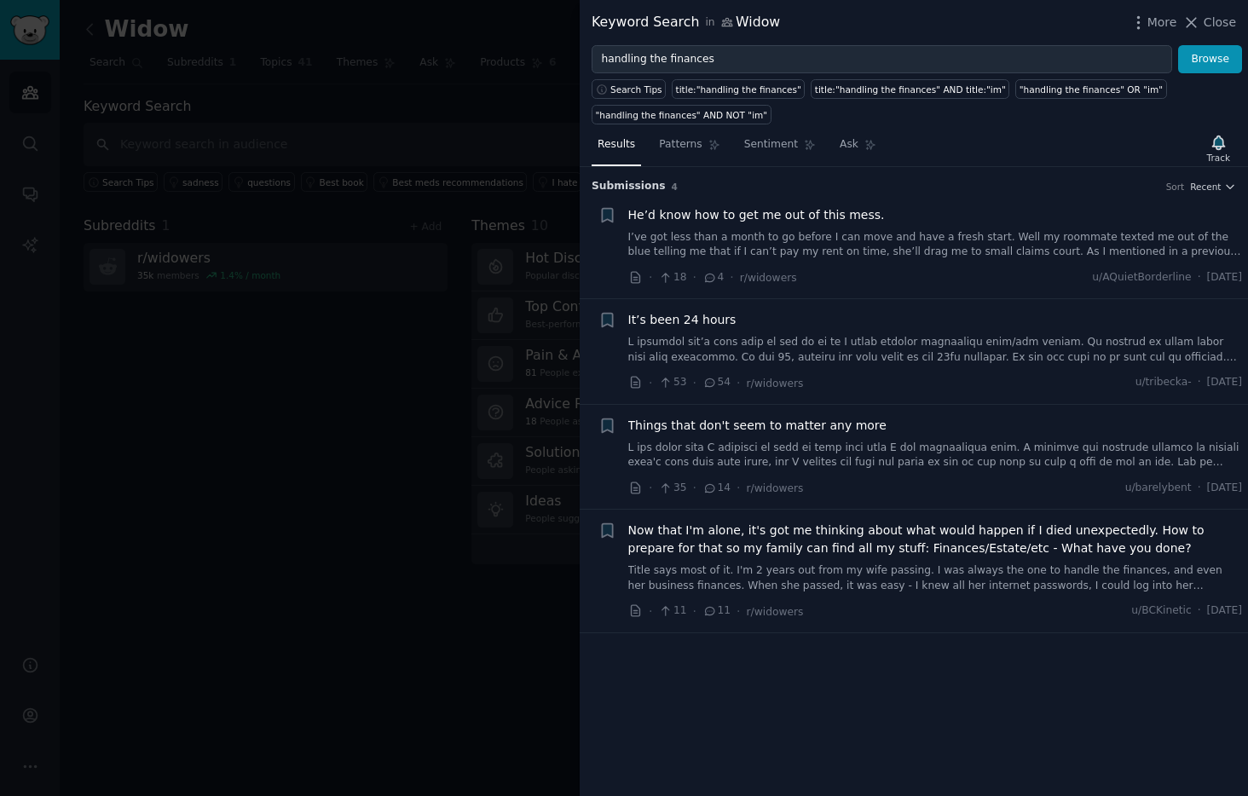
click at [302, 282] on div at bounding box center [624, 398] width 1248 height 796
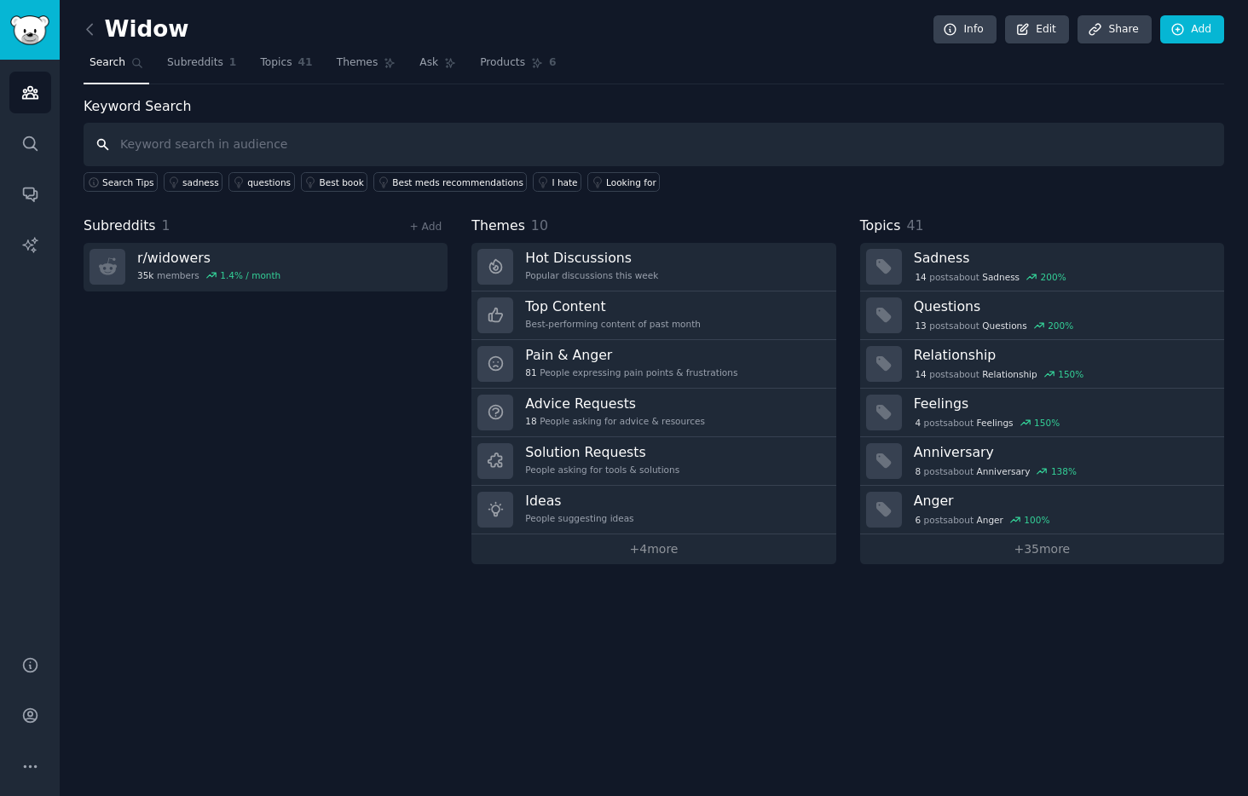
click at [232, 146] on input "text" at bounding box center [654, 144] width 1141 height 43
type input "financial"
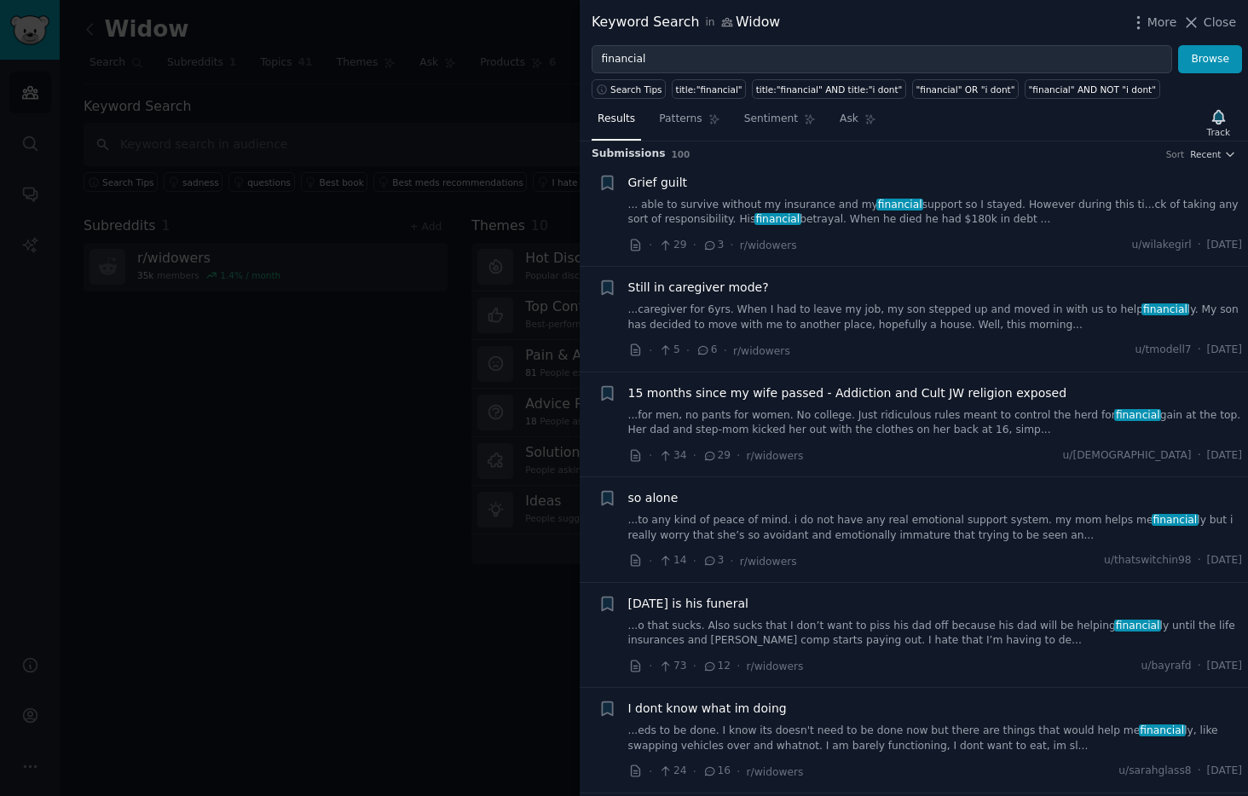
scroll to position [10, 0]
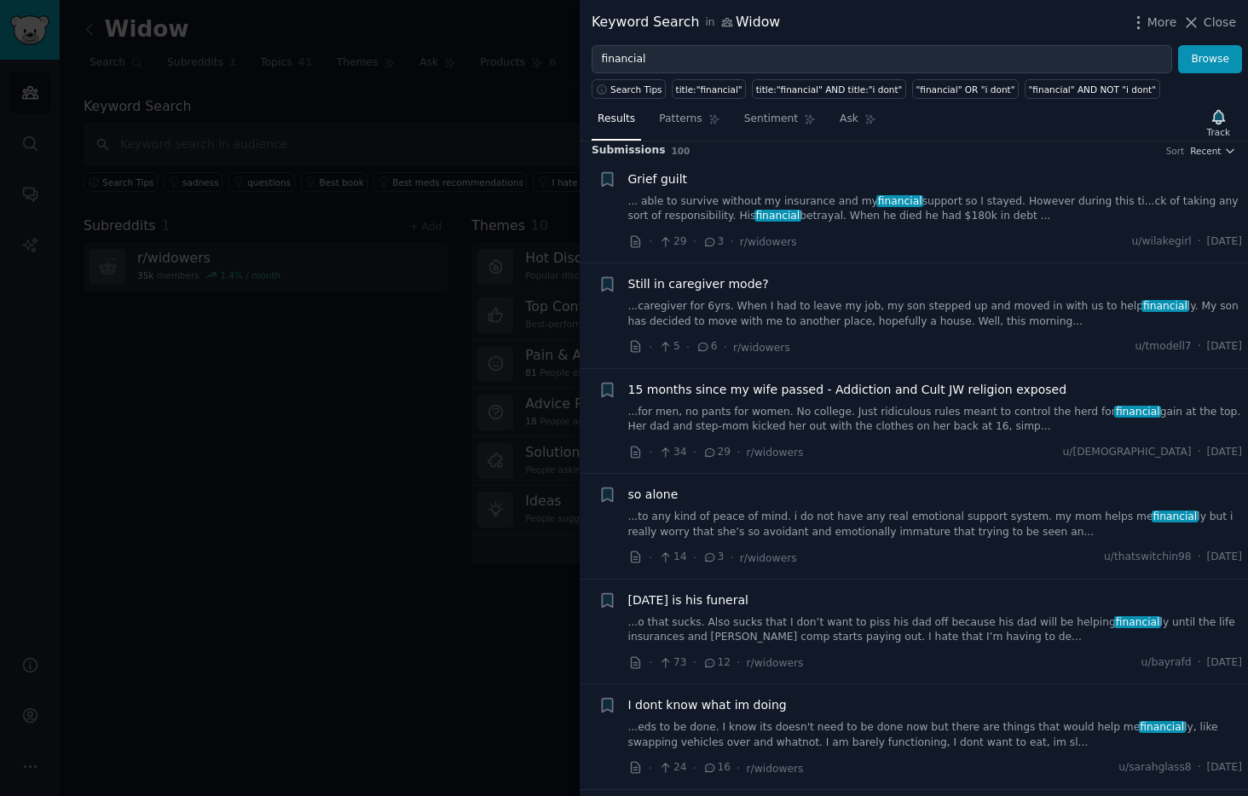
click at [772, 738] on link "...eds to be done. I know its doesn't need to be done now but there are things …" at bounding box center [935, 735] width 615 height 30
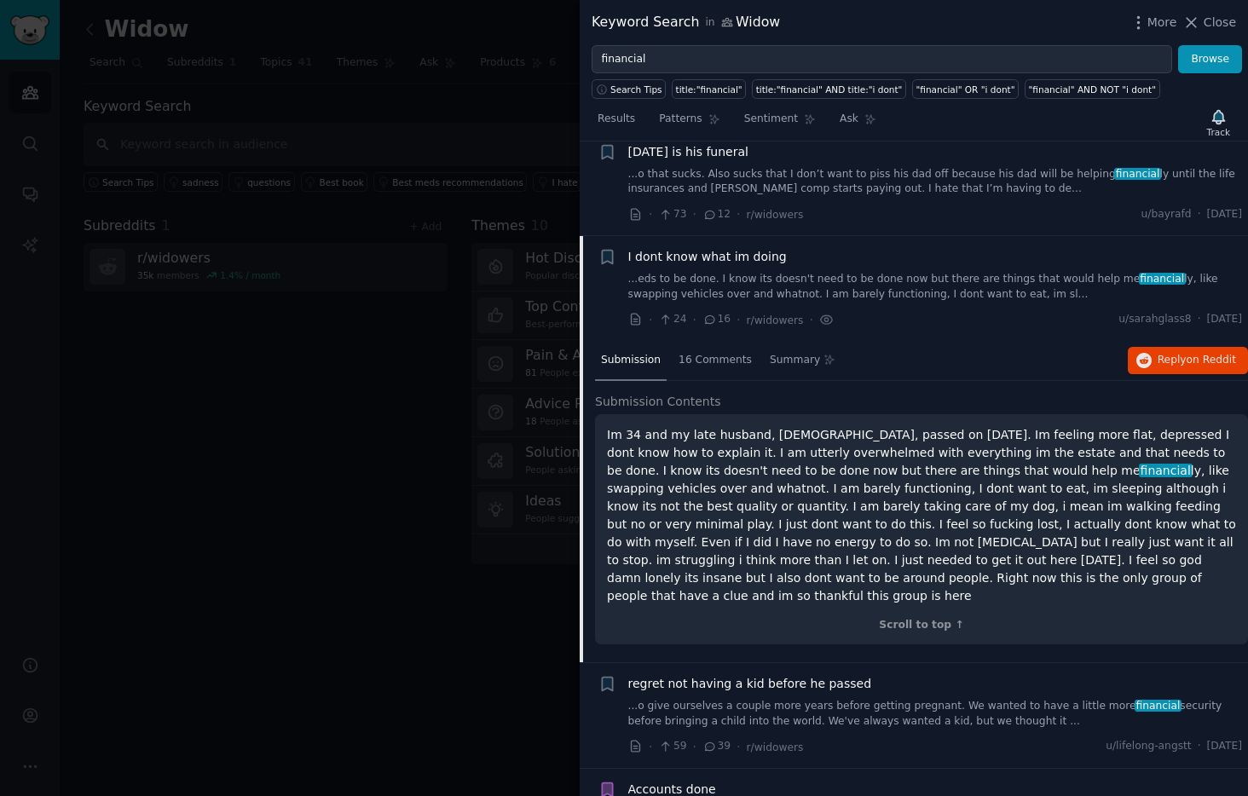
scroll to position [553, 0]
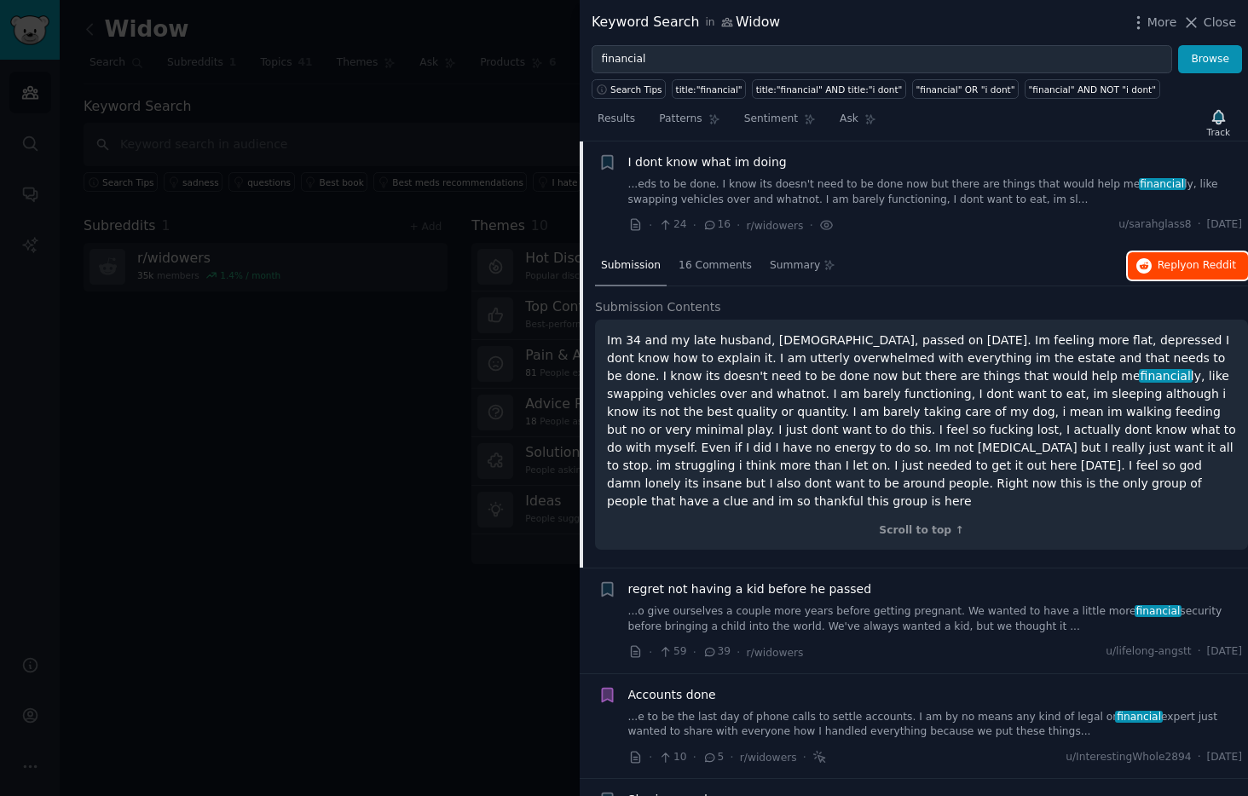
click at [1181, 264] on span "Reply on Reddit" at bounding box center [1197, 265] width 78 height 15
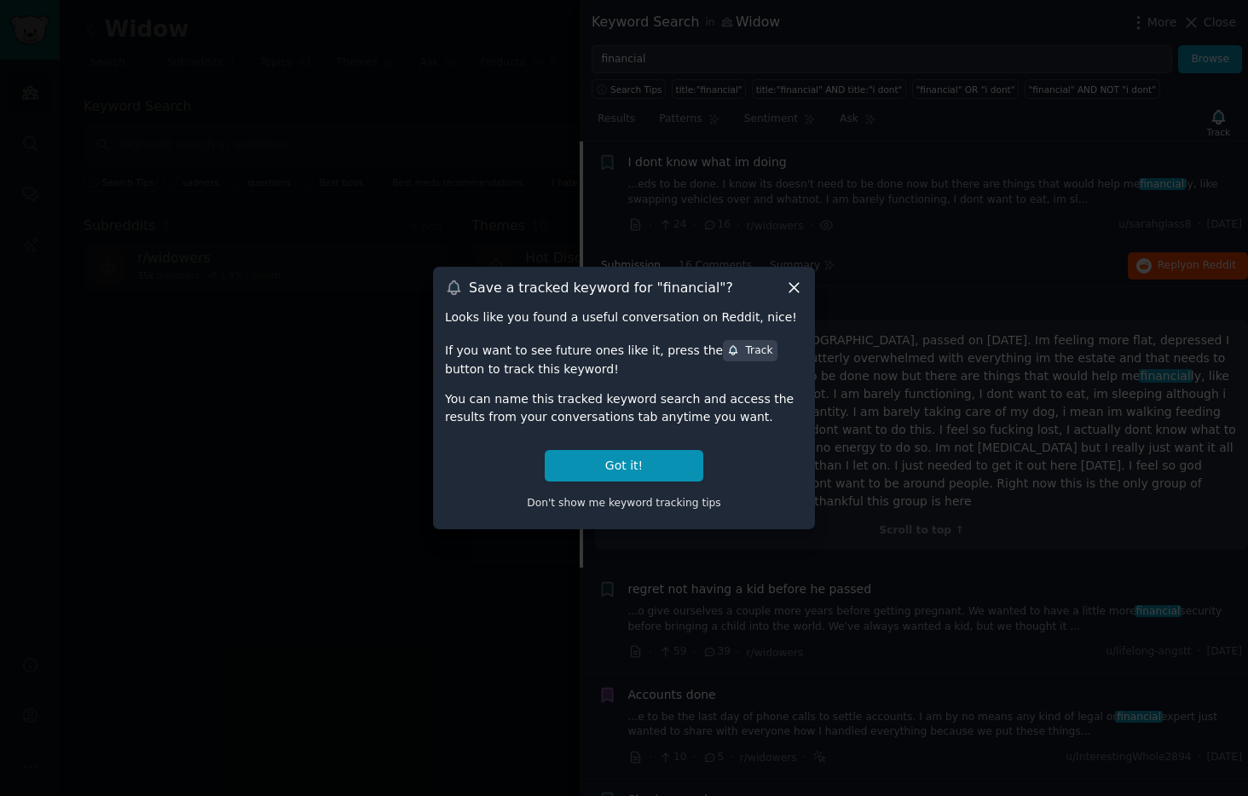
click at [791, 283] on icon at bounding box center [794, 288] width 18 height 18
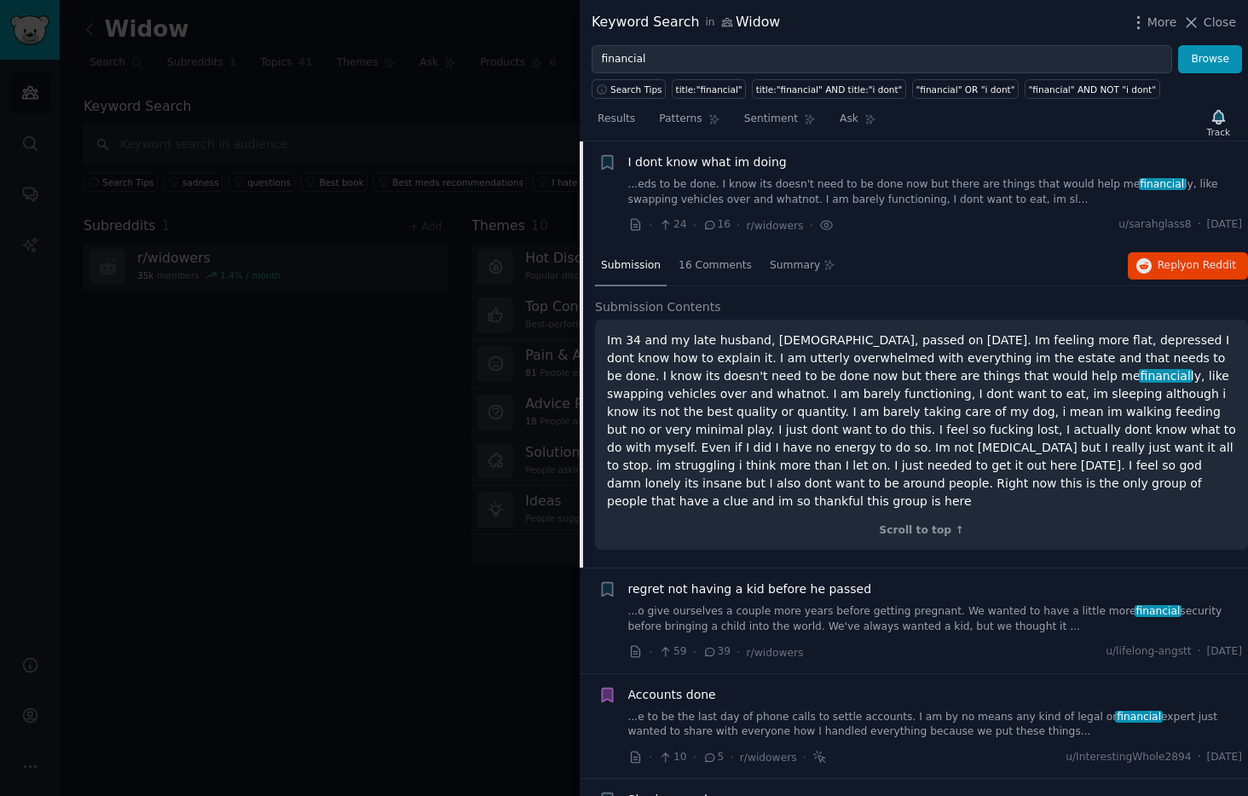
click at [393, 409] on div at bounding box center [624, 398] width 1248 height 796
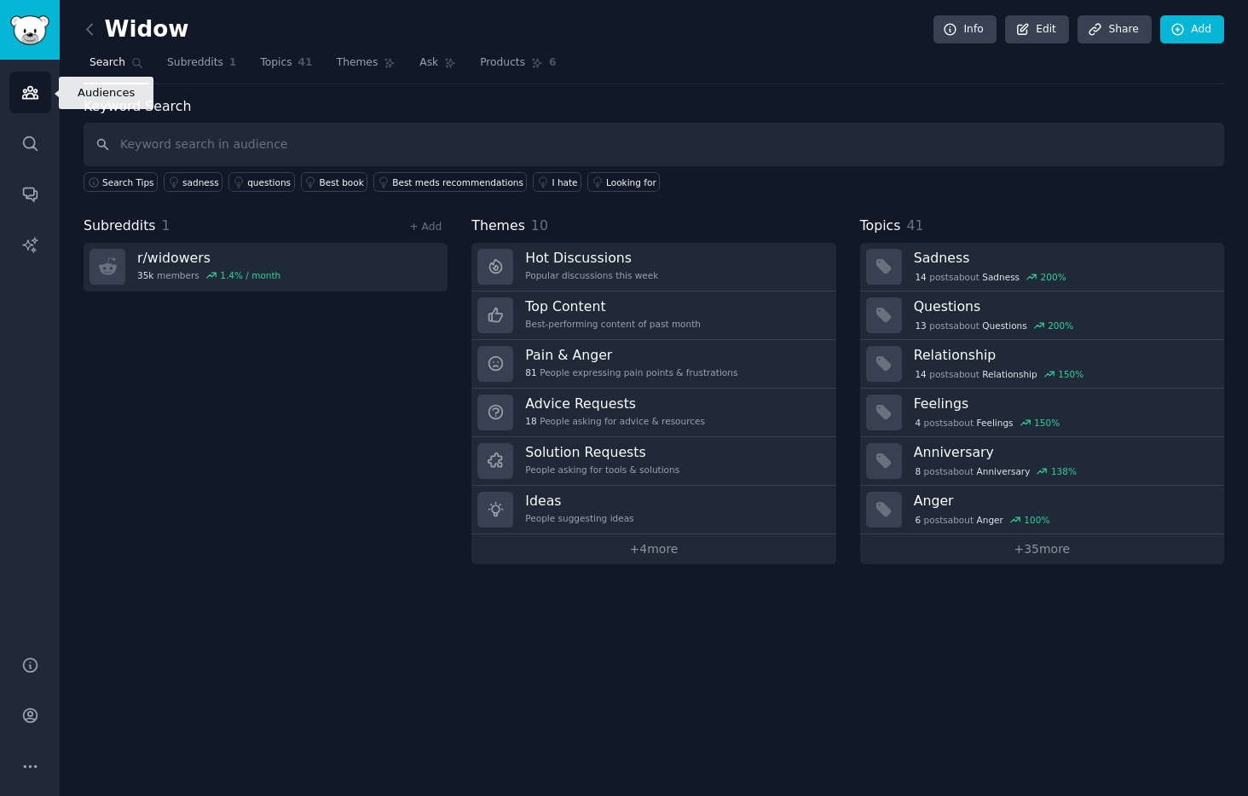
click at [36, 101] on link "Audiences" at bounding box center [30, 93] width 42 height 42
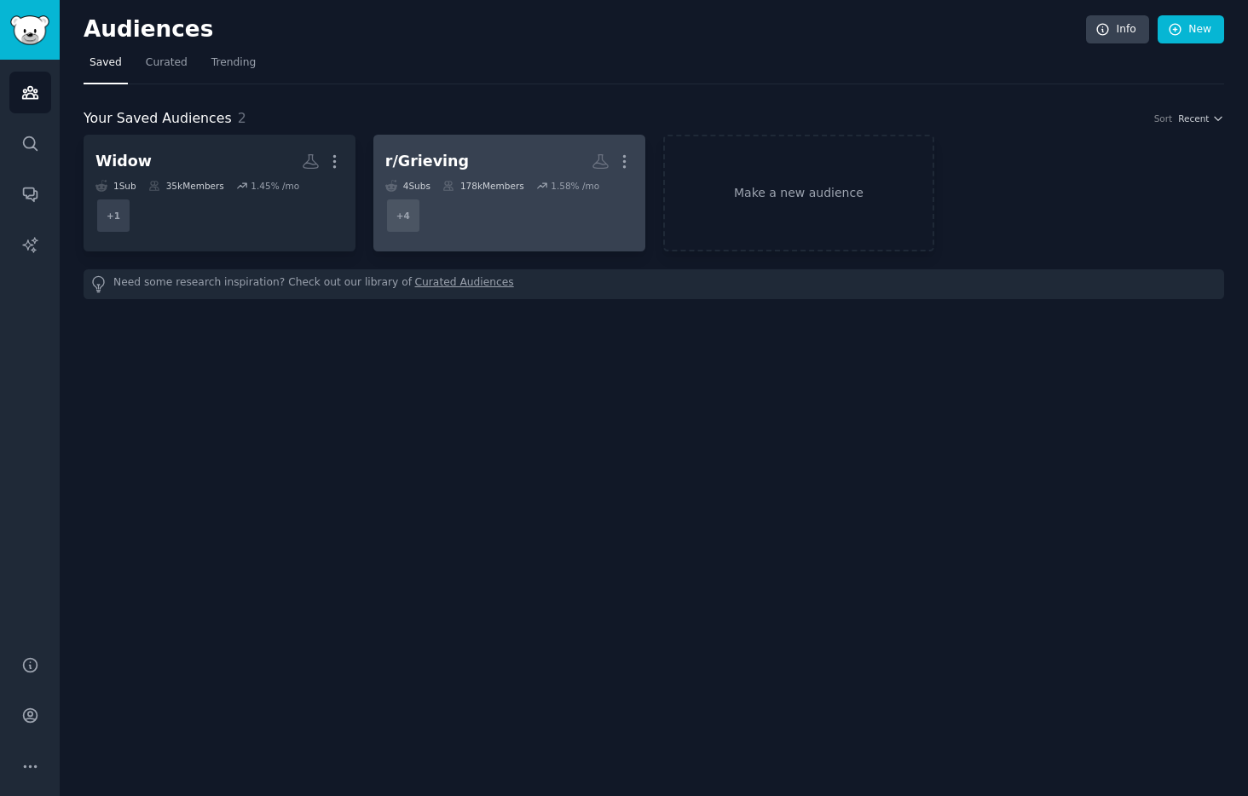
click at [556, 211] on dd "+ 4" at bounding box center [509, 216] width 248 height 48
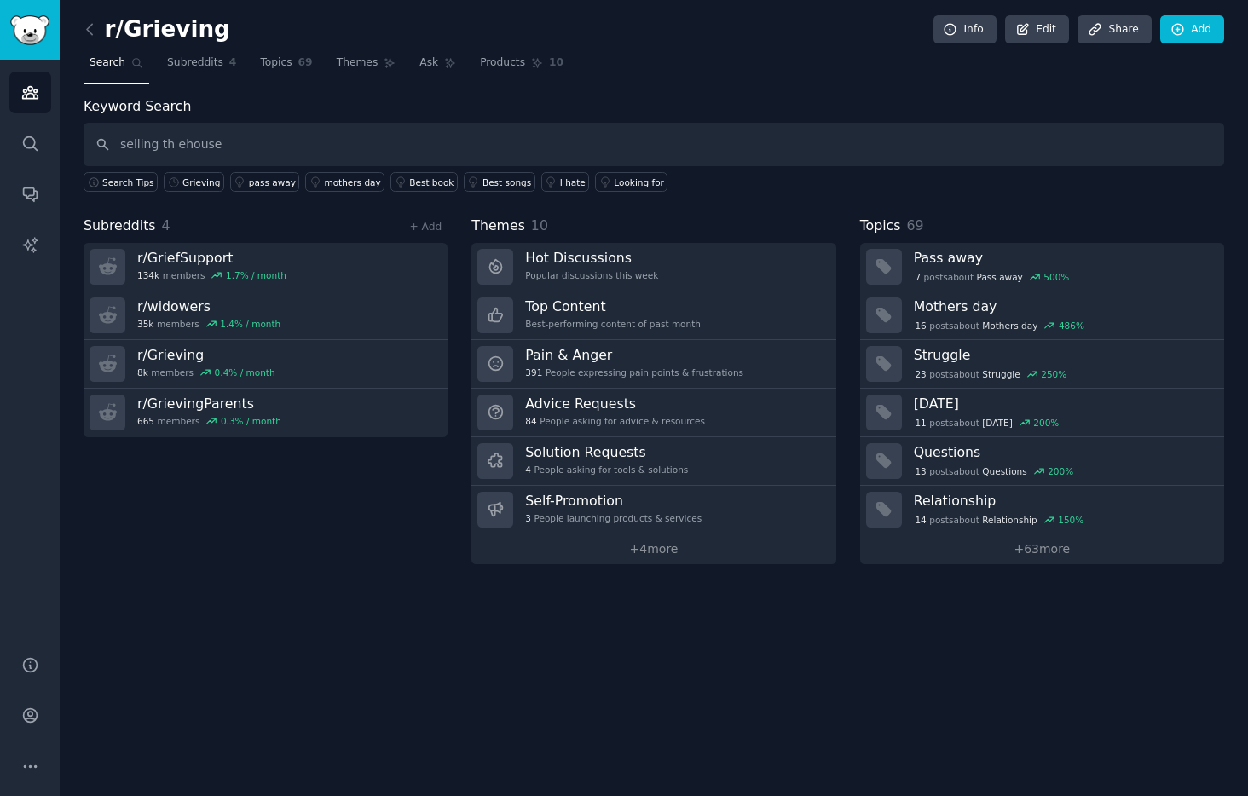
type input "selling th ehouse"
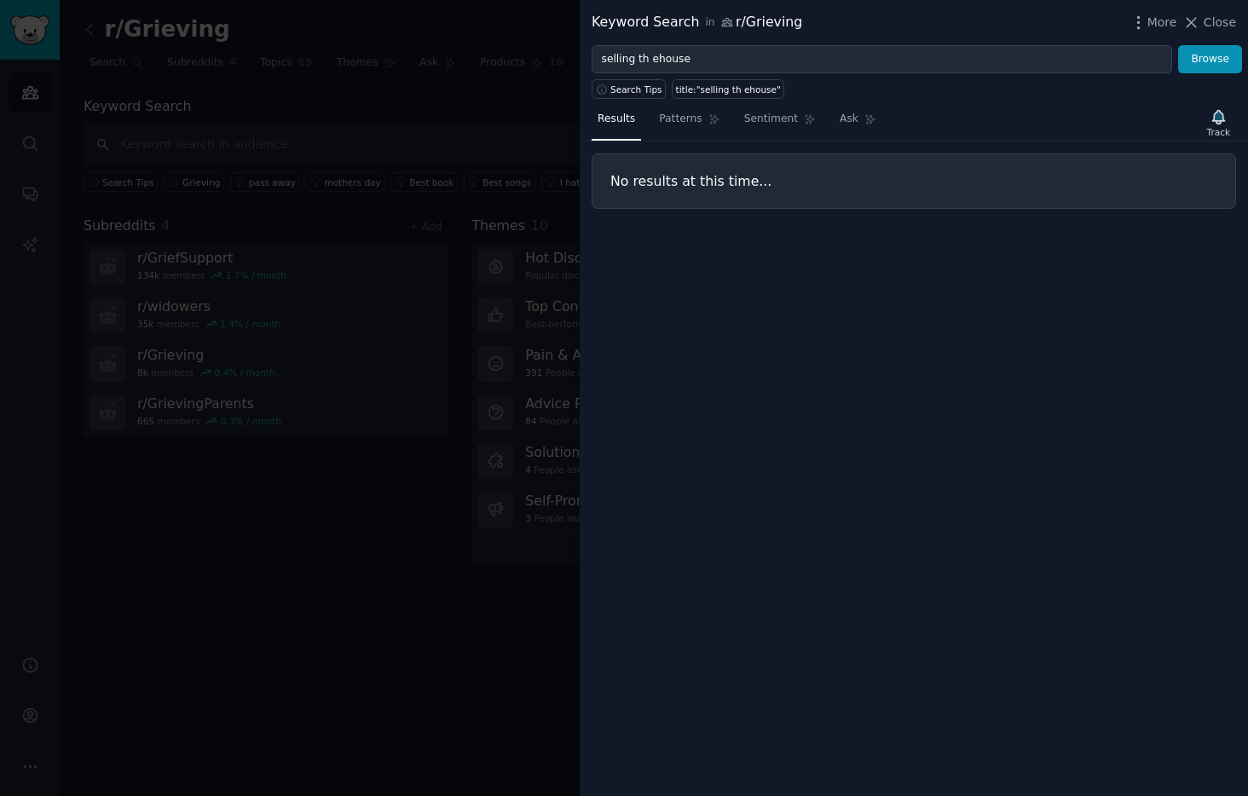
click at [292, 409] on div at bounding box center [624, 398] width 1248 height 796
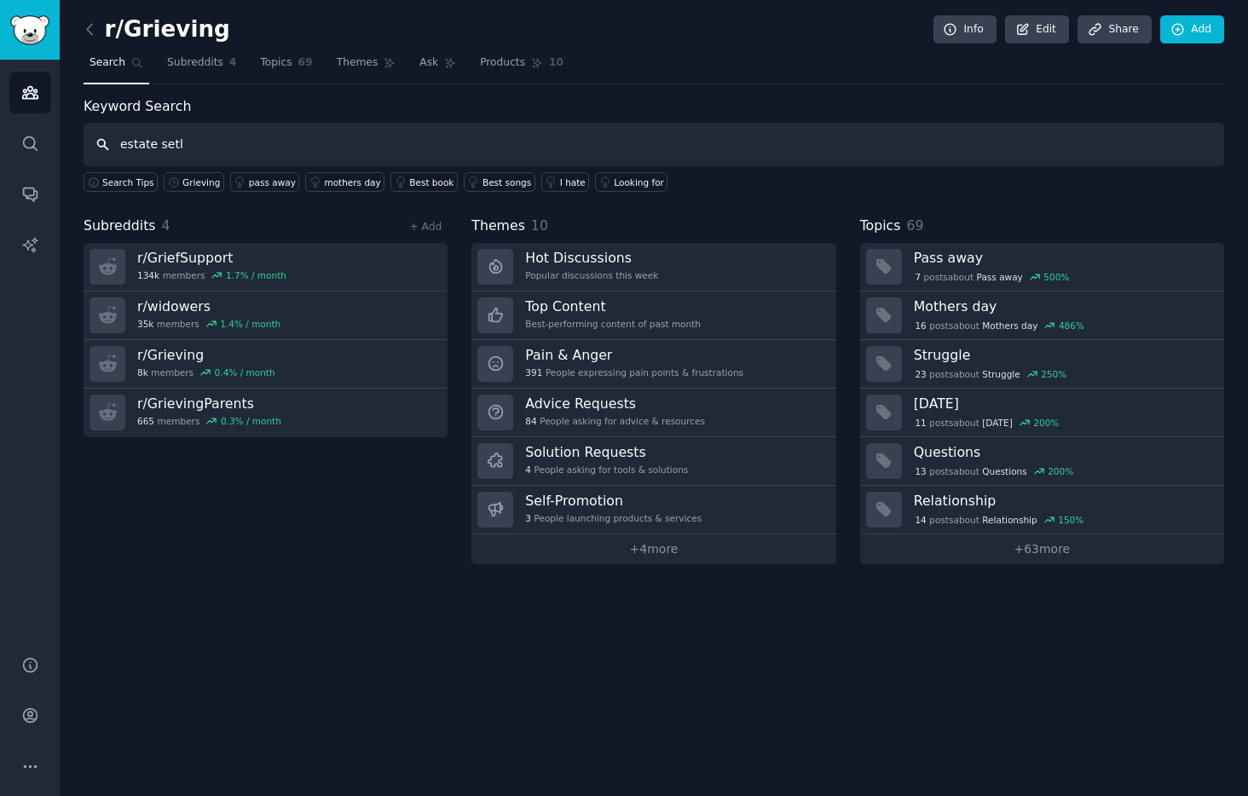
type input "estate set"
click at [16, 156] on link "Search" at bounding box center [30, 144] width 42 height 42
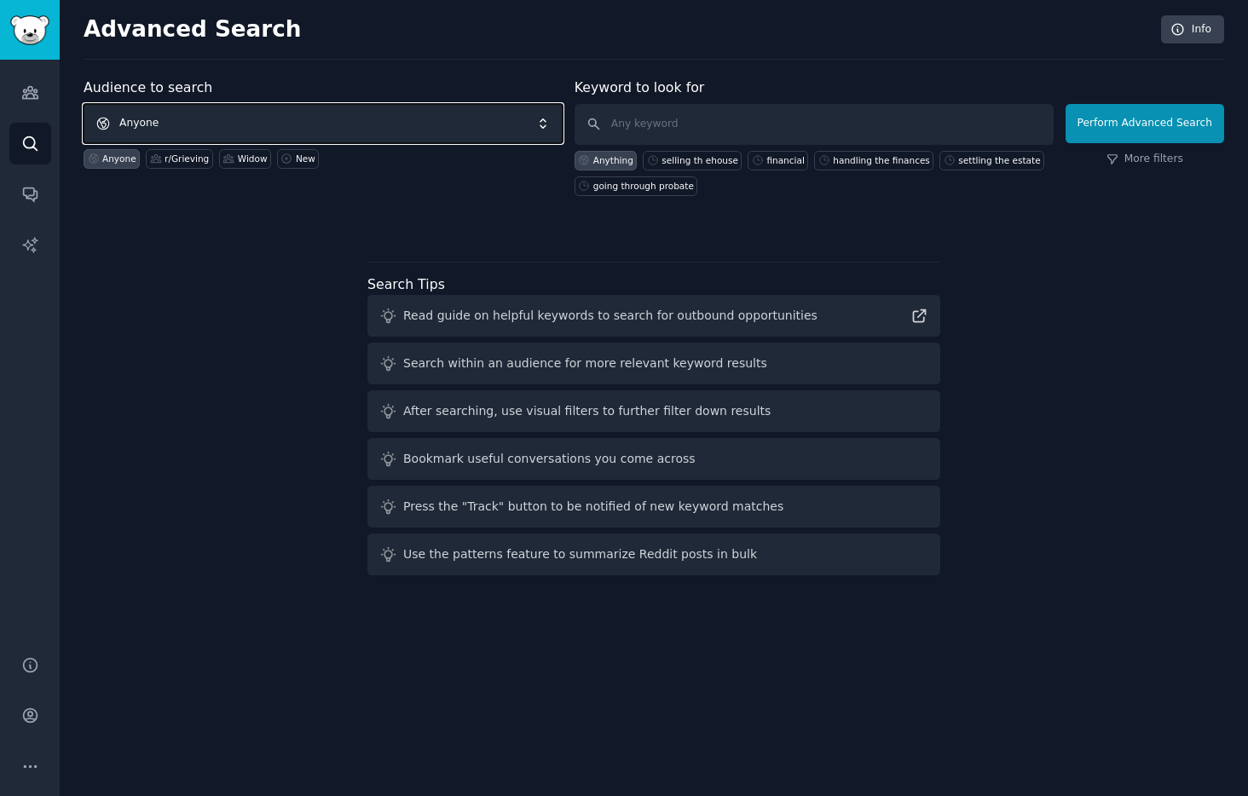
click at [247, 122] on span "Anyone" at bounding box center [323, 123] width 479 height 39
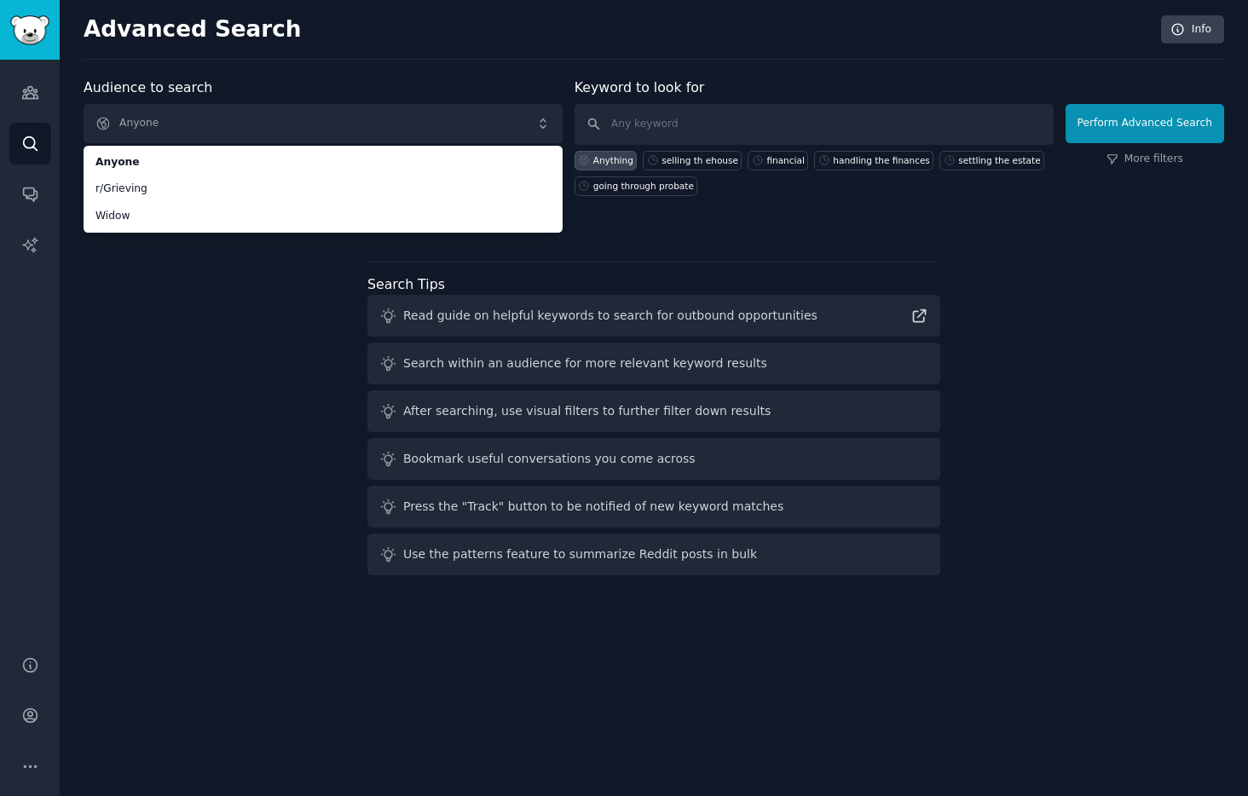
click at [229, 377] on div "Audience to search Anyone Anyone r/Grieving Widow Anyone r/Grieving Widow New K…" at bounding box center [654, 330] width 1141 height 505
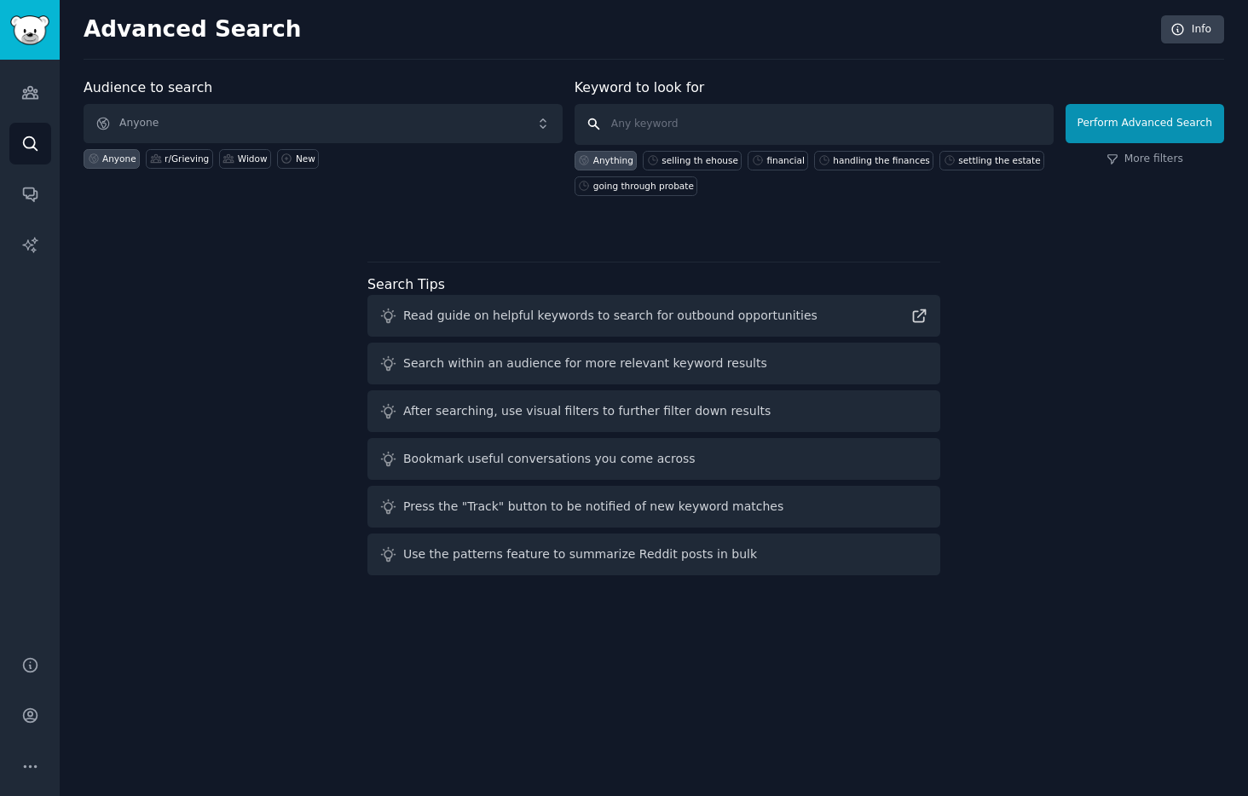
click at [715, 133] on input "text" at bounding box center [814, 124] width 479 height 41
type input "estate settlement"
click at [1124, 122] on button "Perform Advanced Search" at bounding box center [1145, 123] width 159 height 39
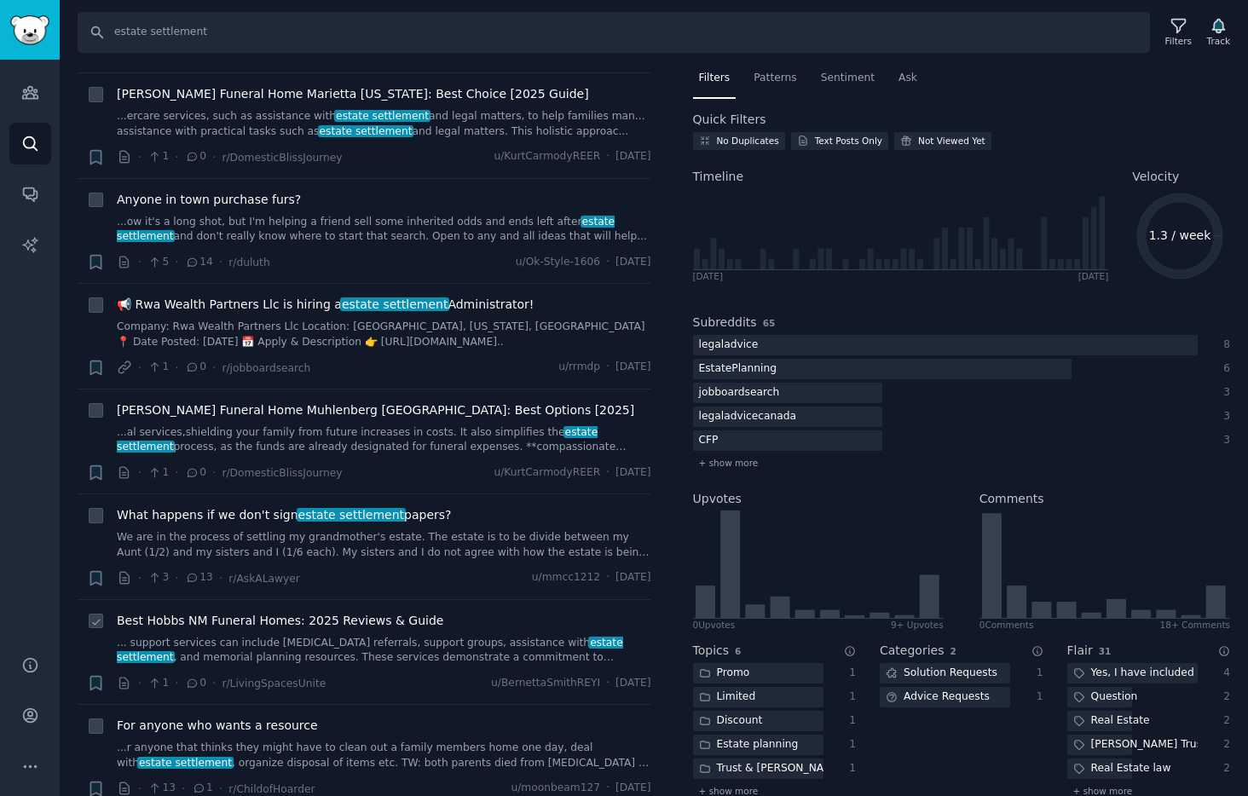
scroll to position [1180, 0]
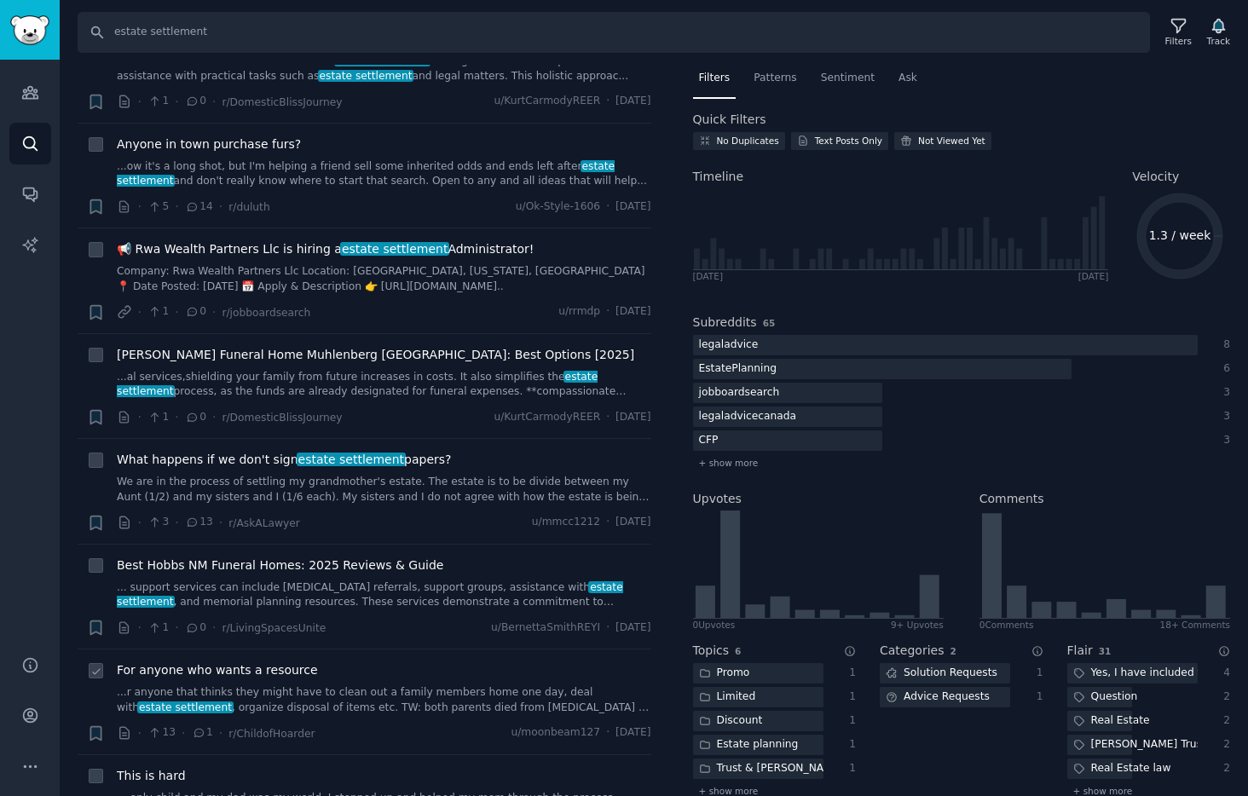
click at [396, 687] on link "...r anyone that thinks they might have to clean out a family members home one …" at bounding box center [384, 701] width 535 height 30
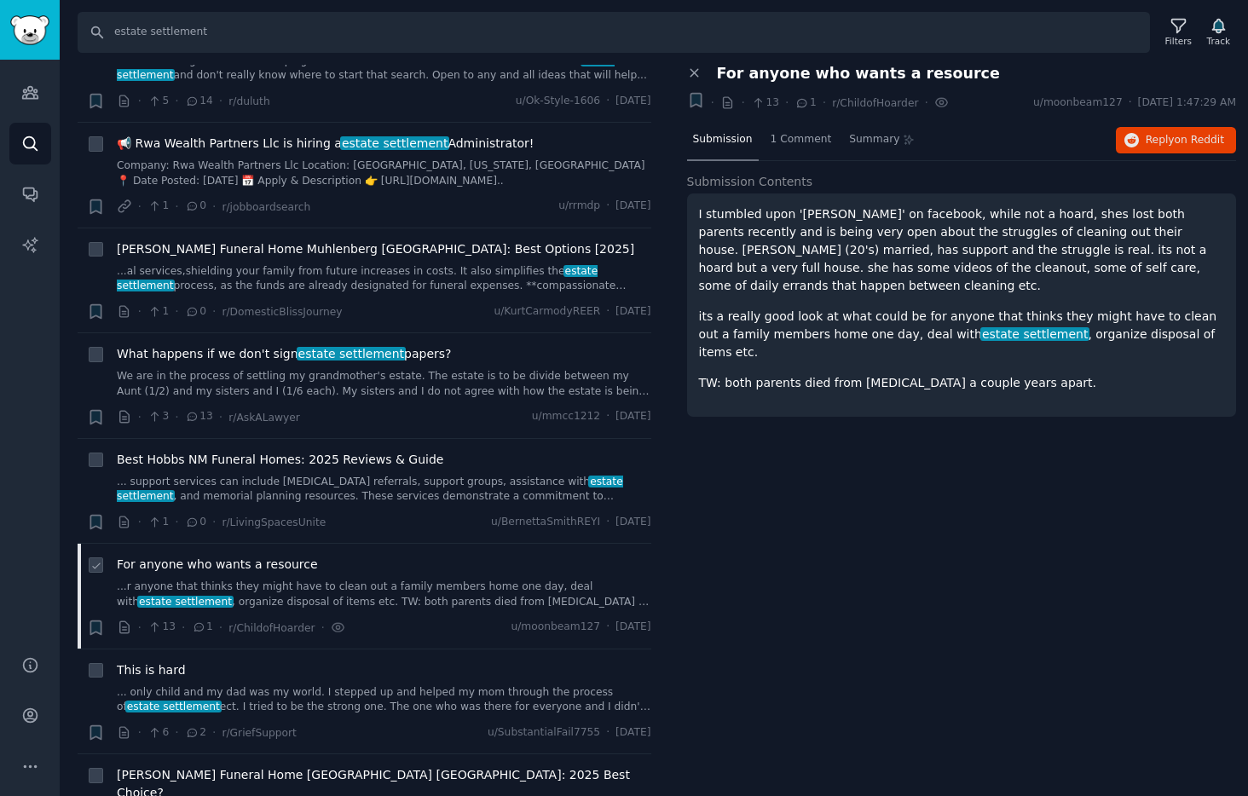
scroll to position [1290, 0]
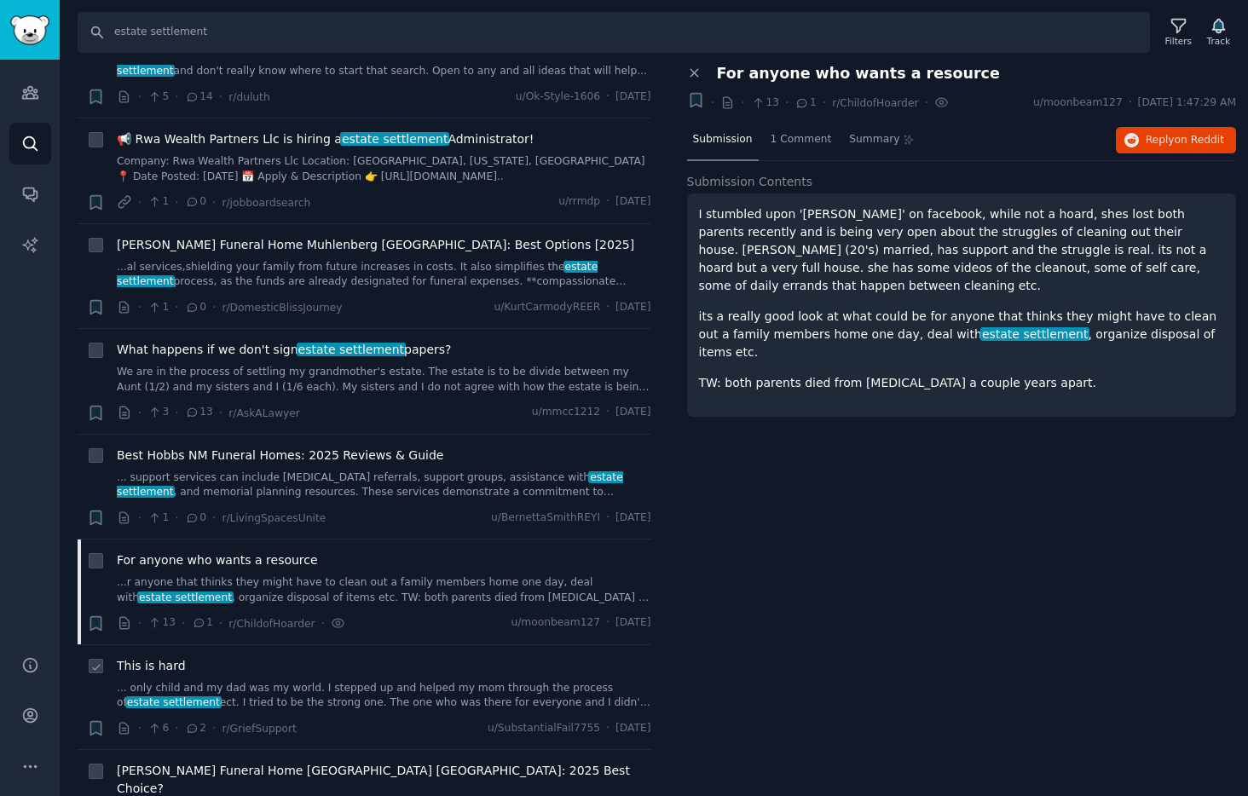
click at [277, 681] on link "... only child and my dad was my world. I stepped up and helped my mom through …" at bounding box center [384, 696] width 535 height 30
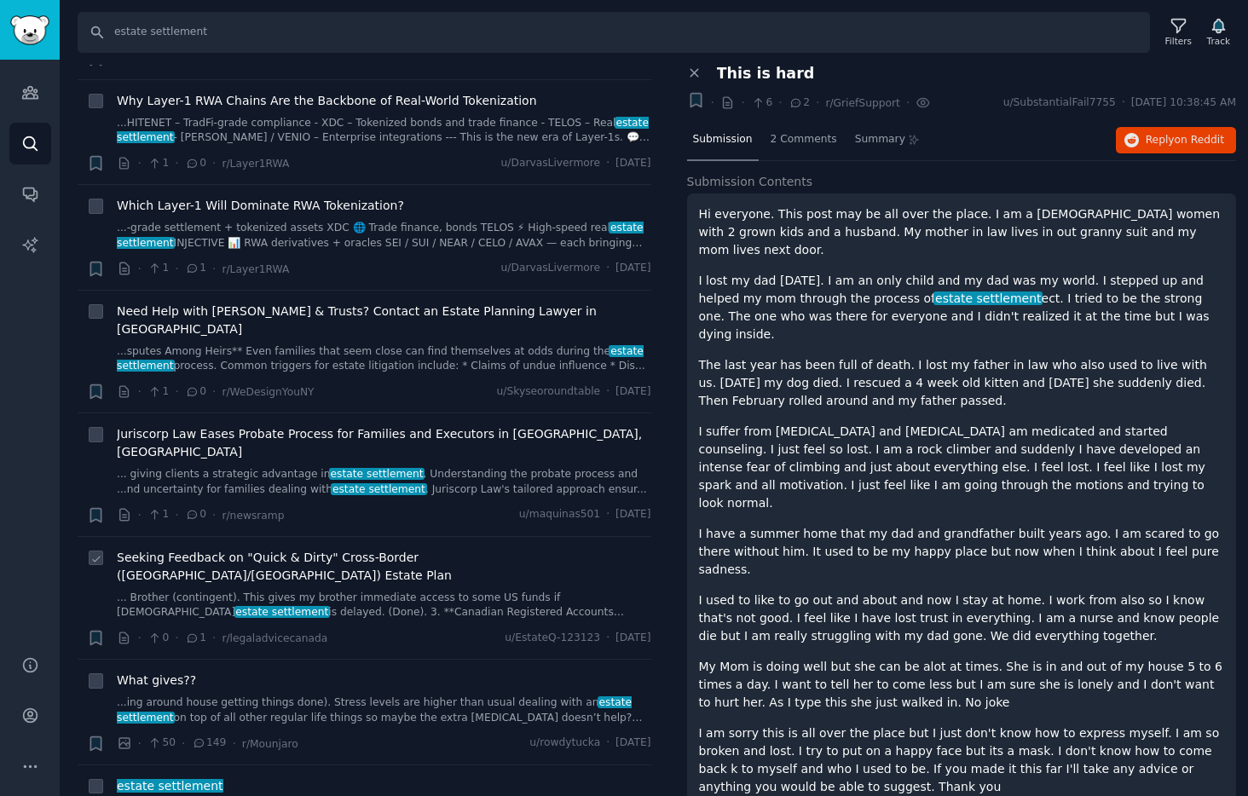
scroll to position [2734, 0]
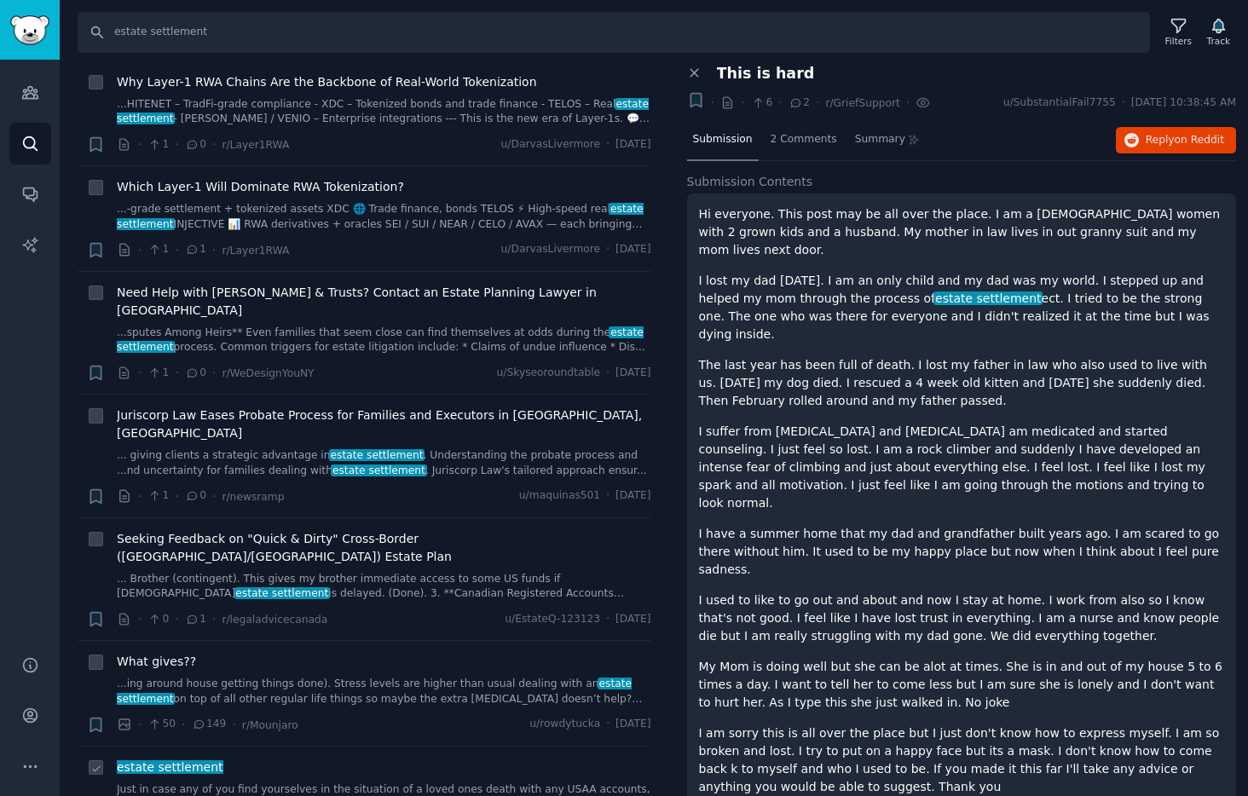
click at [395, 783] on link "Just in case any of you find yourselves in the situation of a loved ones death …" at bounding box center [384, 798] width 535 height 30
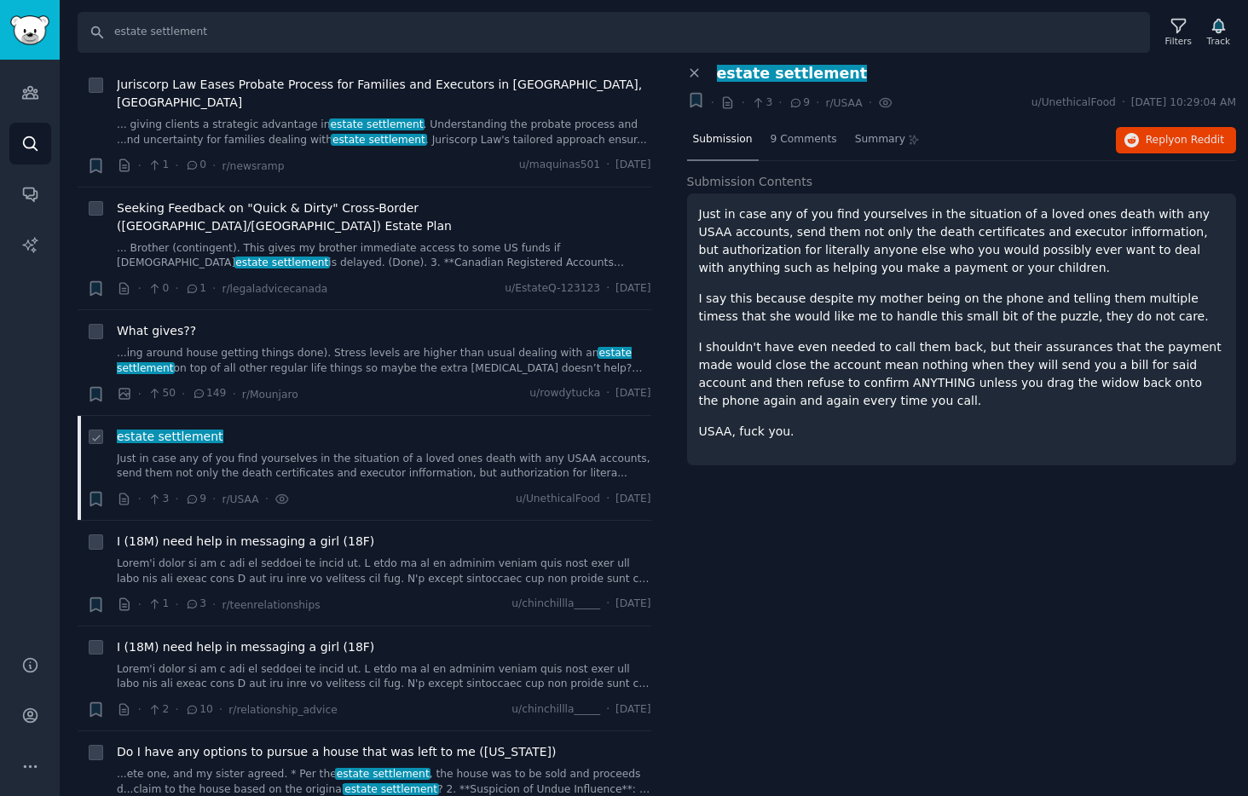
scroll to position [3174, 0]
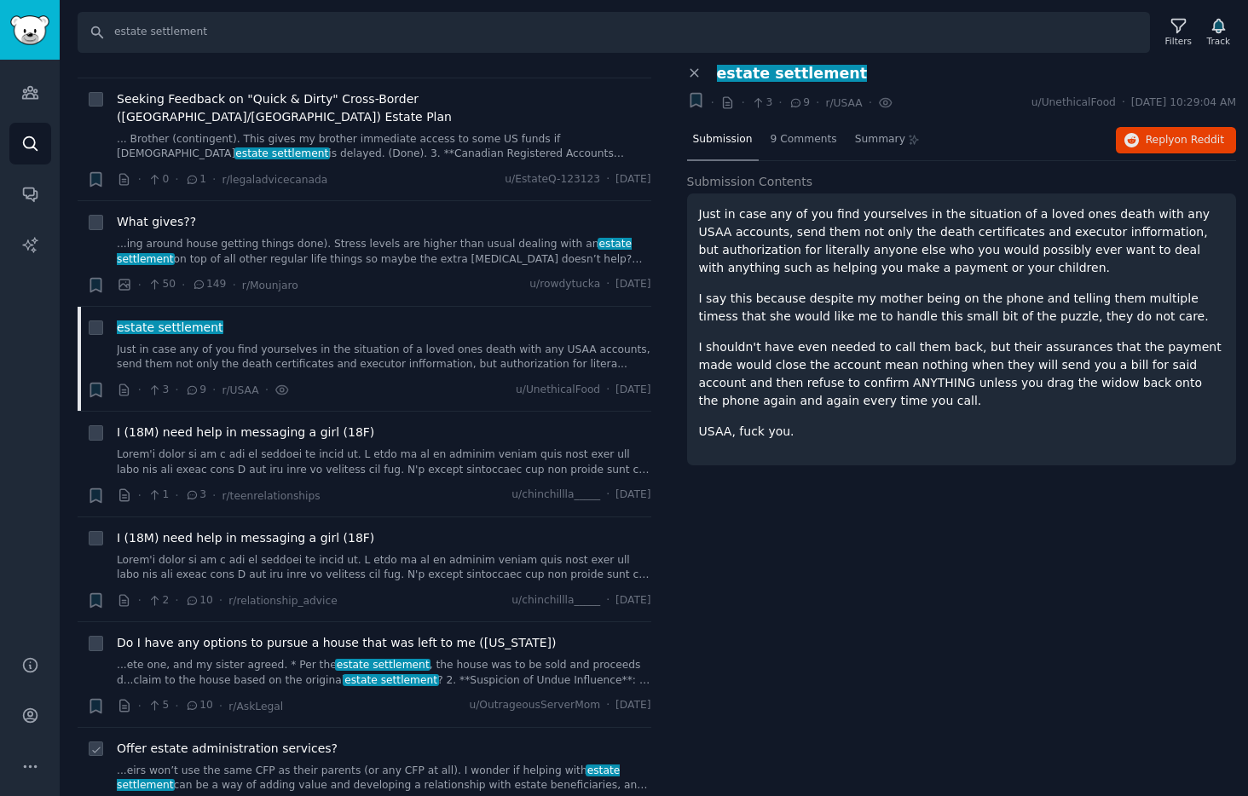
click at [415, 764] on link "...eirs won’t use the same CFP as their parents (or any CFP at all). I wonder i…" at bounding box center [384, 779] width 535 height 30
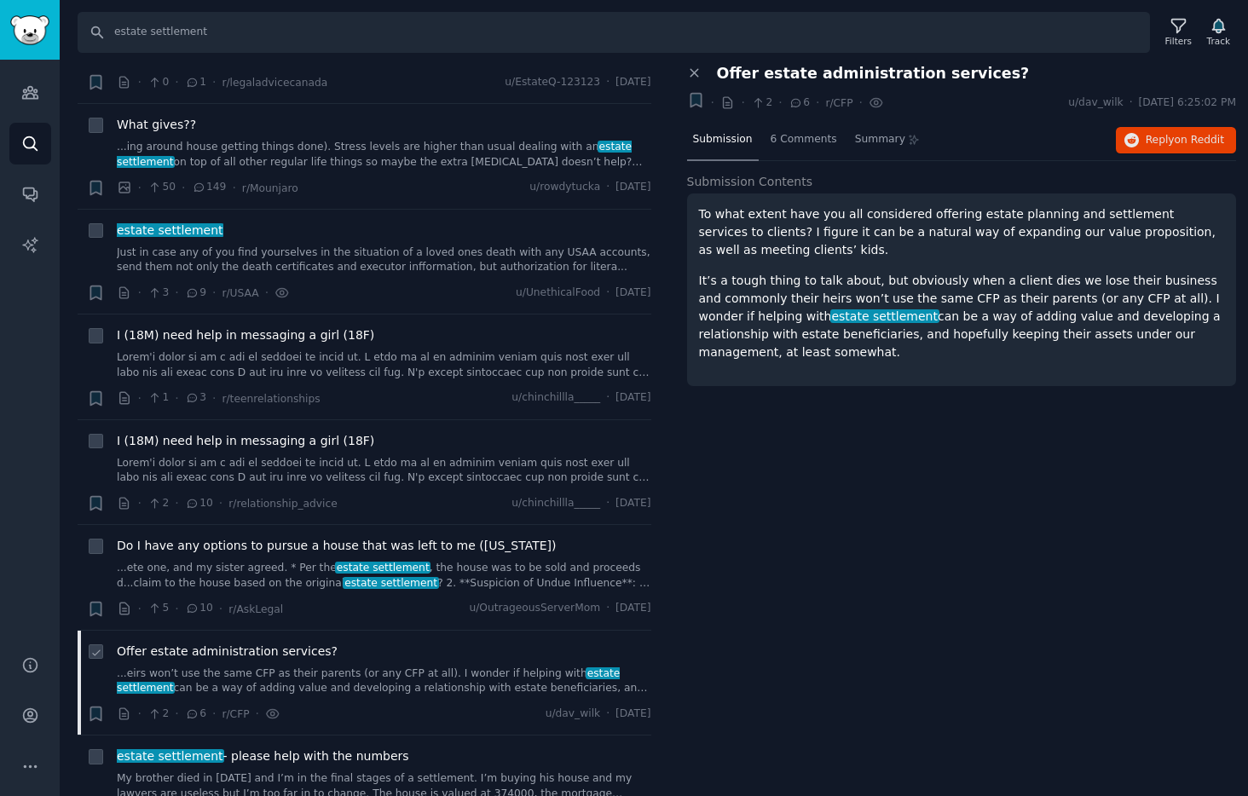
scroll to position [3319, 0]
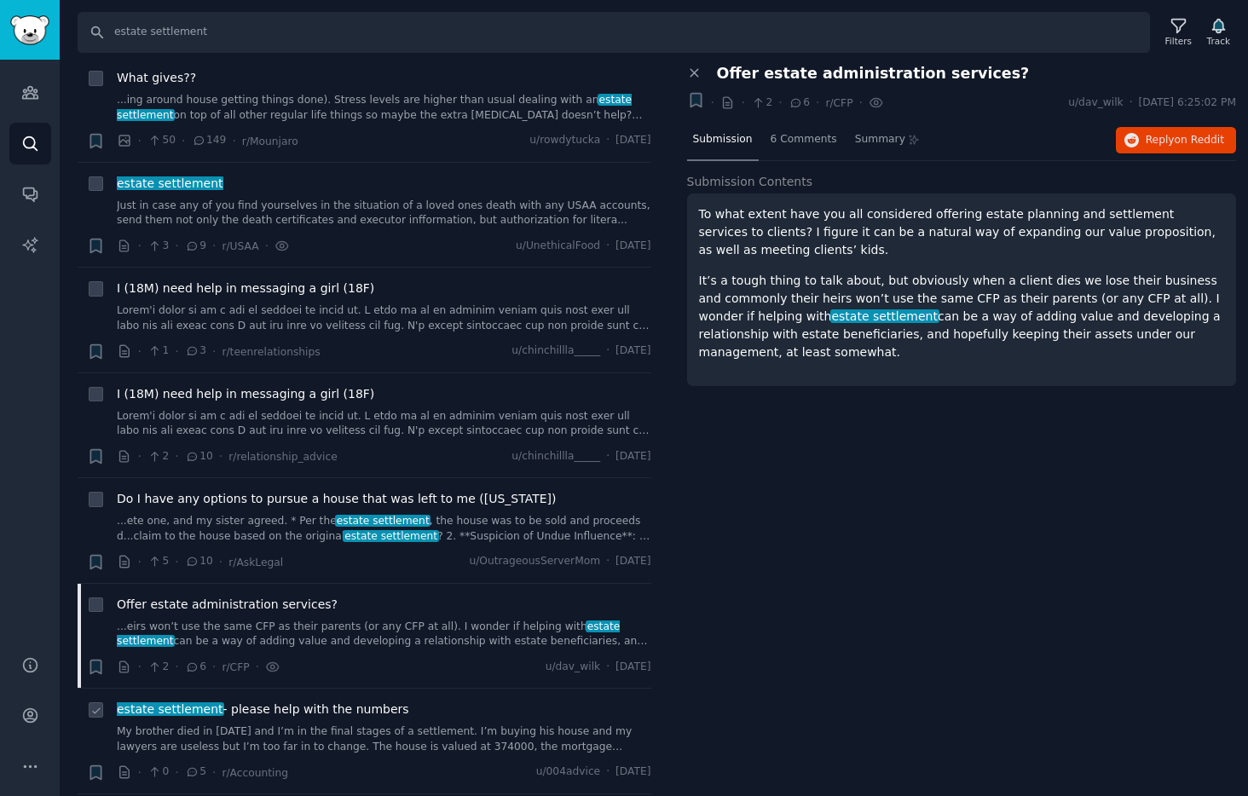
click at [430, 725] on link "My brother died in [DATE] and I’m in the final stages of a settlement. I’m buyi…" at bounding box center [384, 740] width 535 height 30
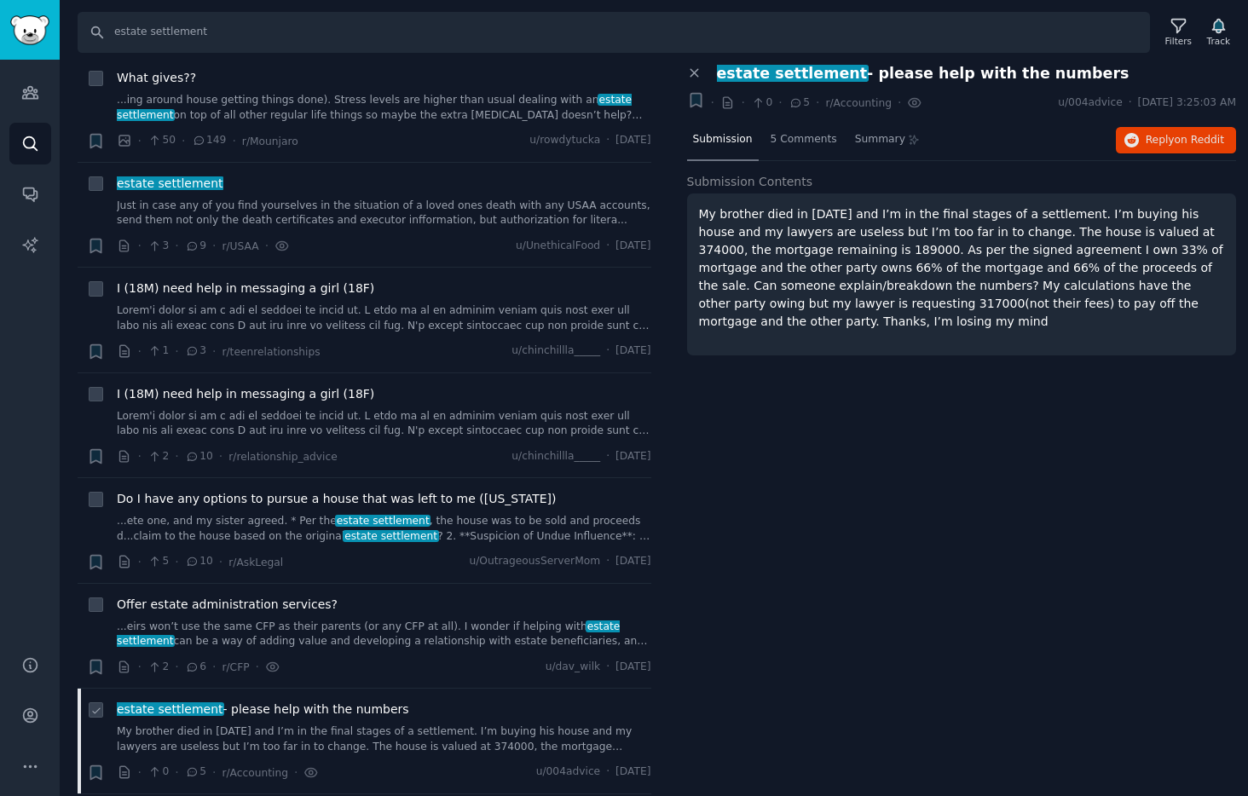
scroll to position [3322, 0]
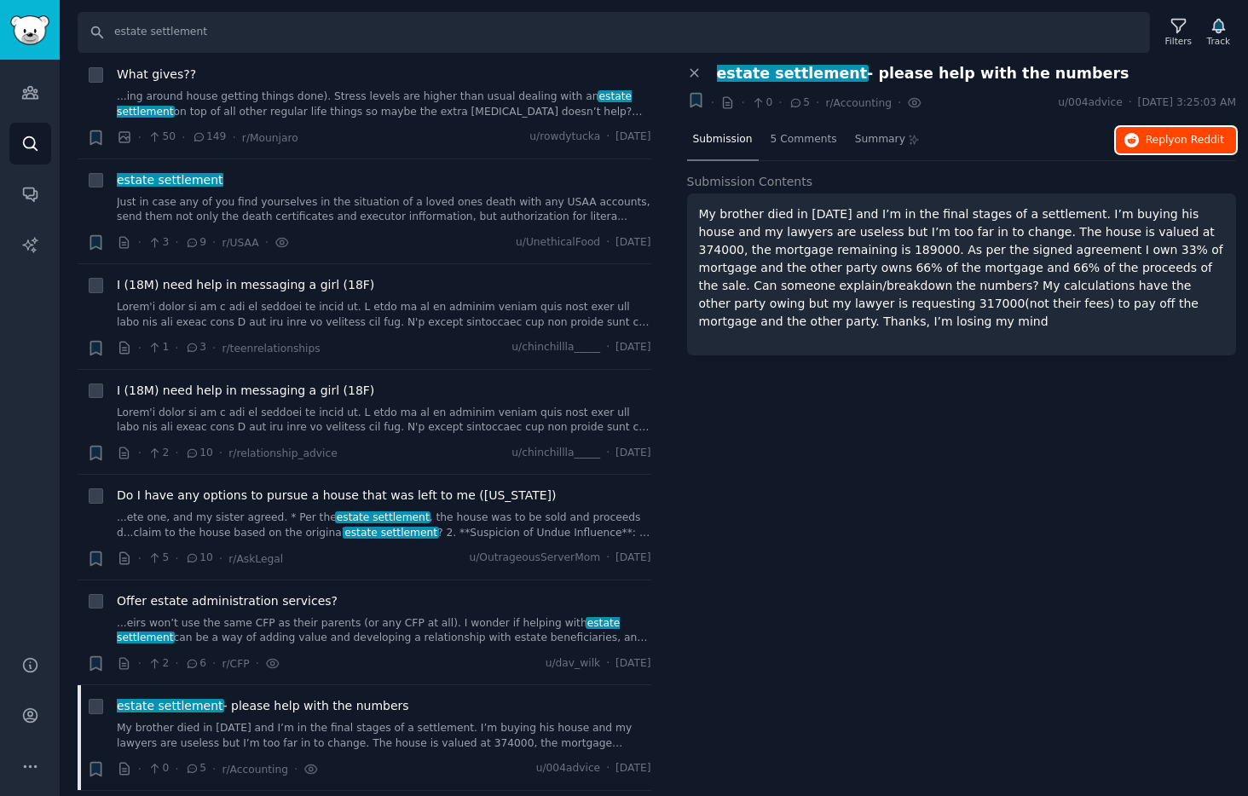
click at [1163, 137] on span "Reply on Reddit" at bounding box center [1185, 140] width 78 height 15
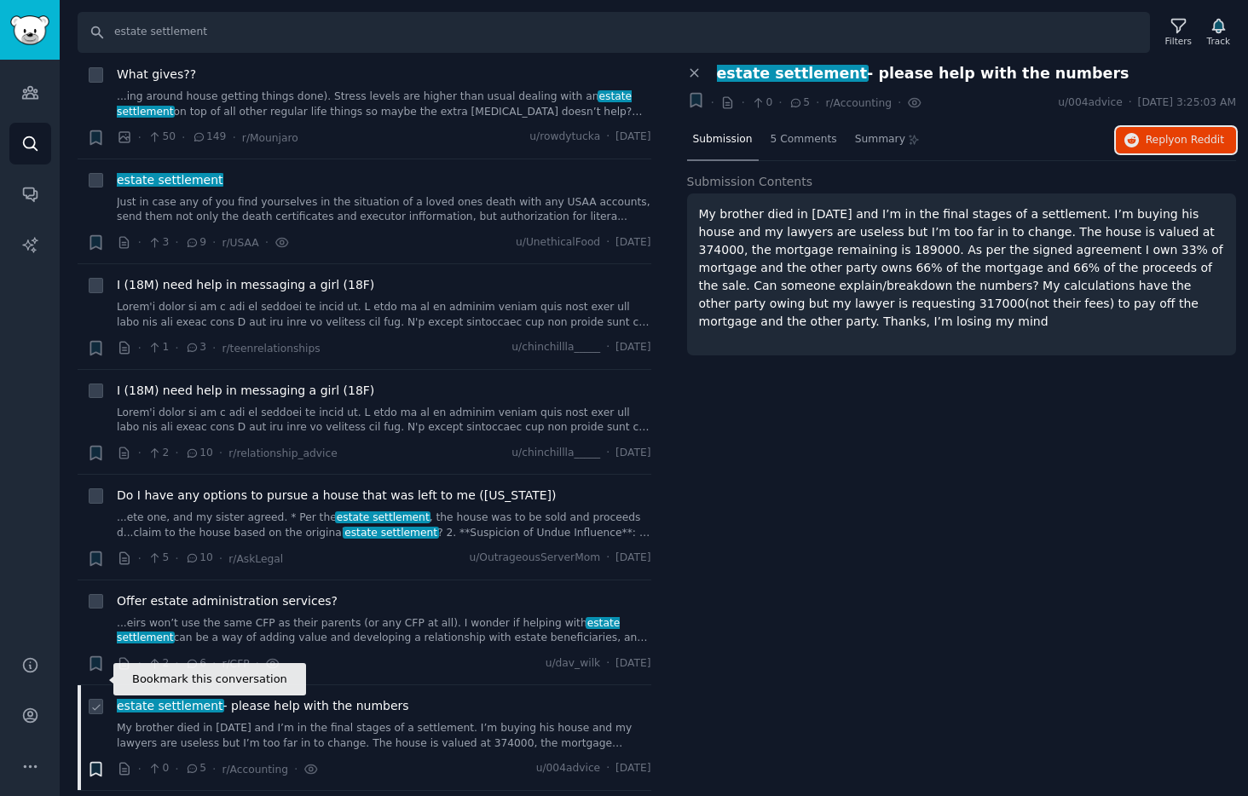
click at [90, 762] on icon "button" at bounding box center [95, 769] width 10 height 14
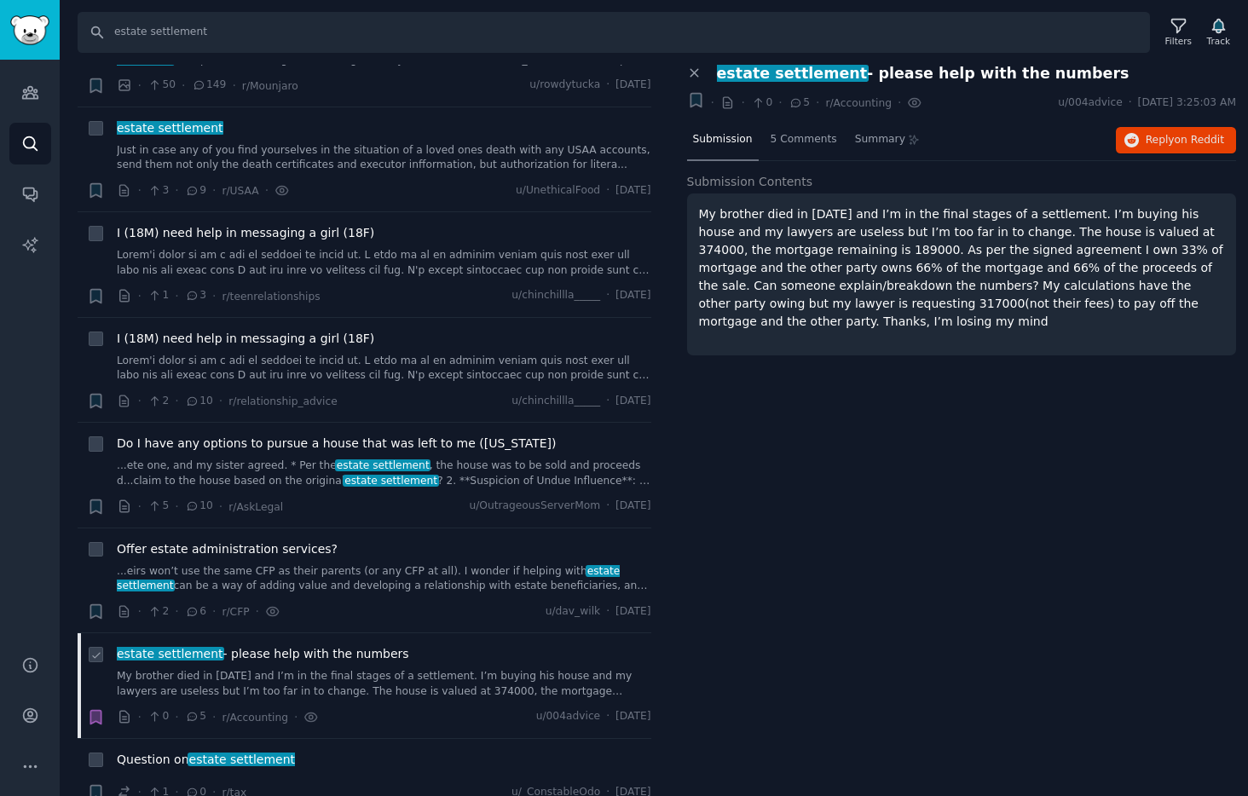
scroll to position [3443, 0]
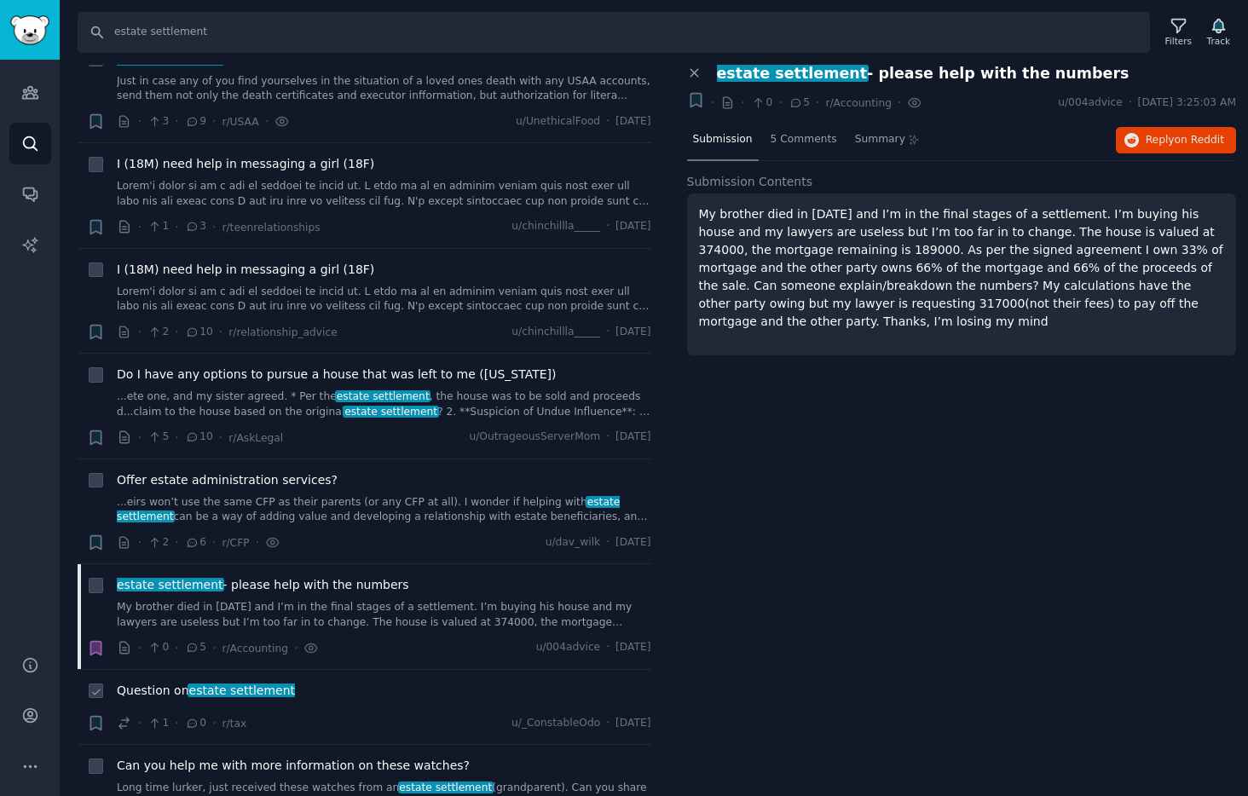
click at [315, 682] on div "Question on estate settlement" at bounding box center [384, 694] width 535 height 24
click at [141, 682] on span "Question on estate settlement" at bounding box center [206, 691] width 178 height 18
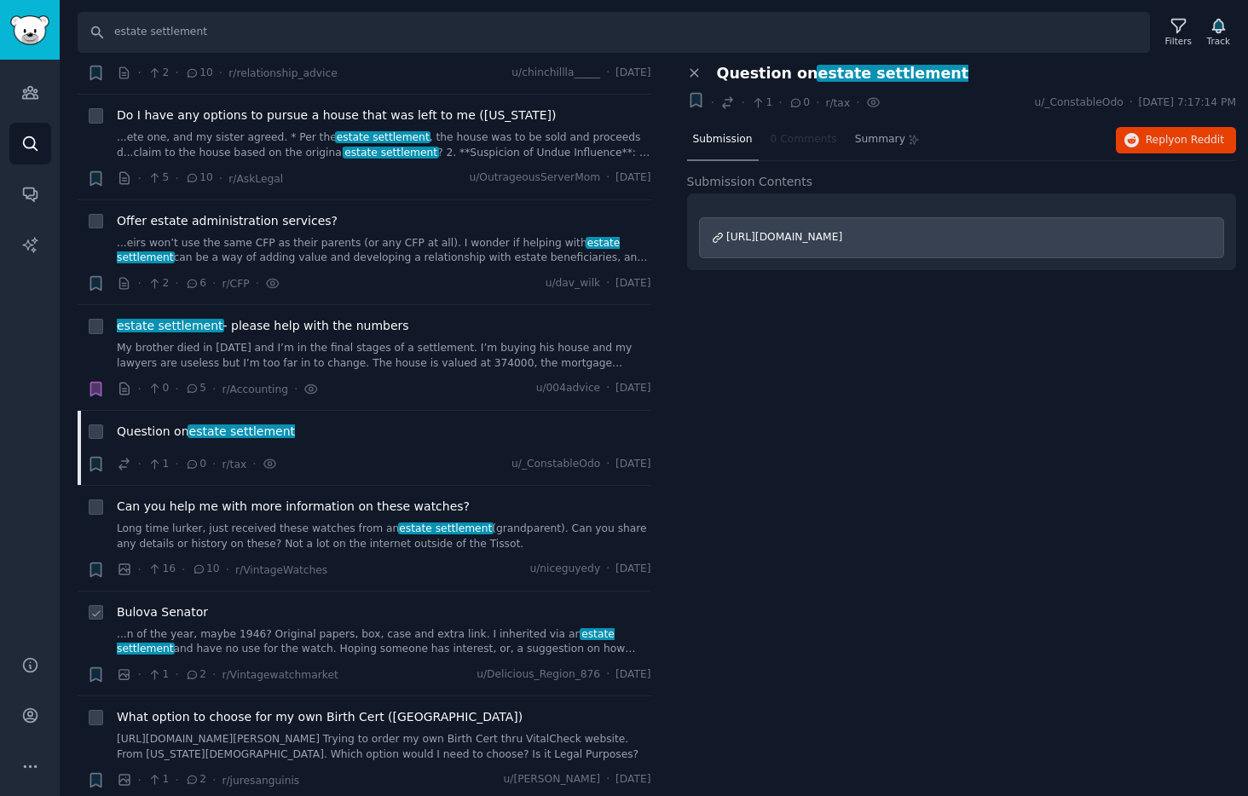
scroll to position [3815, 0]
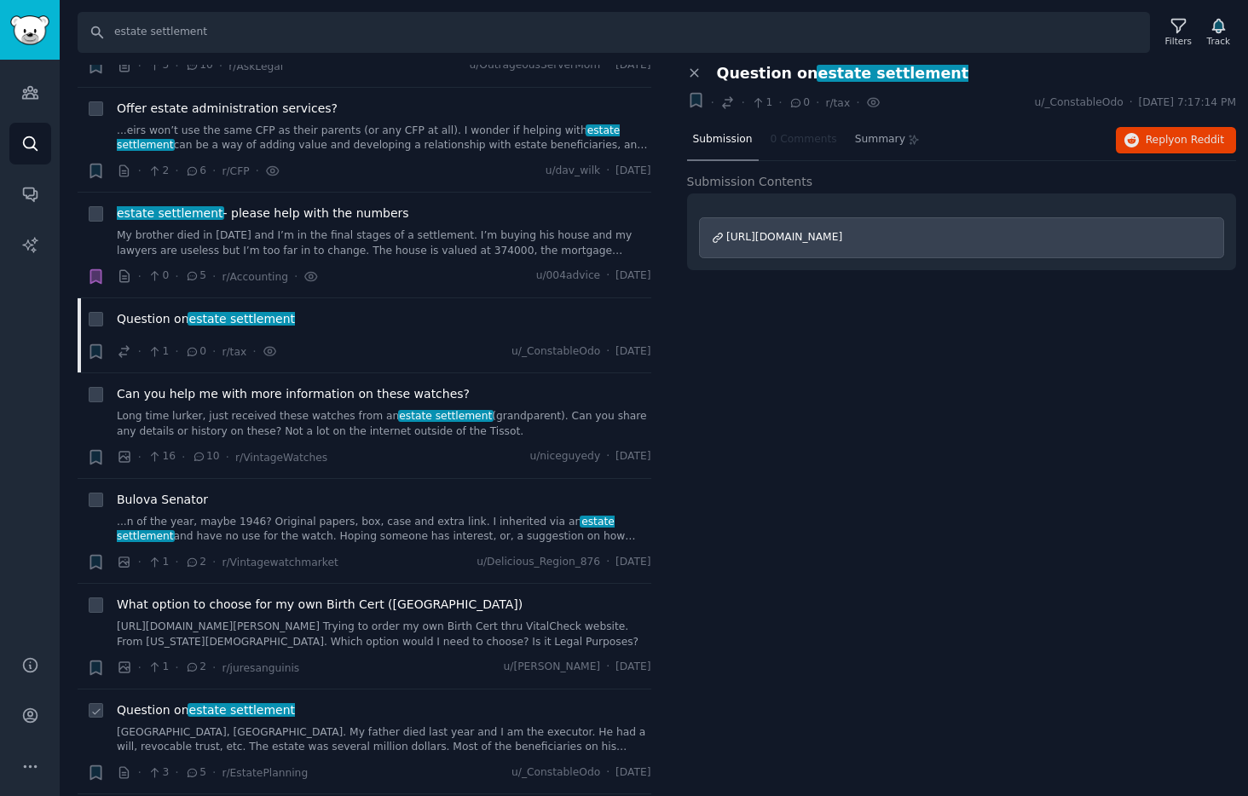
click at [402, 726] on link "[GEOGRAPHIC_DATA], [GEOGRAPHIC_DATA]. My father died last year and I am the exe…" at bounding box center [384, 741] width 535 height 30
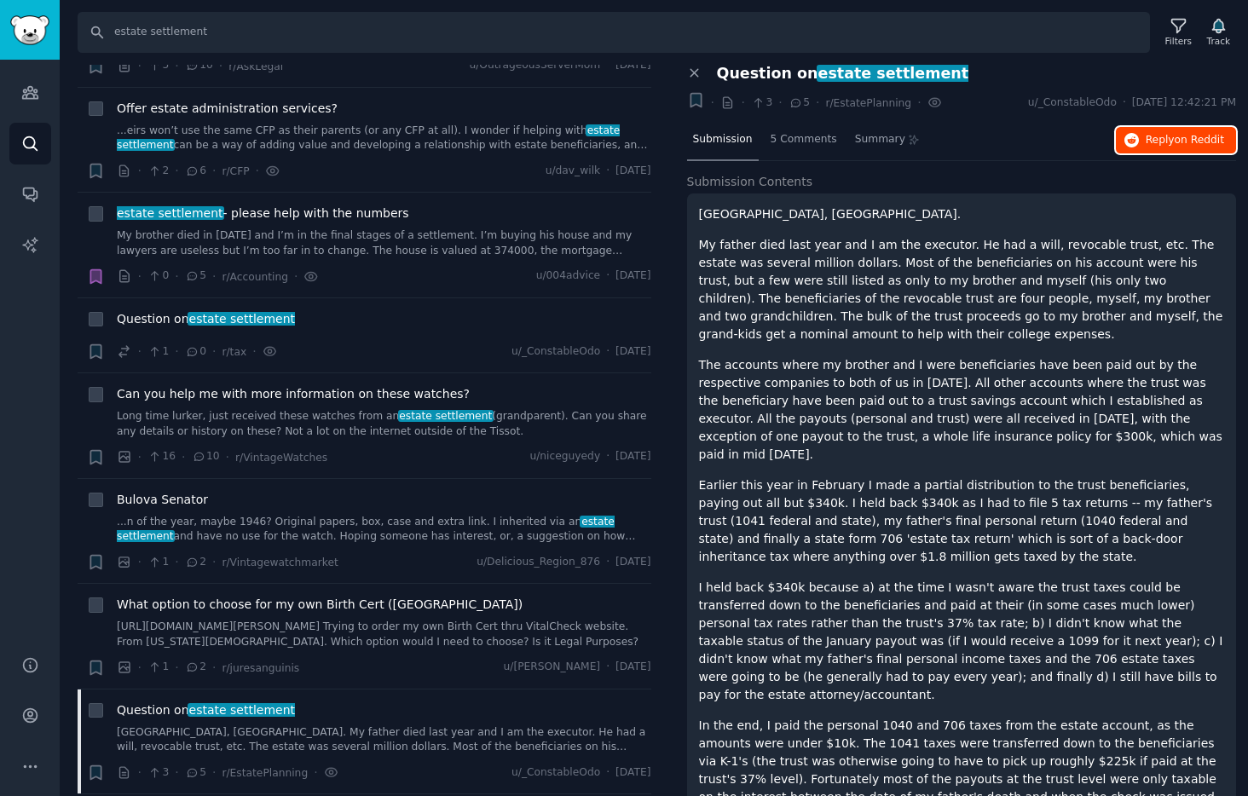
click at [1198, 140] on span "on Reddit" at bounding box center [1199, 140] width 49 height 12
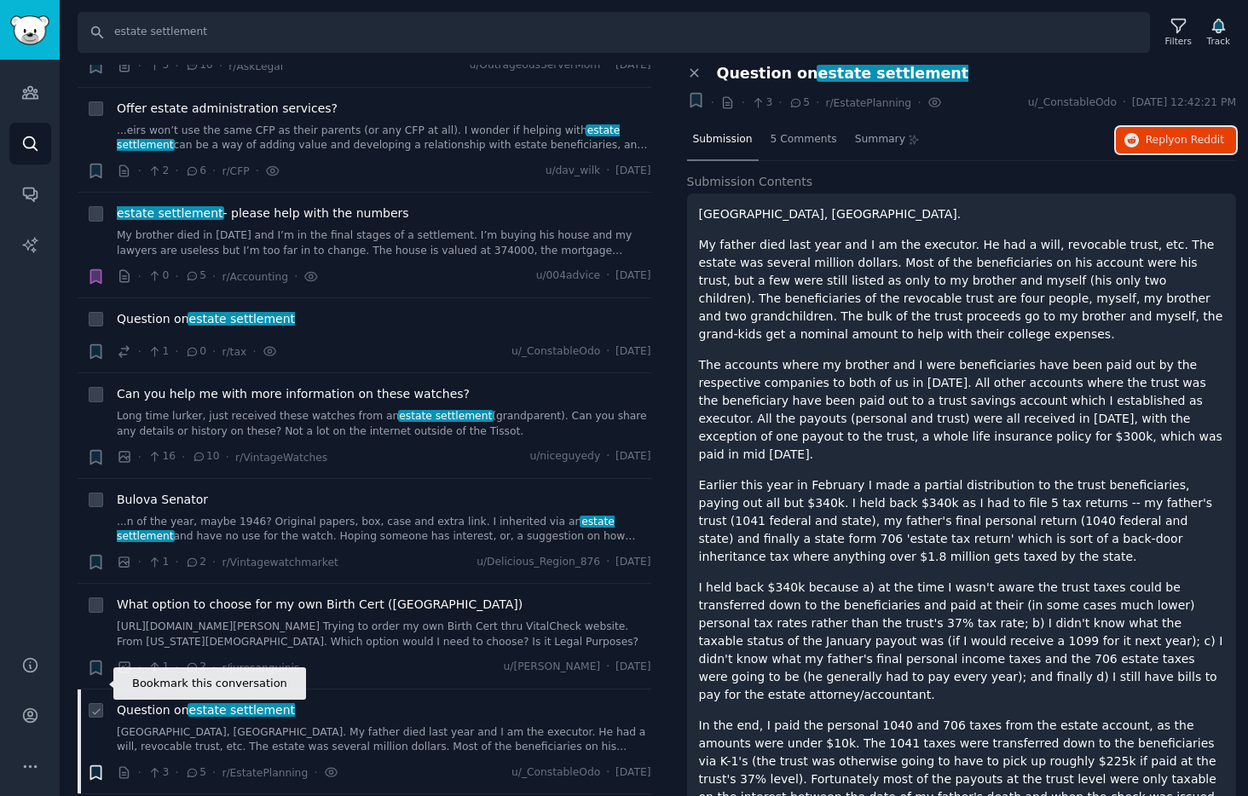
click at [98, 767] on icon "button" at bounding box center [95, 774] width 10 height 14
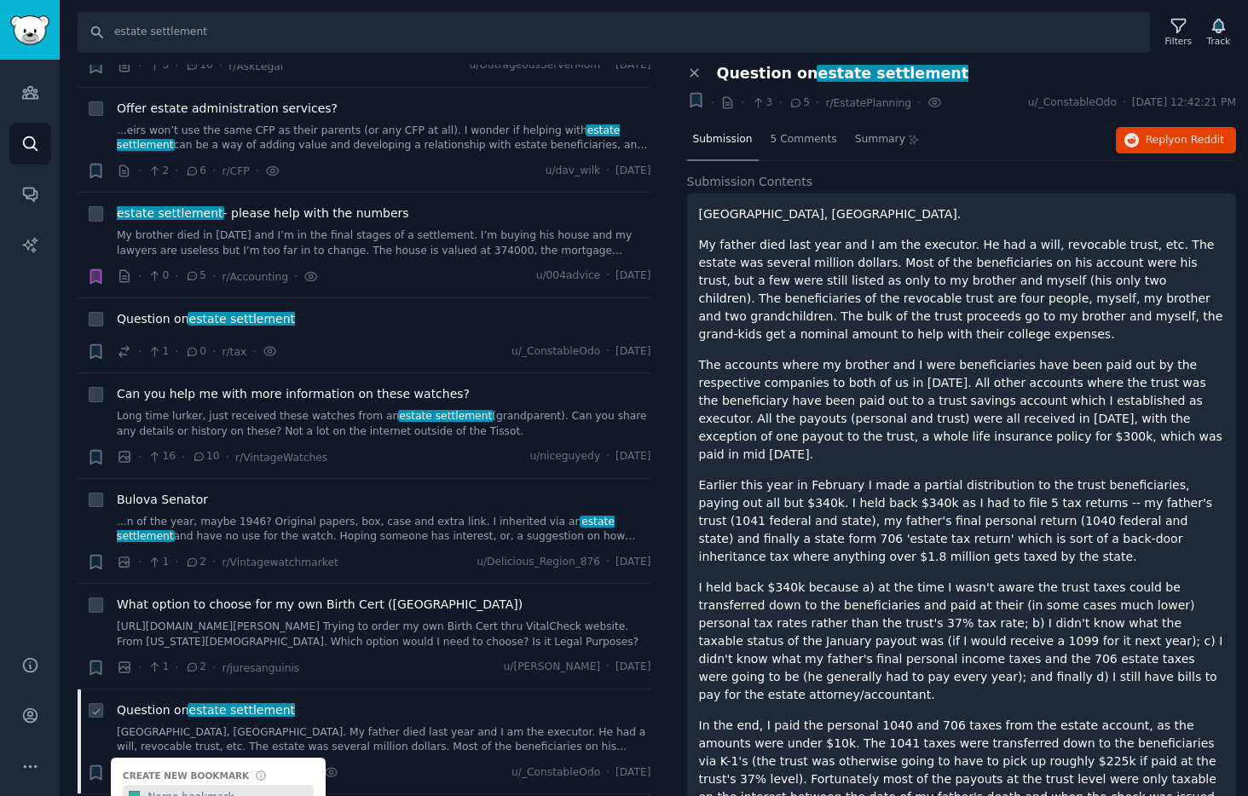
click at [92, 706] on icon at bounding box center [96, 712] width 12 height 12
checkbox input "true"
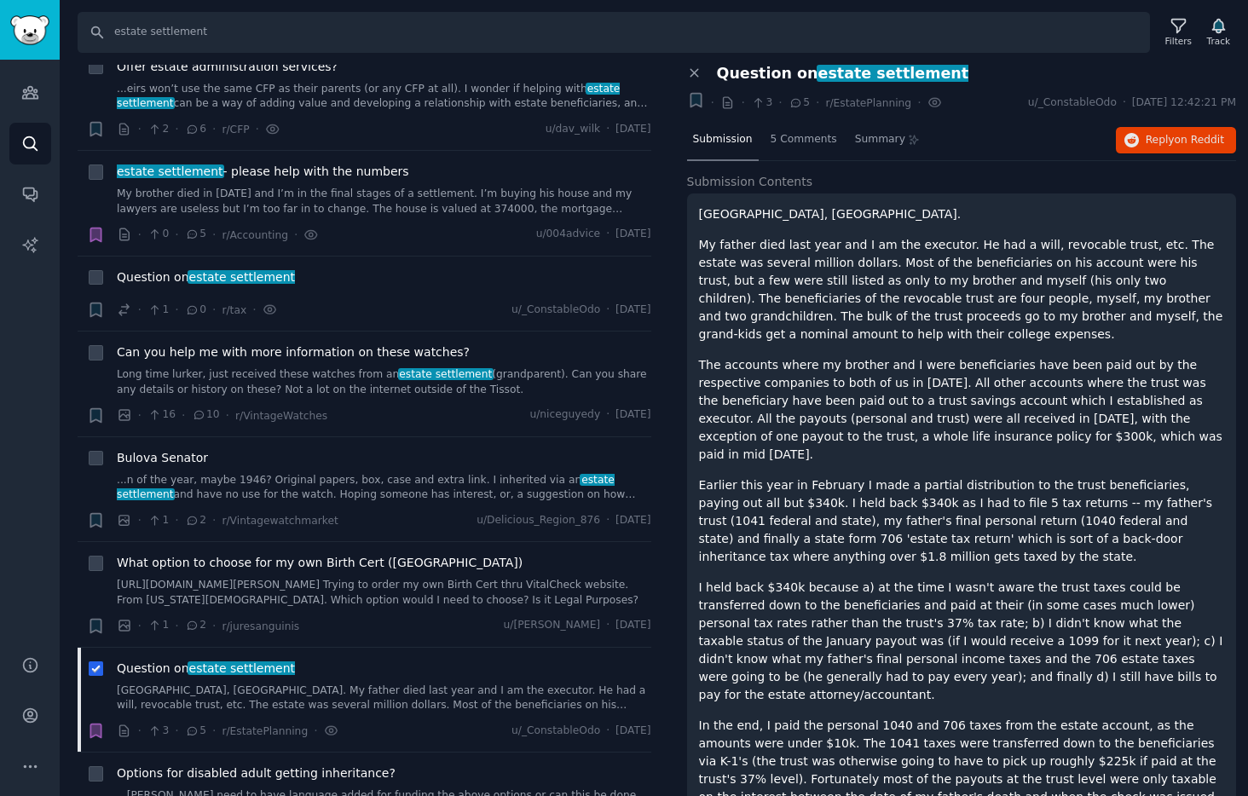
scroll to position [3912, 0]
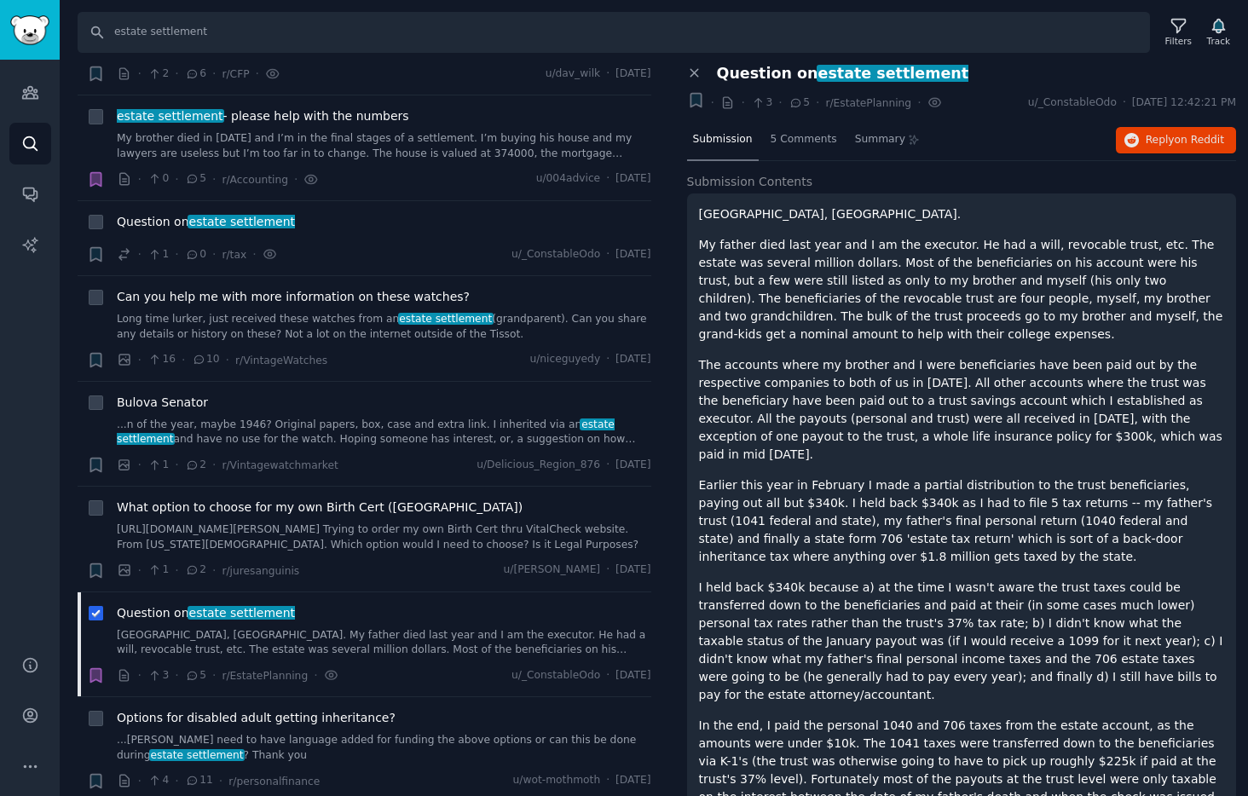
click at [337, 733] on link "...[PERSON_NAME] need to have language added for funding the above options or c…" at bounding box center [384, 748] width 535 height 30
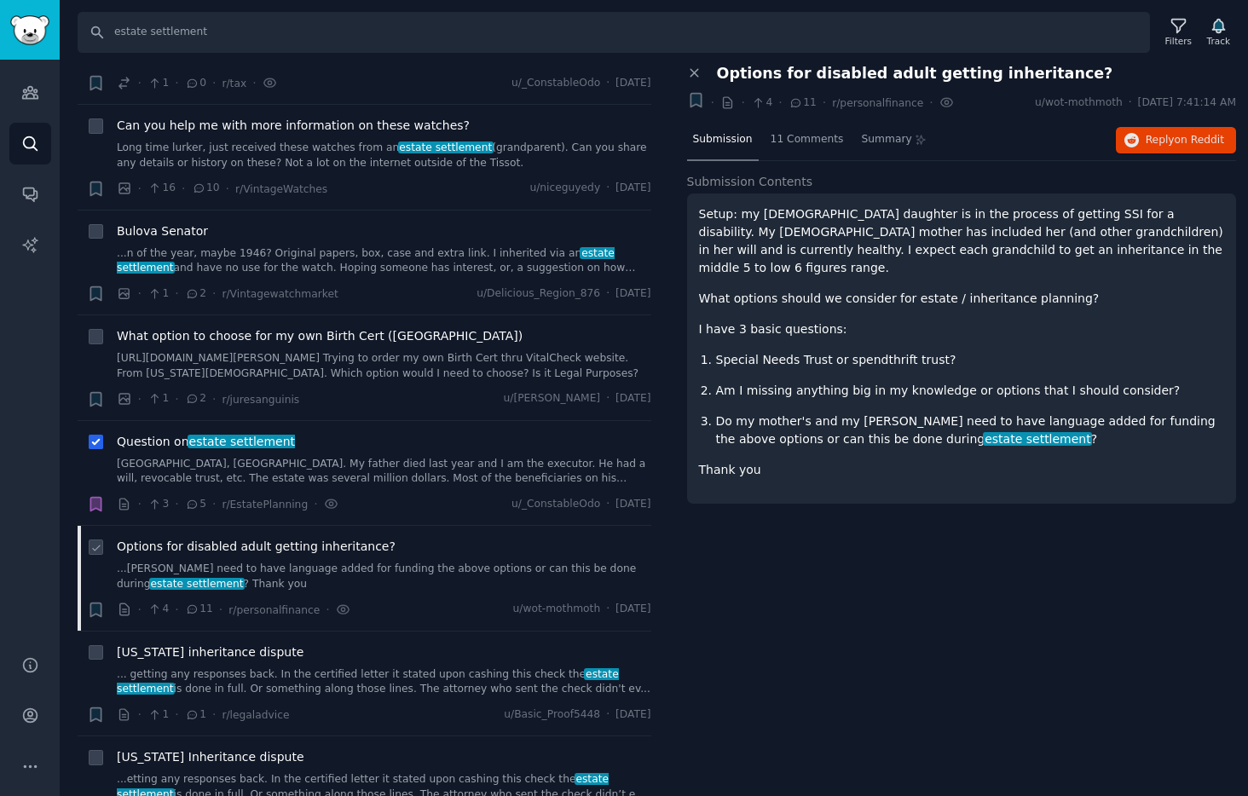
scroll to position [4085, 0]
click at [339, 666] on link "... getting any responses back. In the certified letter it stated upon cashing …" at bounding box center [384, 681] width 535 height 30
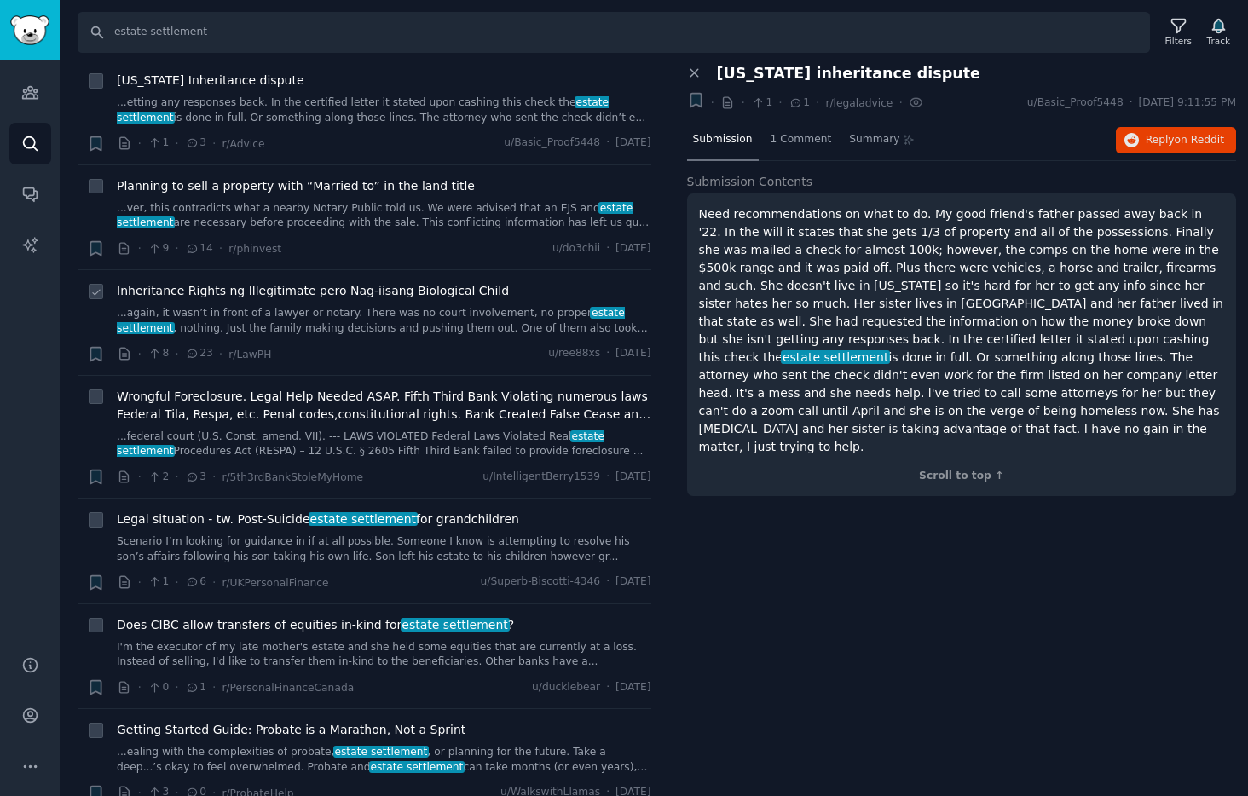
scroll to position [4783, 0]
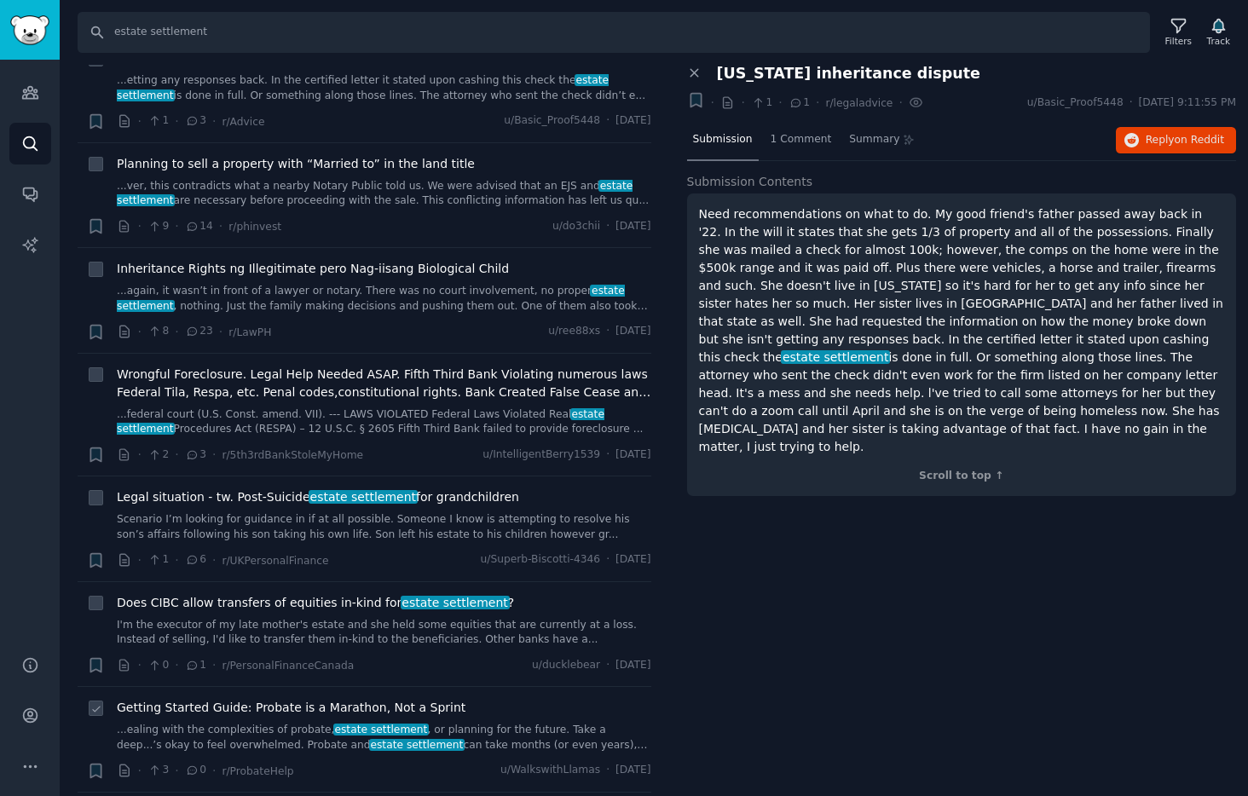
click at [211, 723] on link "...ealing with the complexities of probate, estate settlement , or planning for…" at bounding box center [384, 738] width 535 height 30
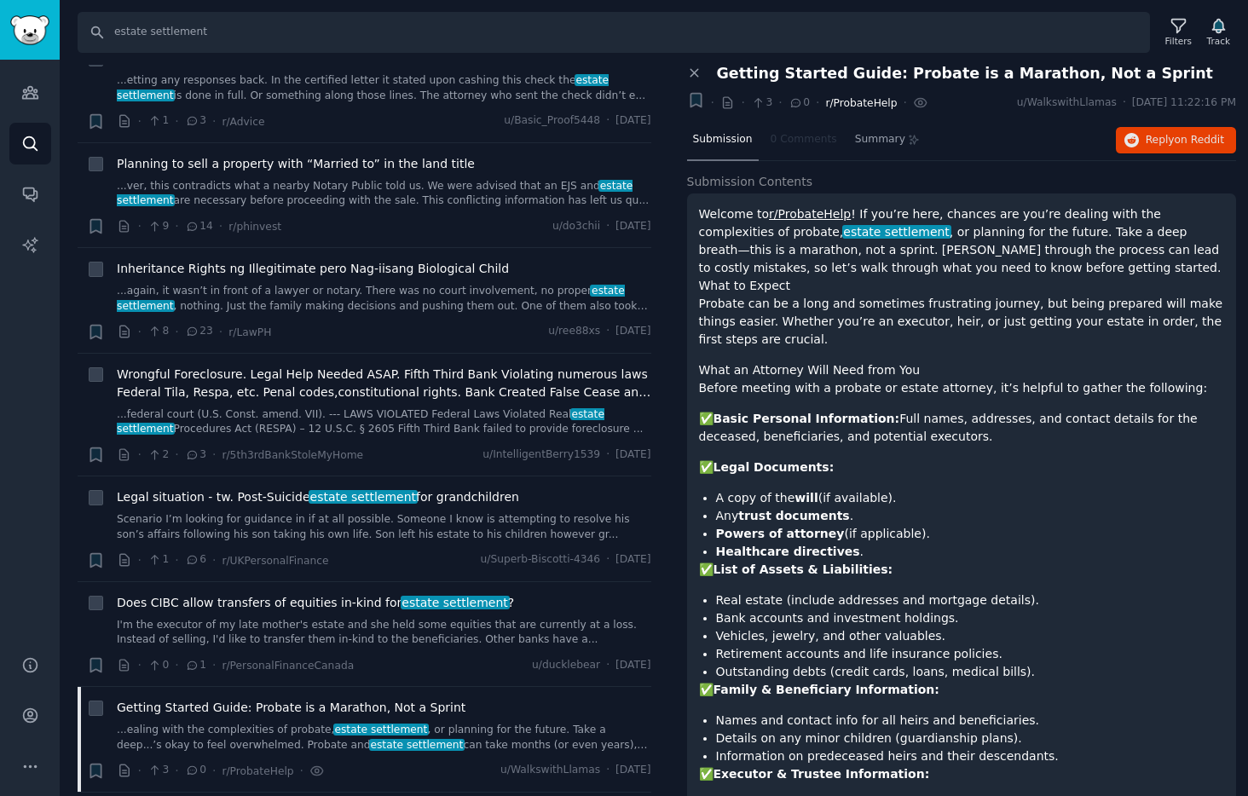
click at [881, 107] on span "r/ProbateHelp" at bounding box center [861, 103] width 72 height 12
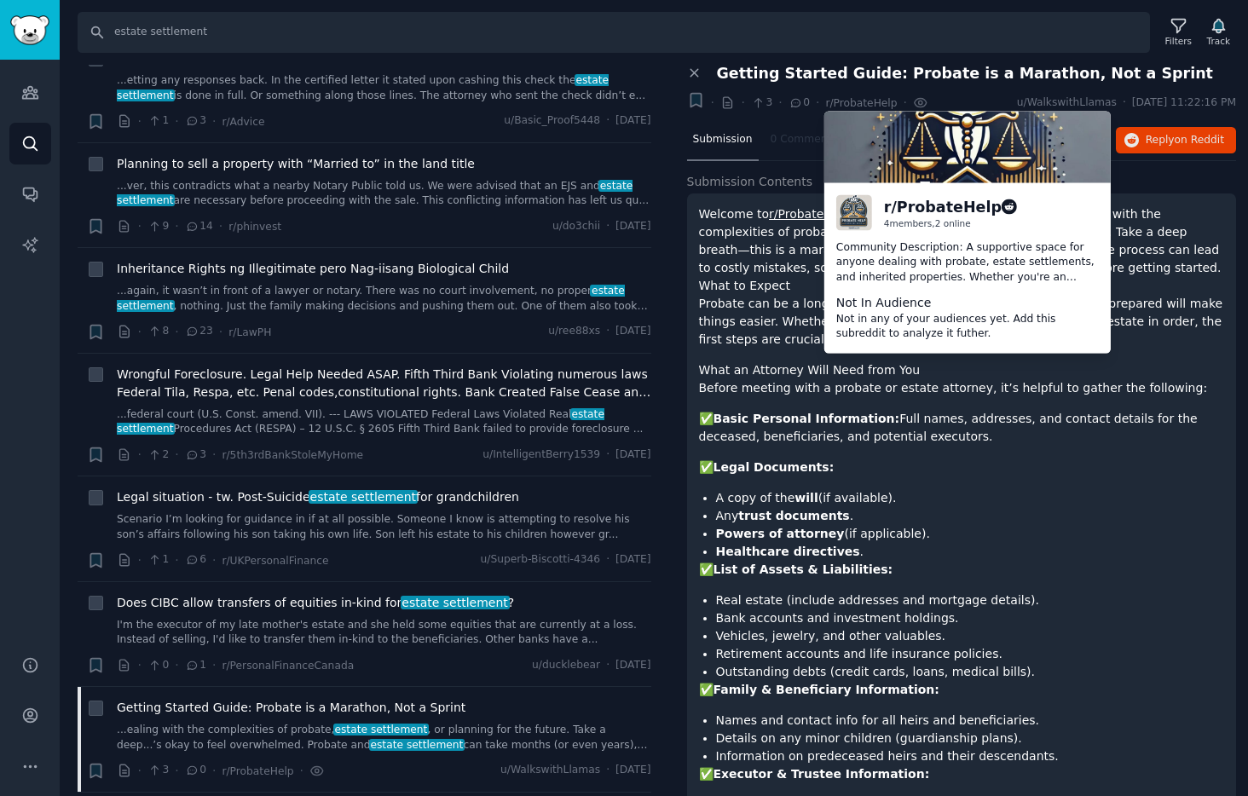
click at [849, 205] on img at bounding box center [854, 213] width 36 height 36
click at [879, 126] on img at bounding box center [968, 148] width 286 height 72
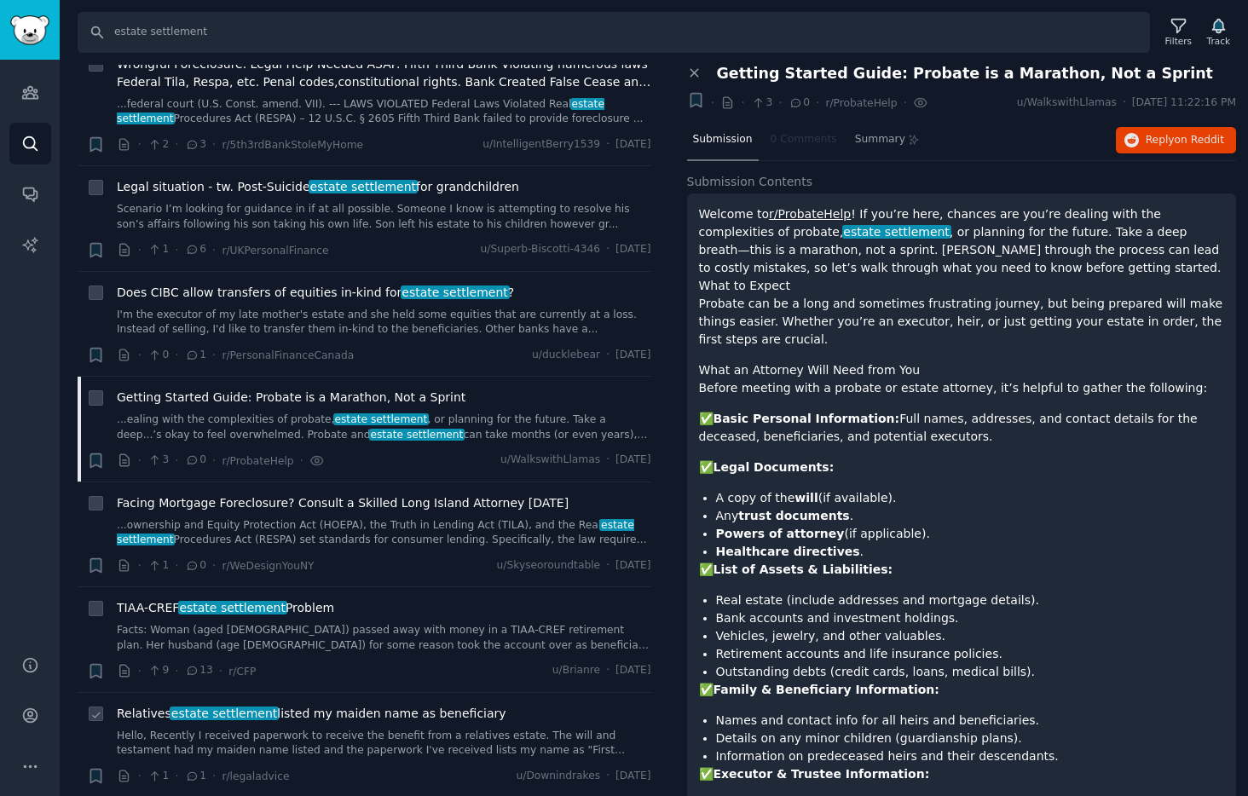
scroll to position [5102, 0]
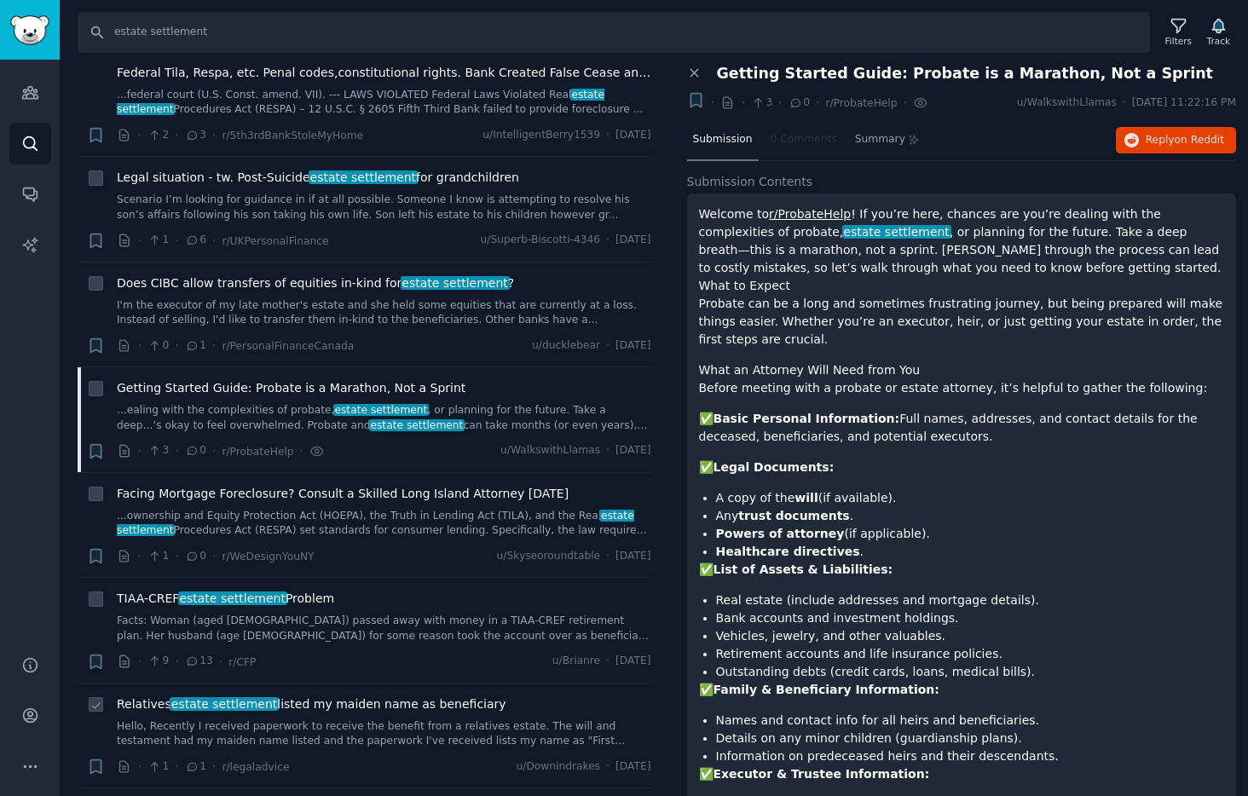
click at [339, 720] on link "Hello, Recently I received paperwork to receive the benefit from a relatives es…" at bounding box center [384, 735] width 535 height 30
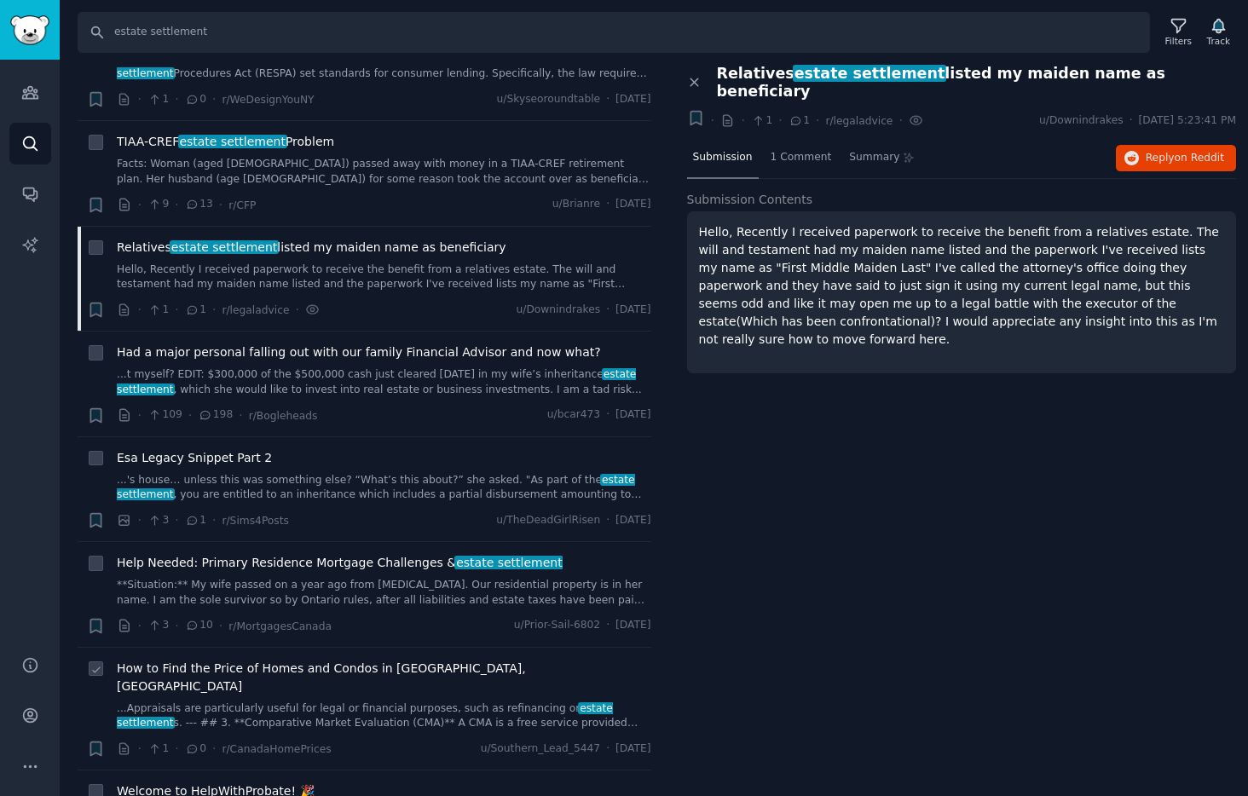
scroll to position [5662, 0]
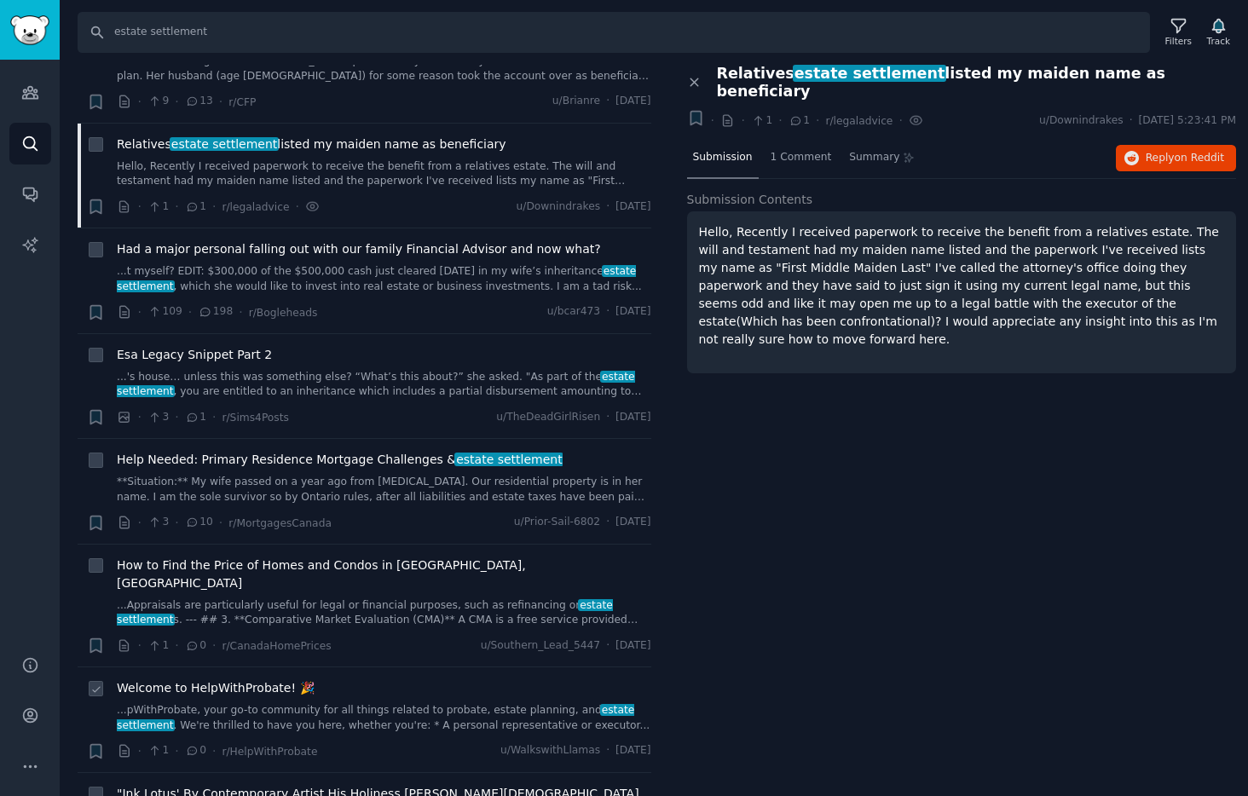
click at [344, 703] on link "...pWithProbate, your go-to community for all things related to probate, estate…" at bounding box center [384, 718] width 535 height 30
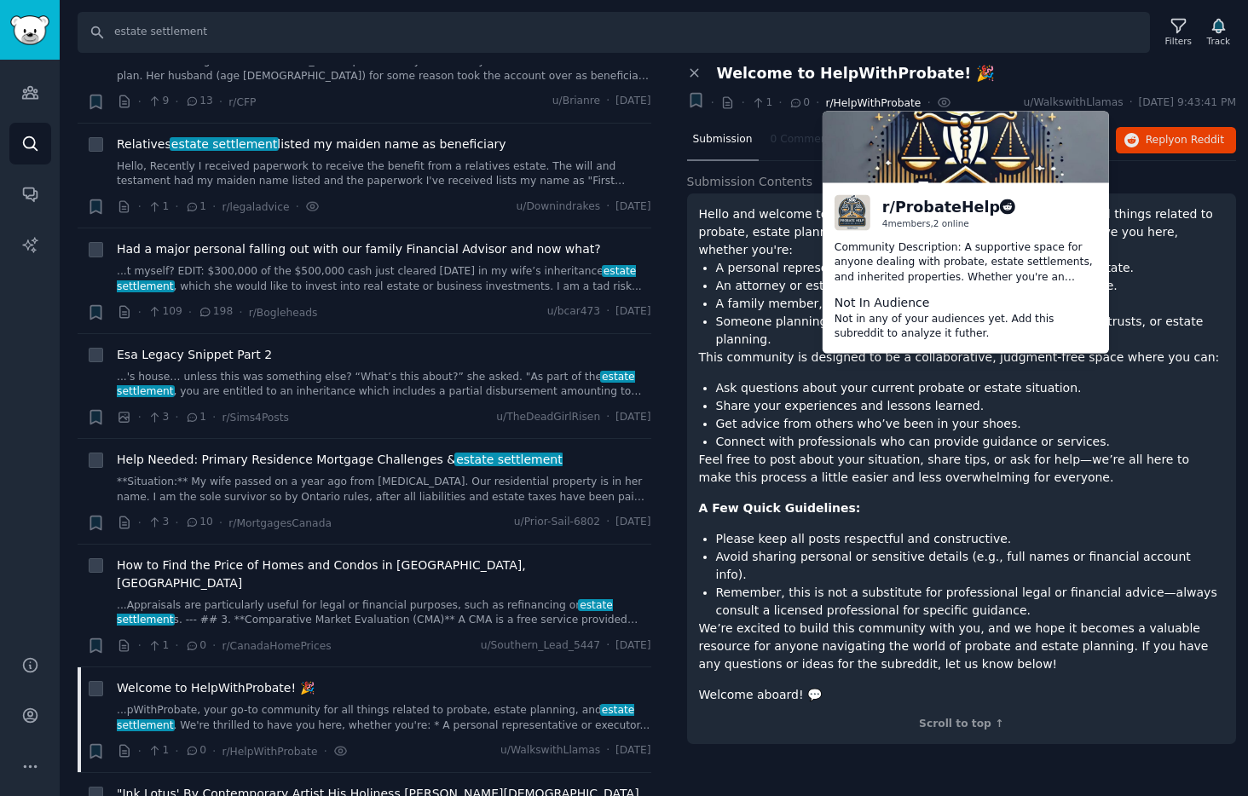
click at [859, 103] on span "r/HelpWithProbate" at bounding box center [872, 103] width 95 height 12
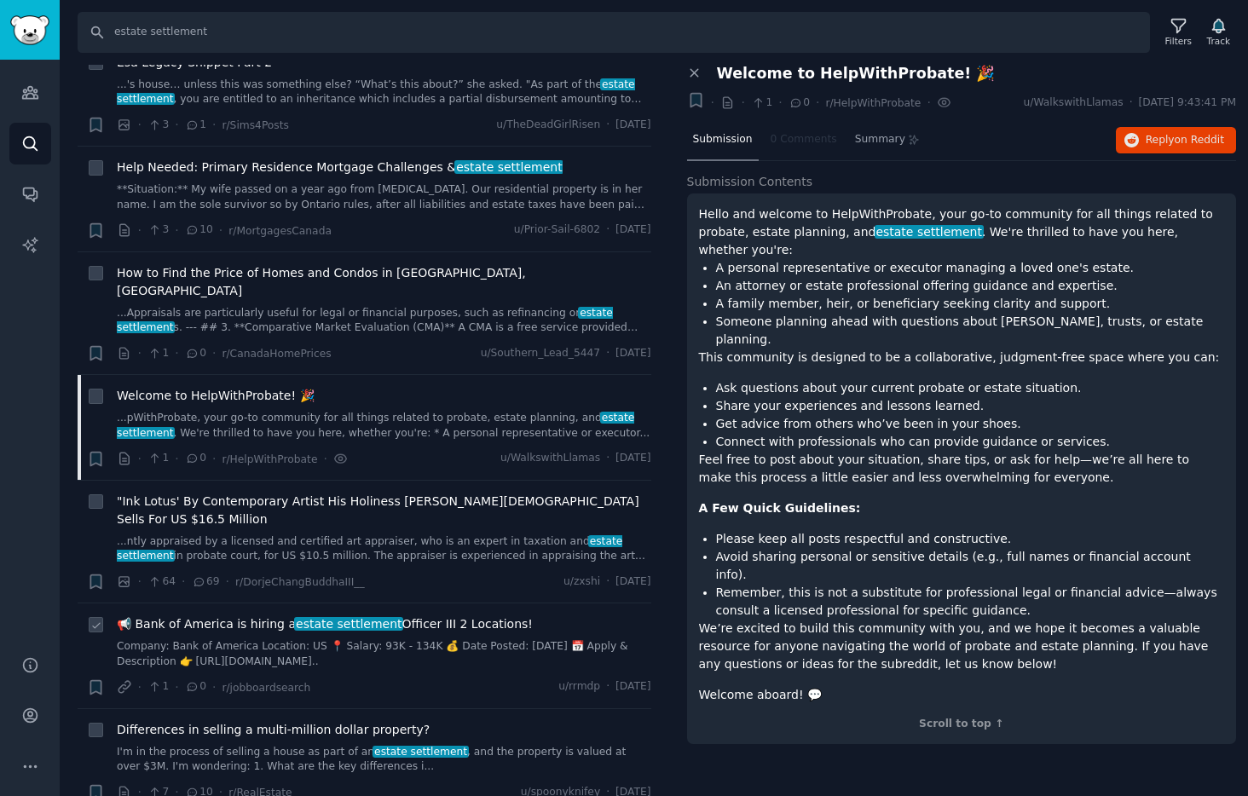
scroll to position [6013, 0]
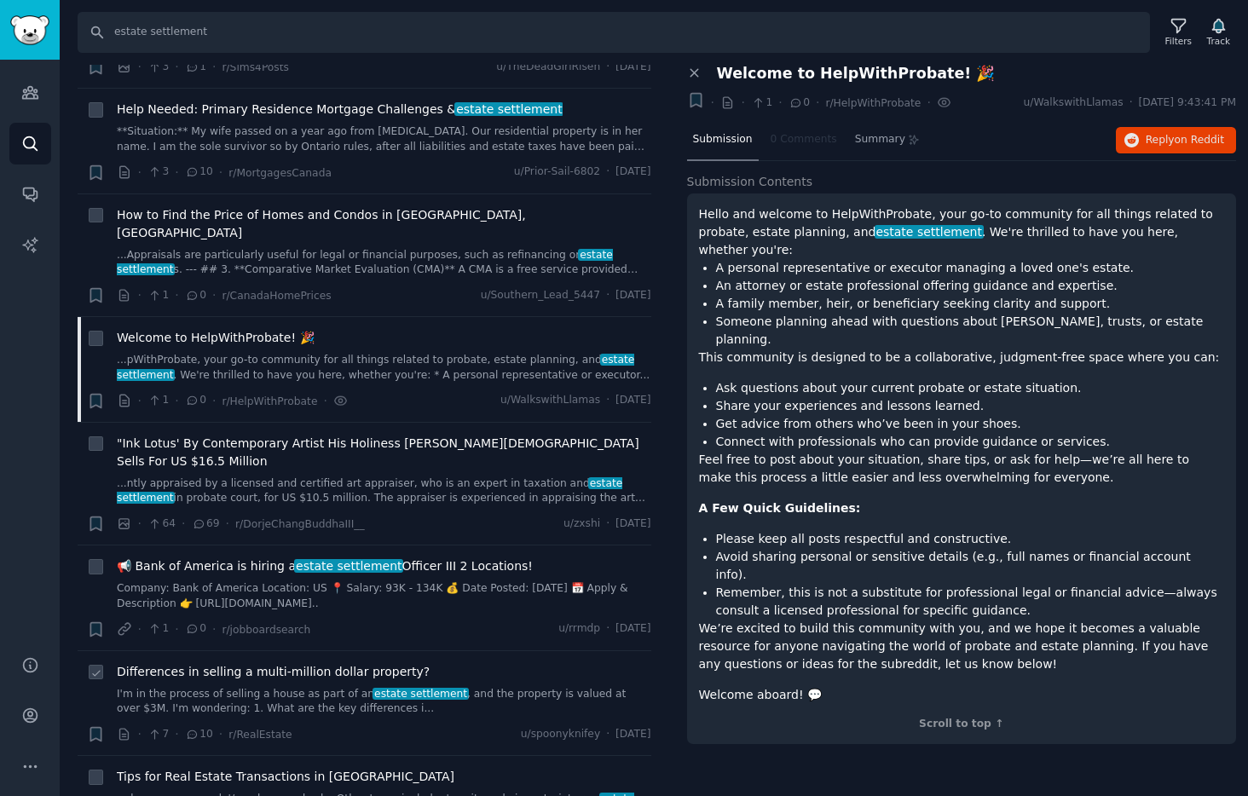
click at [320, 687] on link "I'm in the process of selling a house as part of an estate settlement , and the…" at bounding box center [384, 702] width 535 height 30
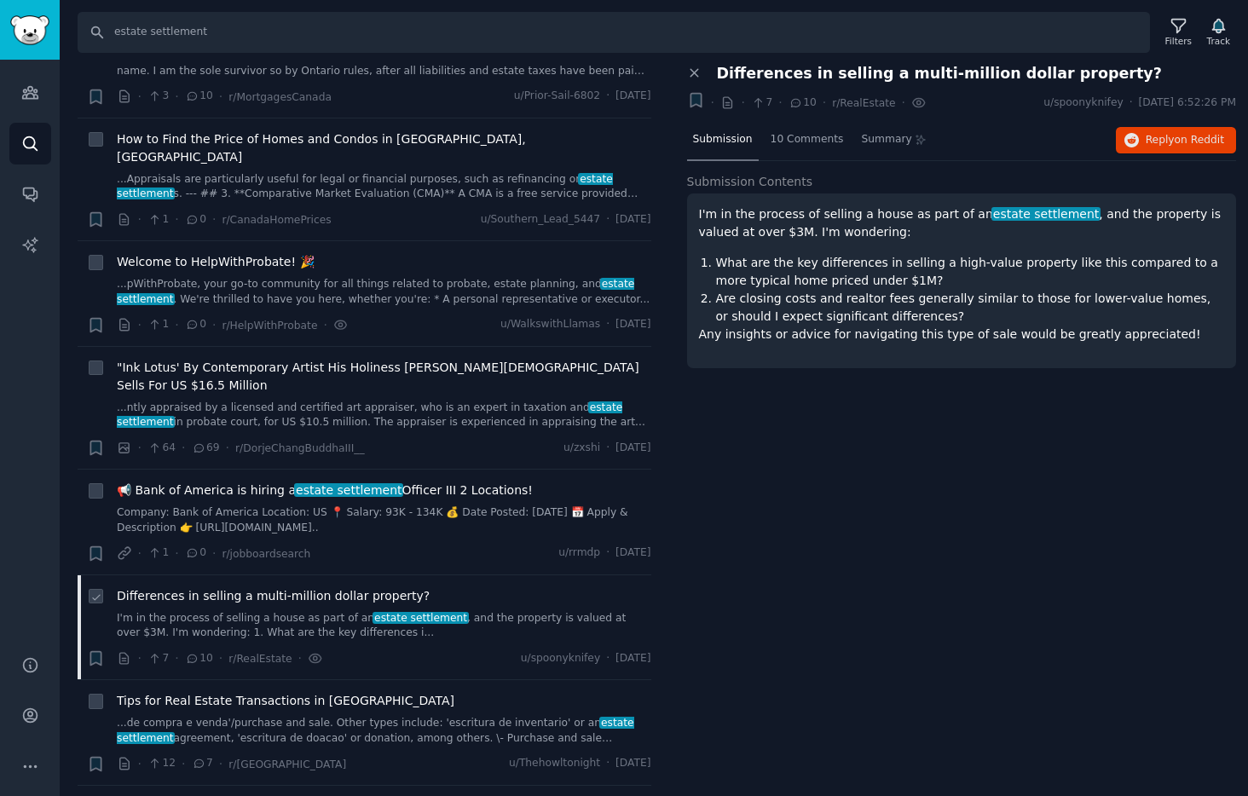
scroll to position [6143, 0]
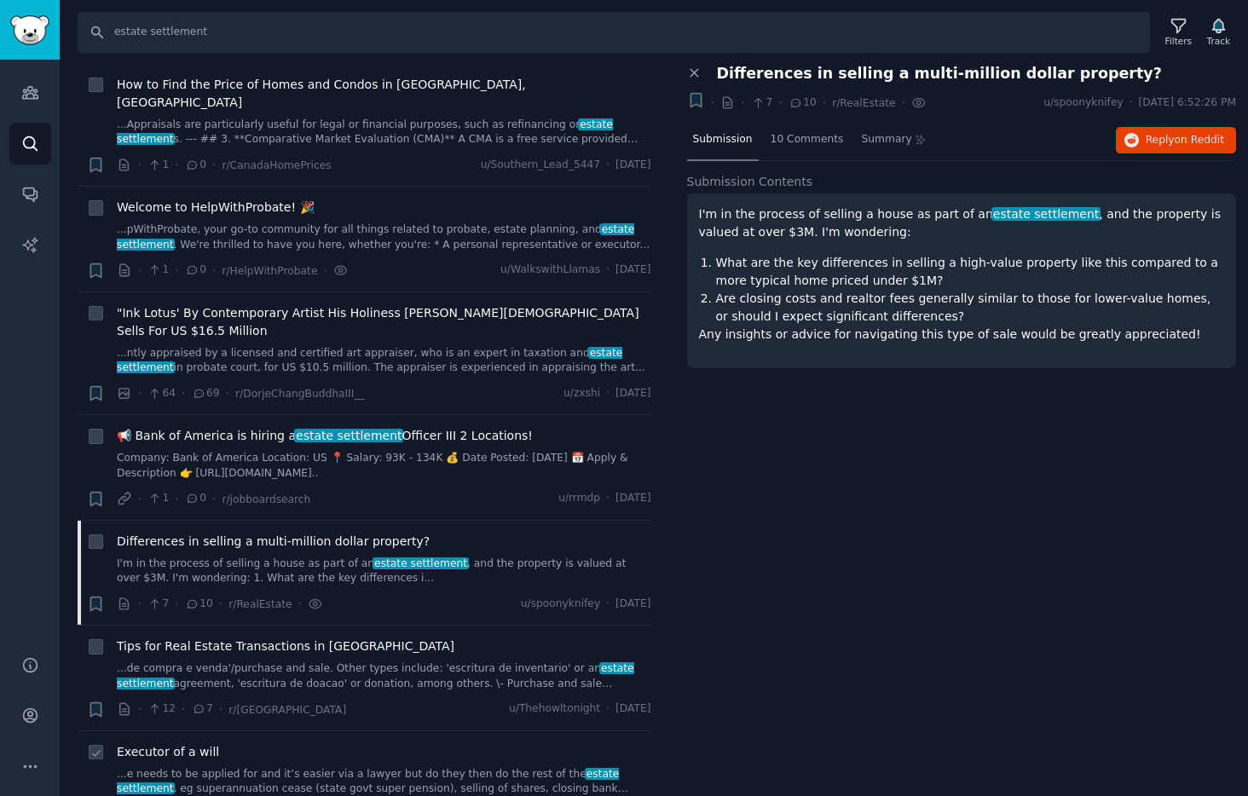
click at [303, 767] on link "...e needs to be applied for and it’s easier via a lawyer but do they then do t…" at bounding box center [384, 782] width 535 height 30
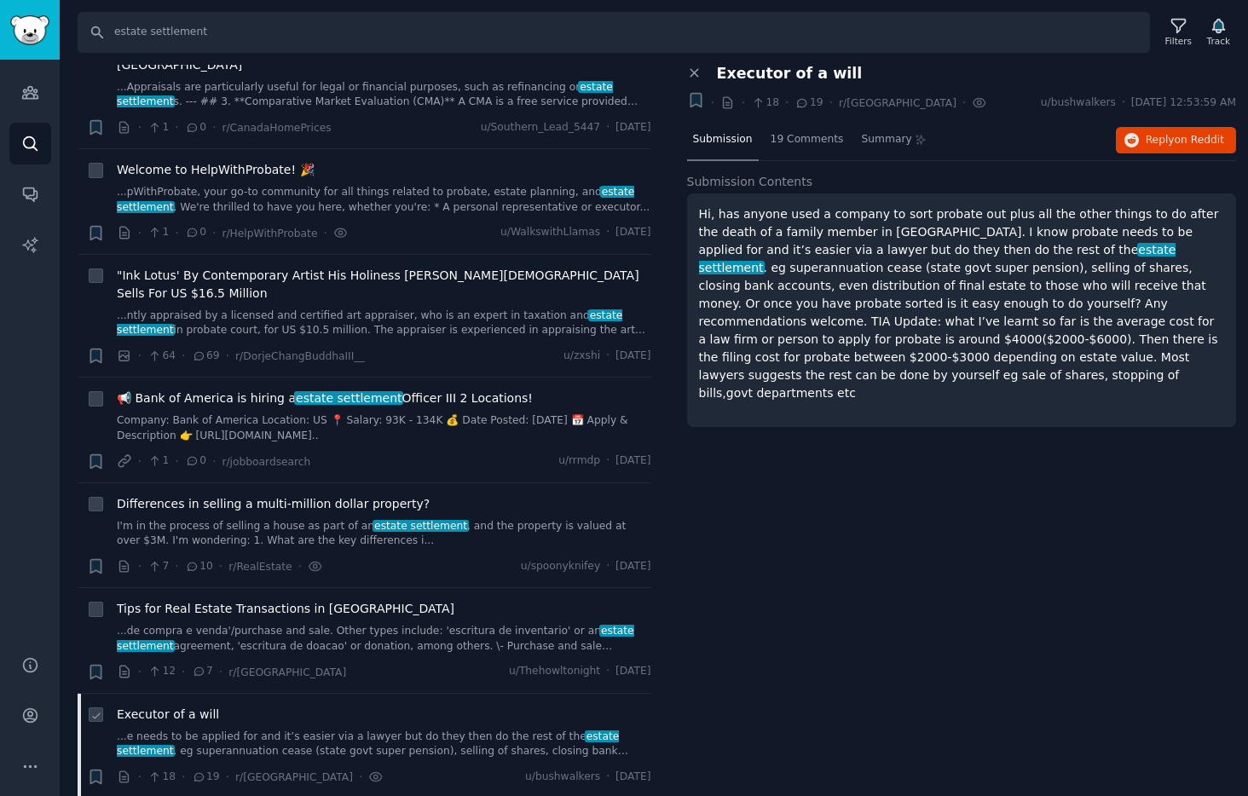
scroll to position [6403, 0]
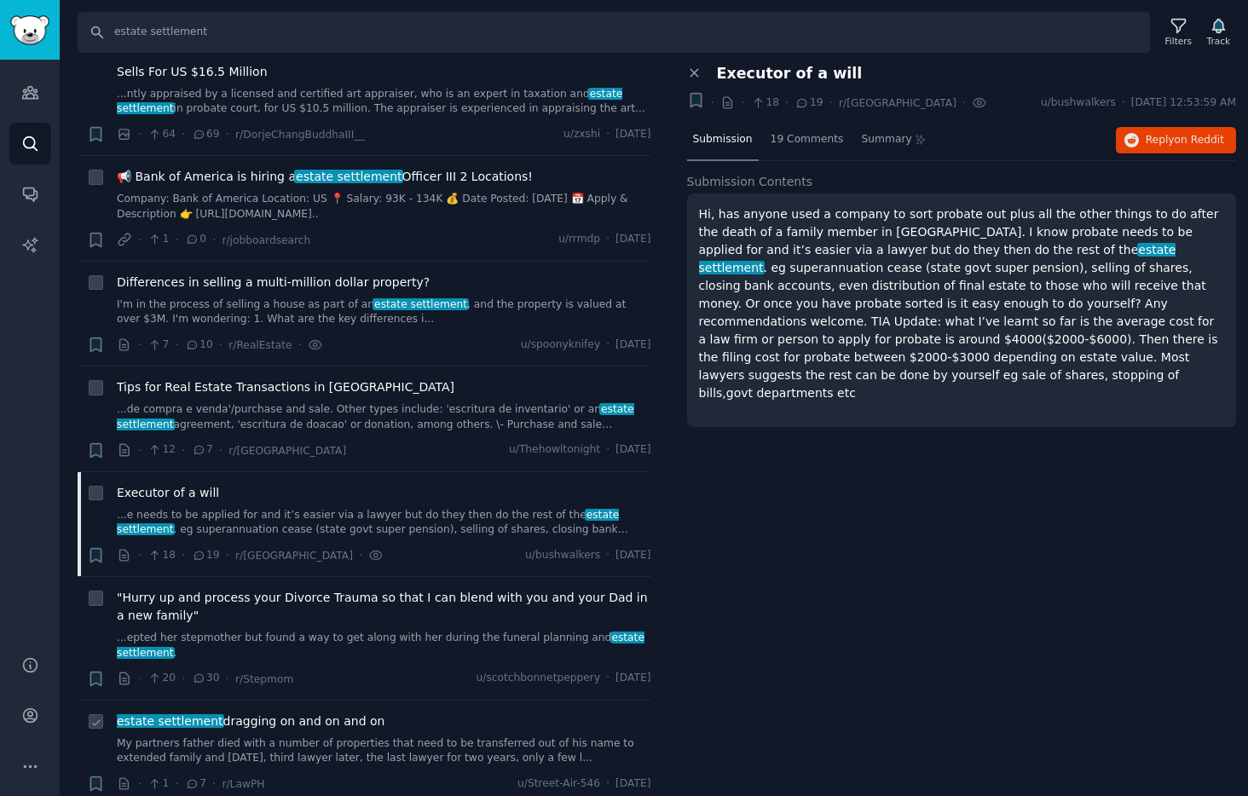
click at [390, 737] on link "My partners father died with a number of properties that need to be transferred…" at bounding box center [384, 752] width 535 height 30
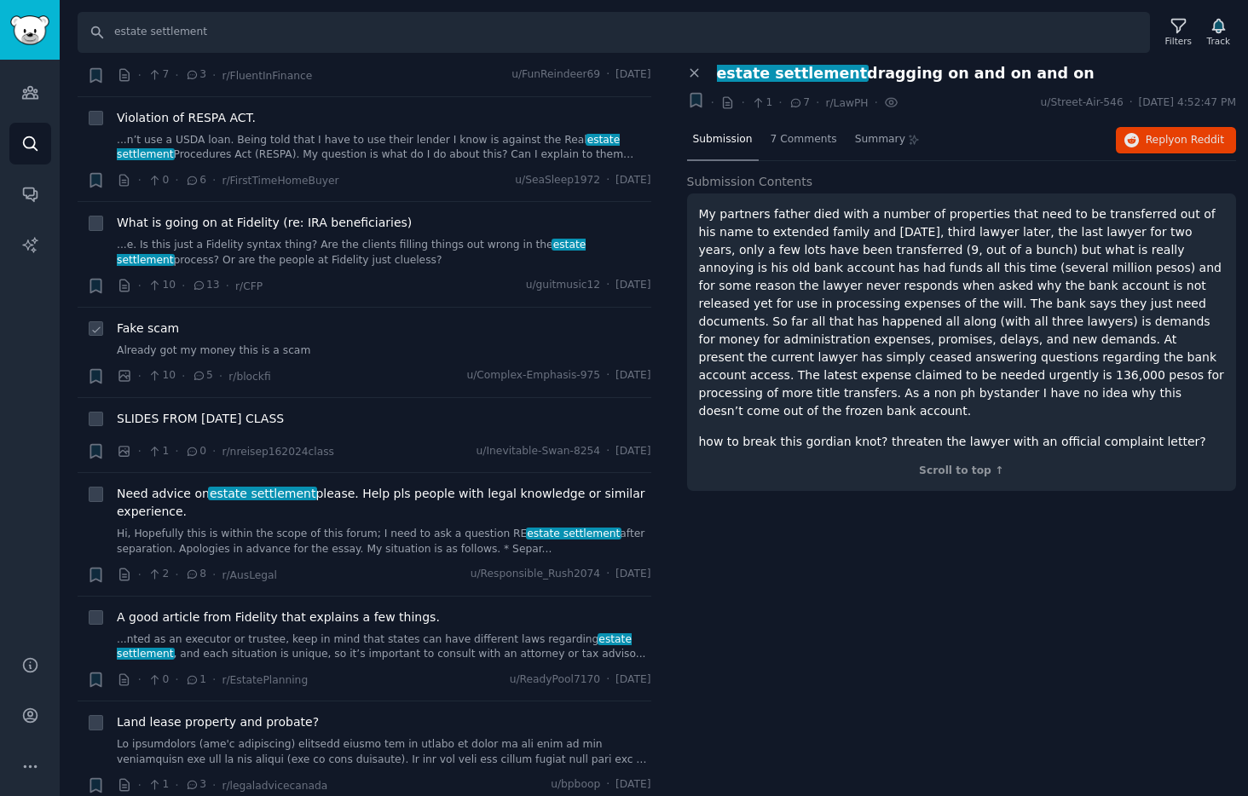
scroll to position [7305, 0]
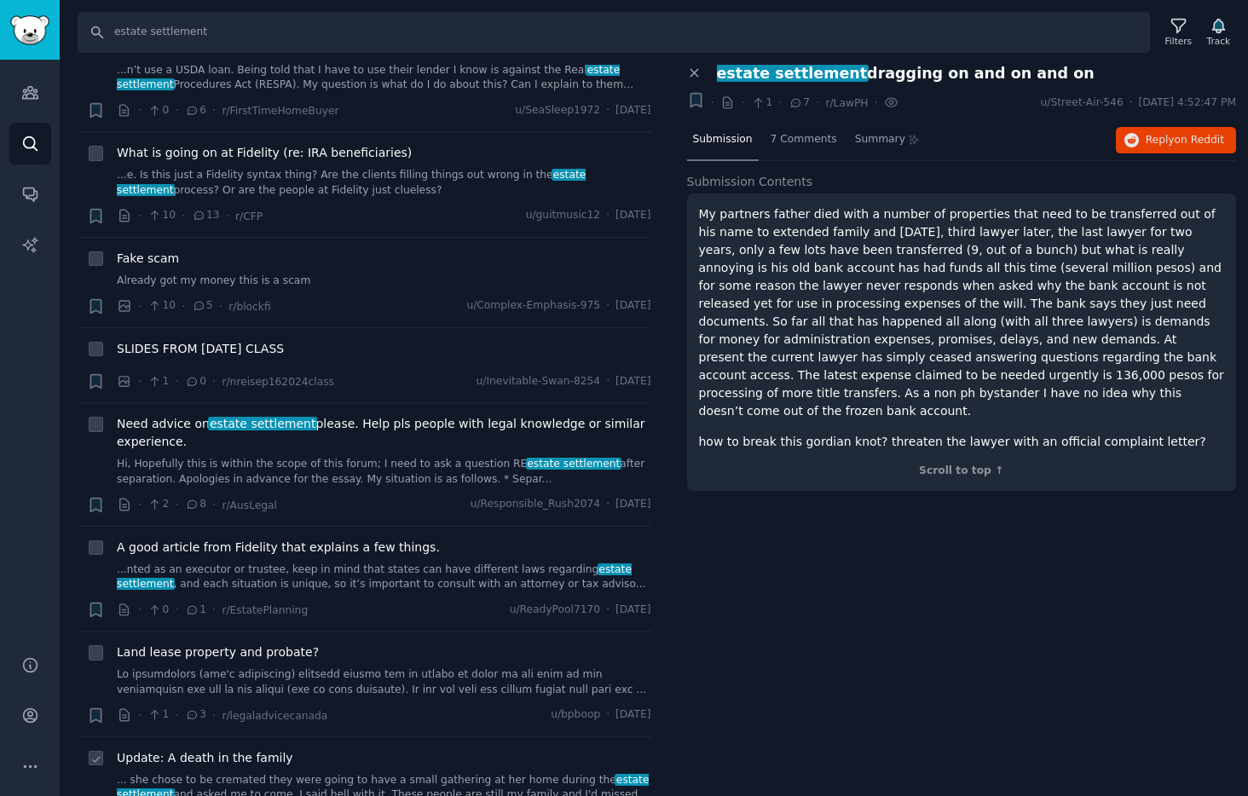
click at [420, 773] on link "... she chose to be cremated they were going to have a small gathering at her h…" at bounding box center [384, 788] width 535 height 30
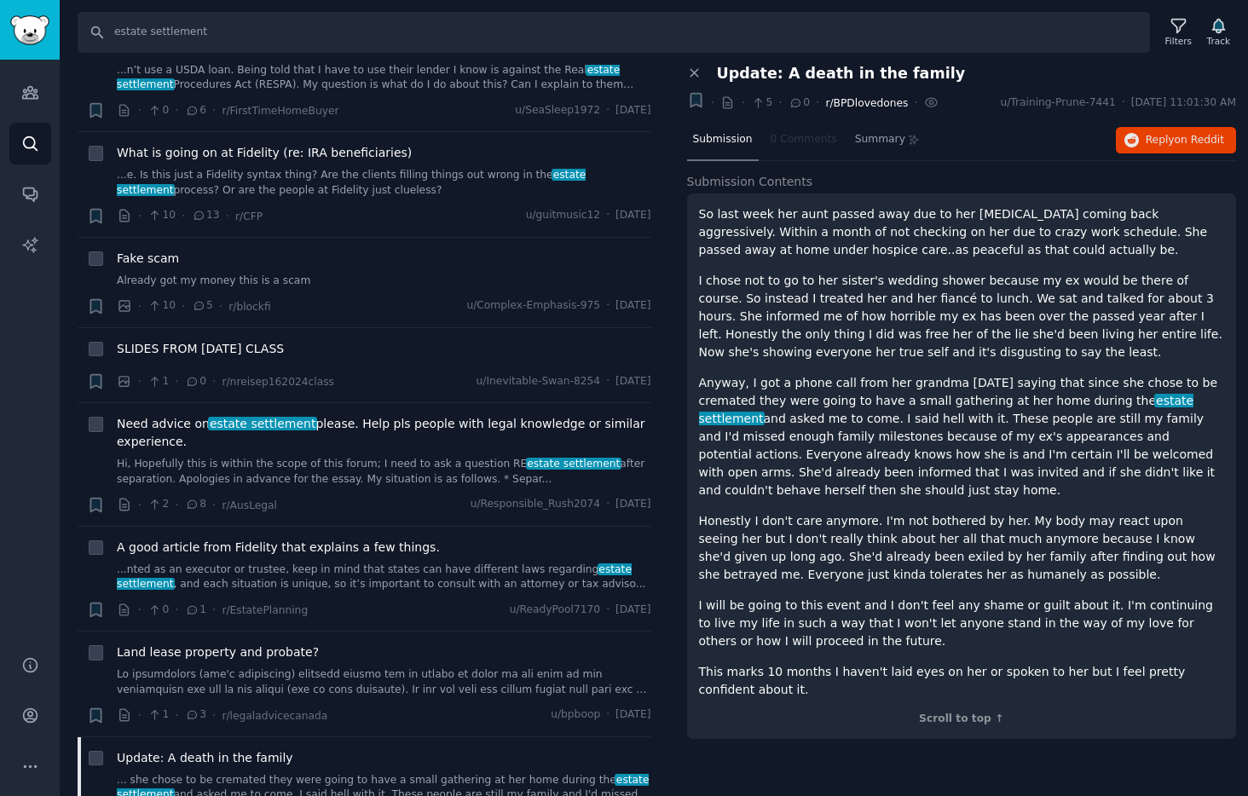
click at [871, 107] on span "r/BPDlovedones" at bounding box center [866, 103] width 83 height 12
click at [759, 399] on p "Anyway, I got a phone call from her grandma [DATE] saying that since she chose …" at bounding box center [962, 436] width 526 height 125
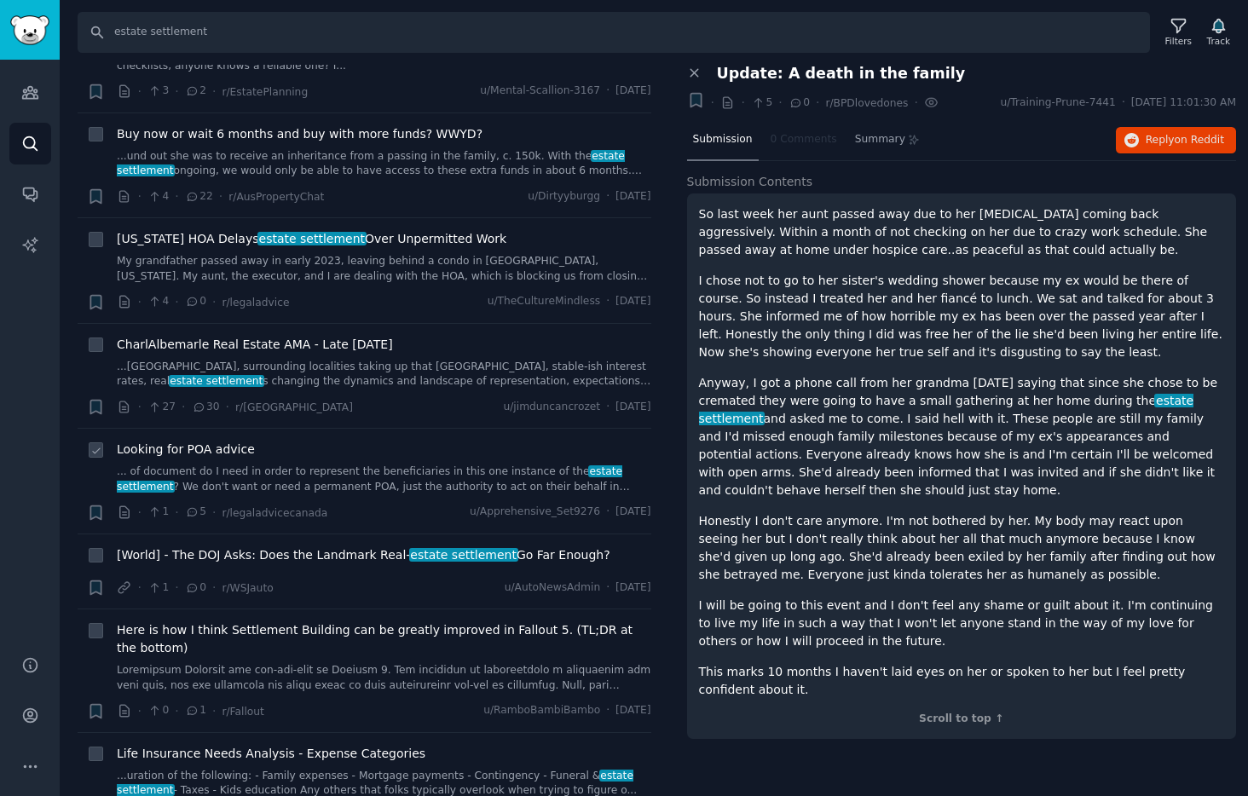
scroll to position [8193, 0]
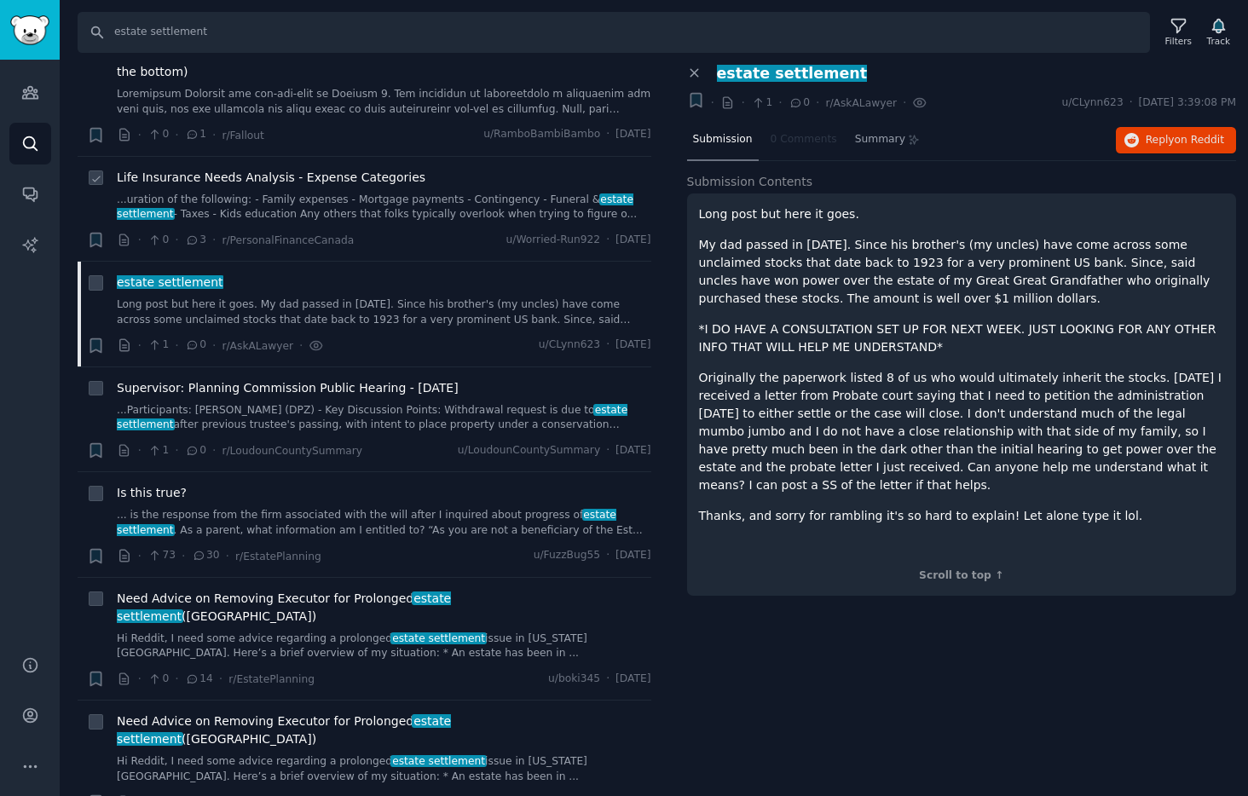
scroll to position [8875, 0]
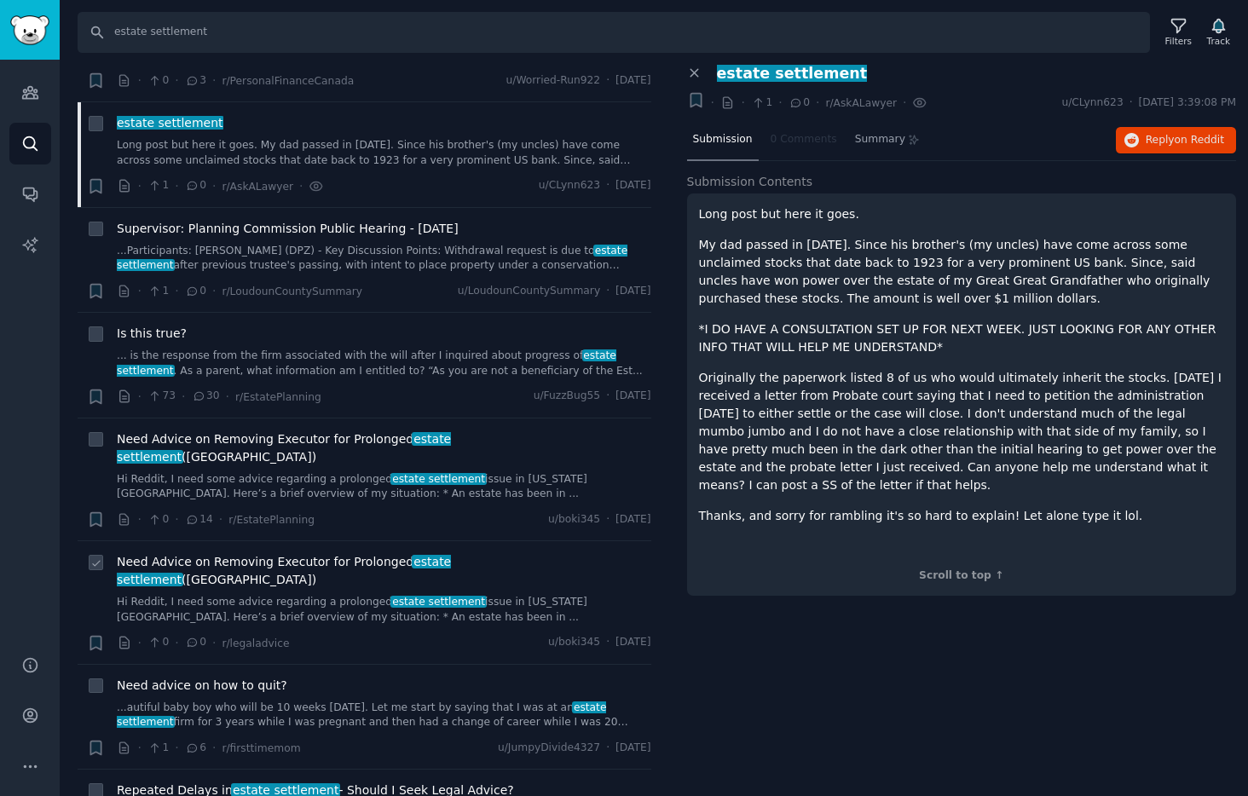
click at [294, 595] on link "Hi Reddit, I need some advice regarding a prolonged estate settlement issue in …" at bounding box center [384, 610] width 535 height 30
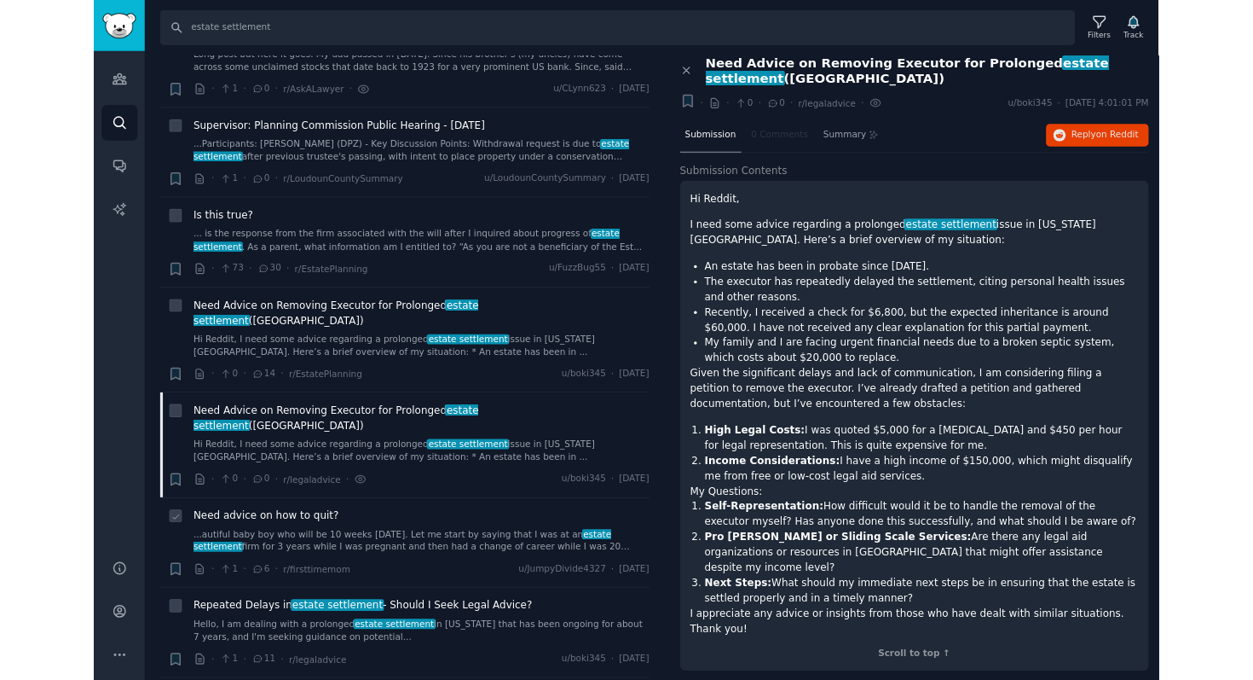
scroll to position [8976, 0]
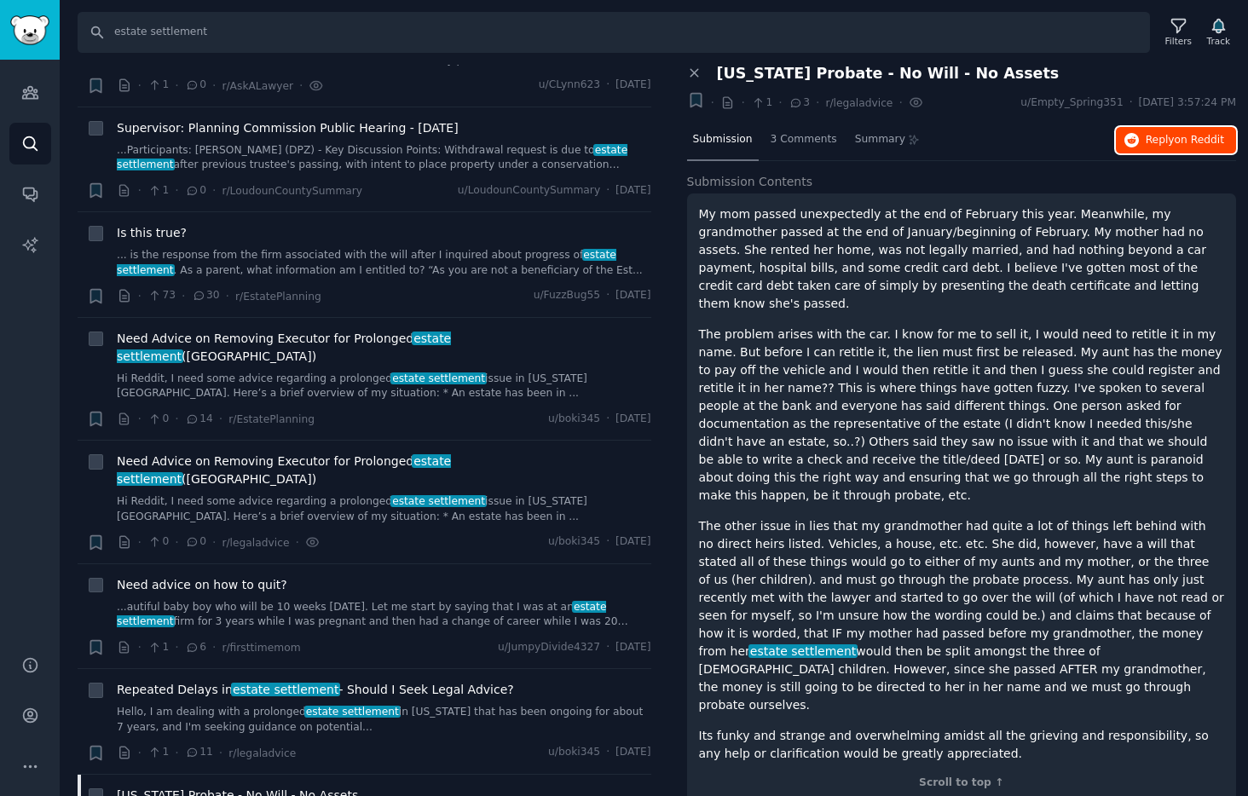
click at [1172, 134] on span "Reply on Reddit" at bounding box center [1185, 140] width 78 height 15
click at [25, 37] on img "Sidebar" at bounding box center [29, 30] width 39 height 30
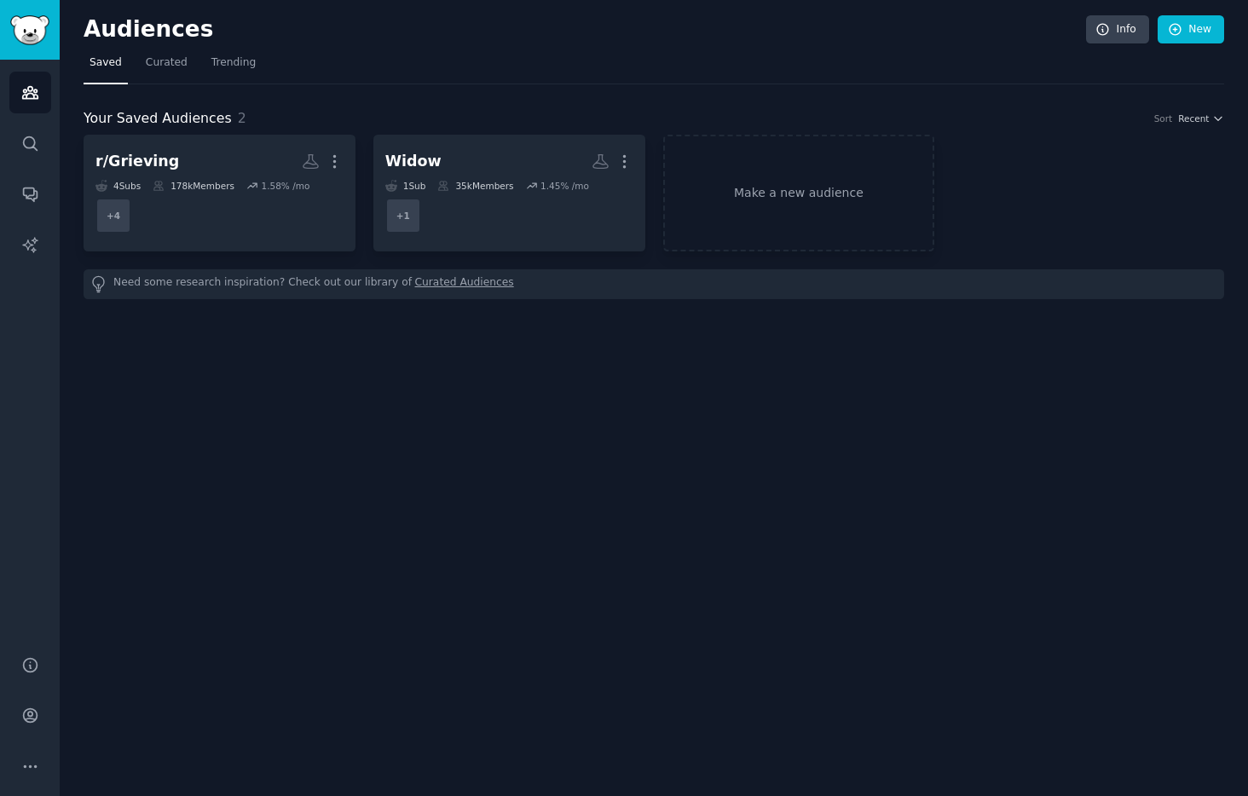
click at [520, 639] on div "Audiences Info New Saved Curated Trending Your Saved Audiences 2 Sort Recent r/…" at bounding box center [654, 398] width 1189 height 796
click at [14, 444] on div "Audiences Search Conversations AI Reports" at bounding box center [30, 348] width 60 height 576
